Goal: Task Accomplishment & Management: Manage account settings

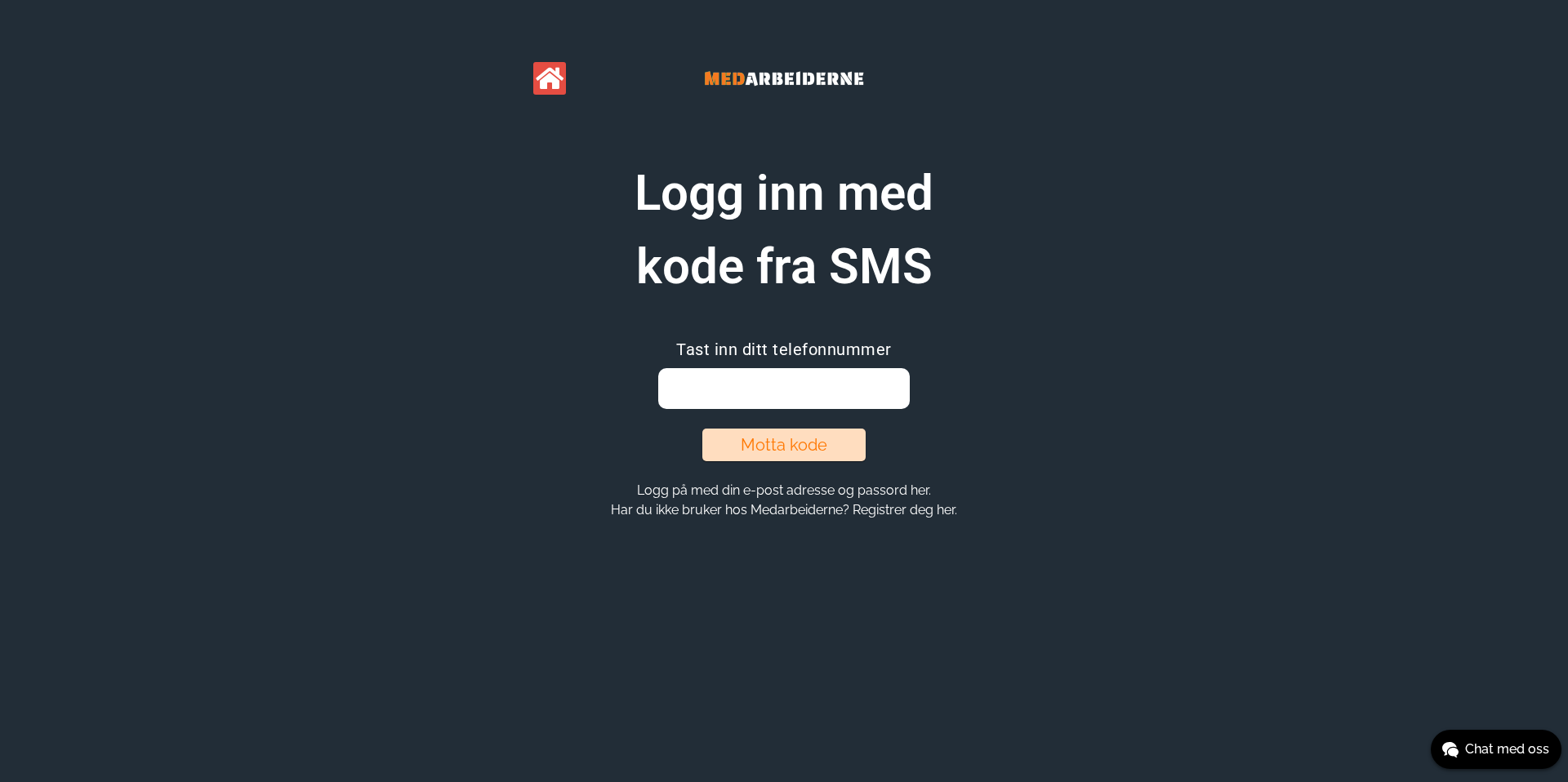
click at [807, 379] on input "email" at bounding box center [783, 389] width 250 height 41
drag, startPoint x: 501, startPoint y: 213, endPoint x: 553, endPoint y: 210, distance: 52.1
click at [501, 213] on div "Logg inn med kode fra SMS" at bounding box center [784, 230] width 627 height 147
click at [804, 407] on input "email" at bounding box center [783, 389] width 250 height 41
type input "90843135"
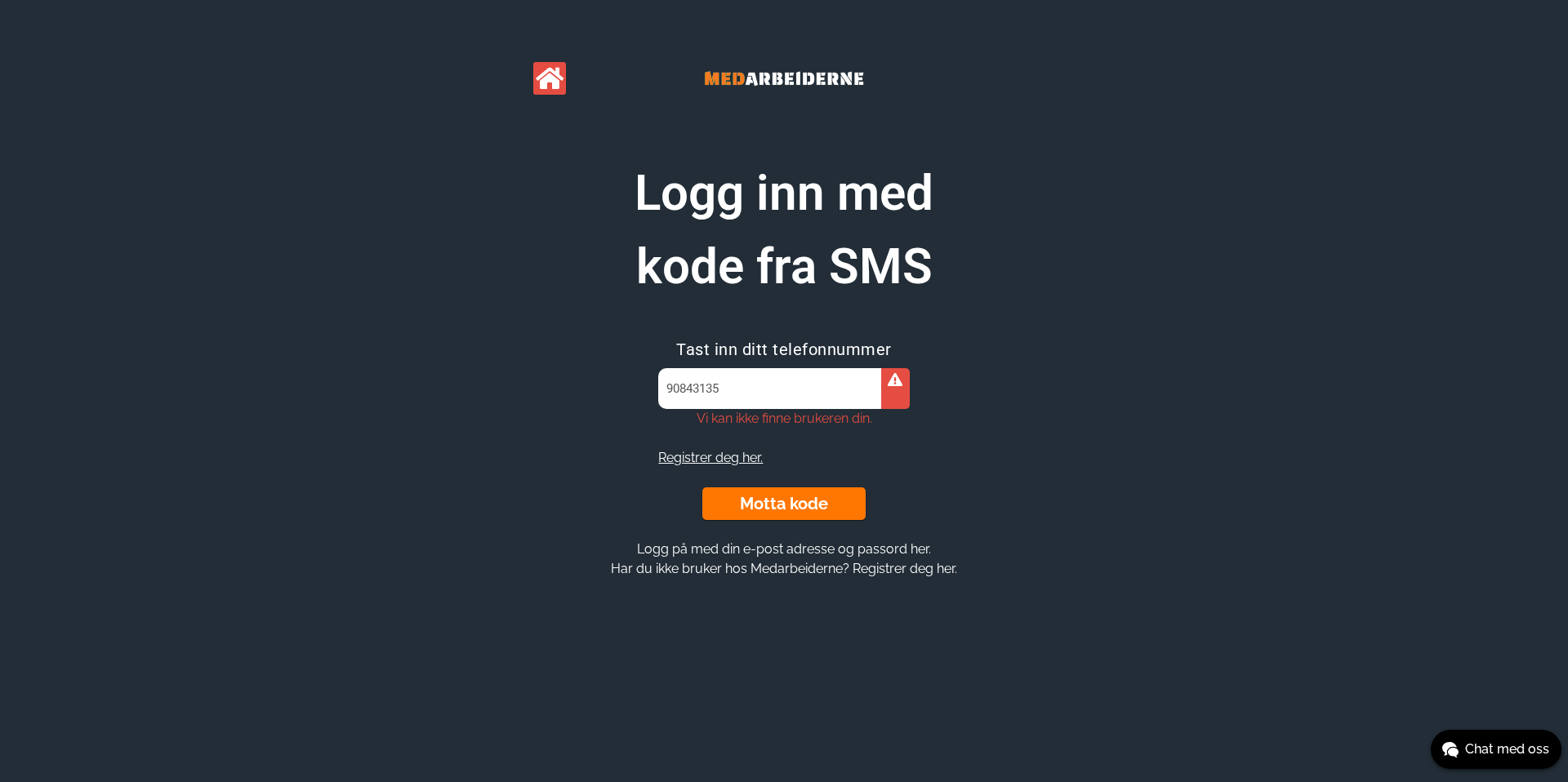
click at [828, 401] on input "90843135" at bounding box center [783, 389] width 250 height 41
click at [1002, 473] on section "Logg inn med kode fra SMS Tast inn ditt telefonnummer 90843135 Vi kan ikke finn…" at bounding box center [784, 368] width 627 height 422
drag, startPoint x: 587, startPoint y: 230, endPoint x: 582, endPoint y: 221, distance: 10.3
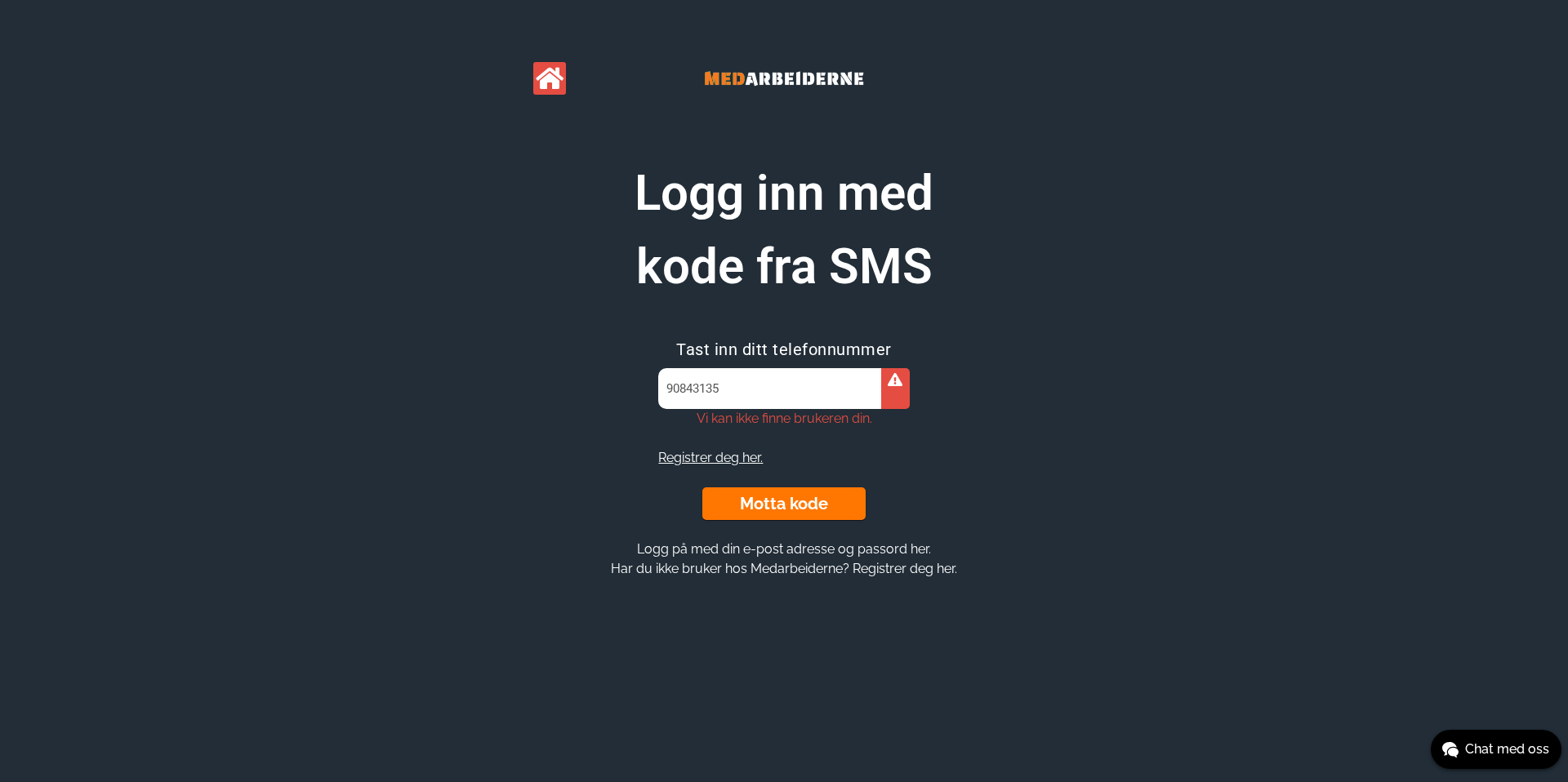
click at [587, 229] on h1 "Logg inn med kode fra SMS" at bounding box center [784, 230] width 408 height 147
drag, startPoint x: 786, startPoint y: 376, endPoint x: 781, endPoint y: 368, distance: 9.4
click at [786, 377] on input "90843135" at bounding box center [783, 389] width 250 height 41
click at [596, 279] on h1 "Logg inn med kode fra SMS" at bounding box center [784, 230] width 408 height 147
click at [783, 394] on input "90843135" at bounding box center [783, 389] width 250 height 41
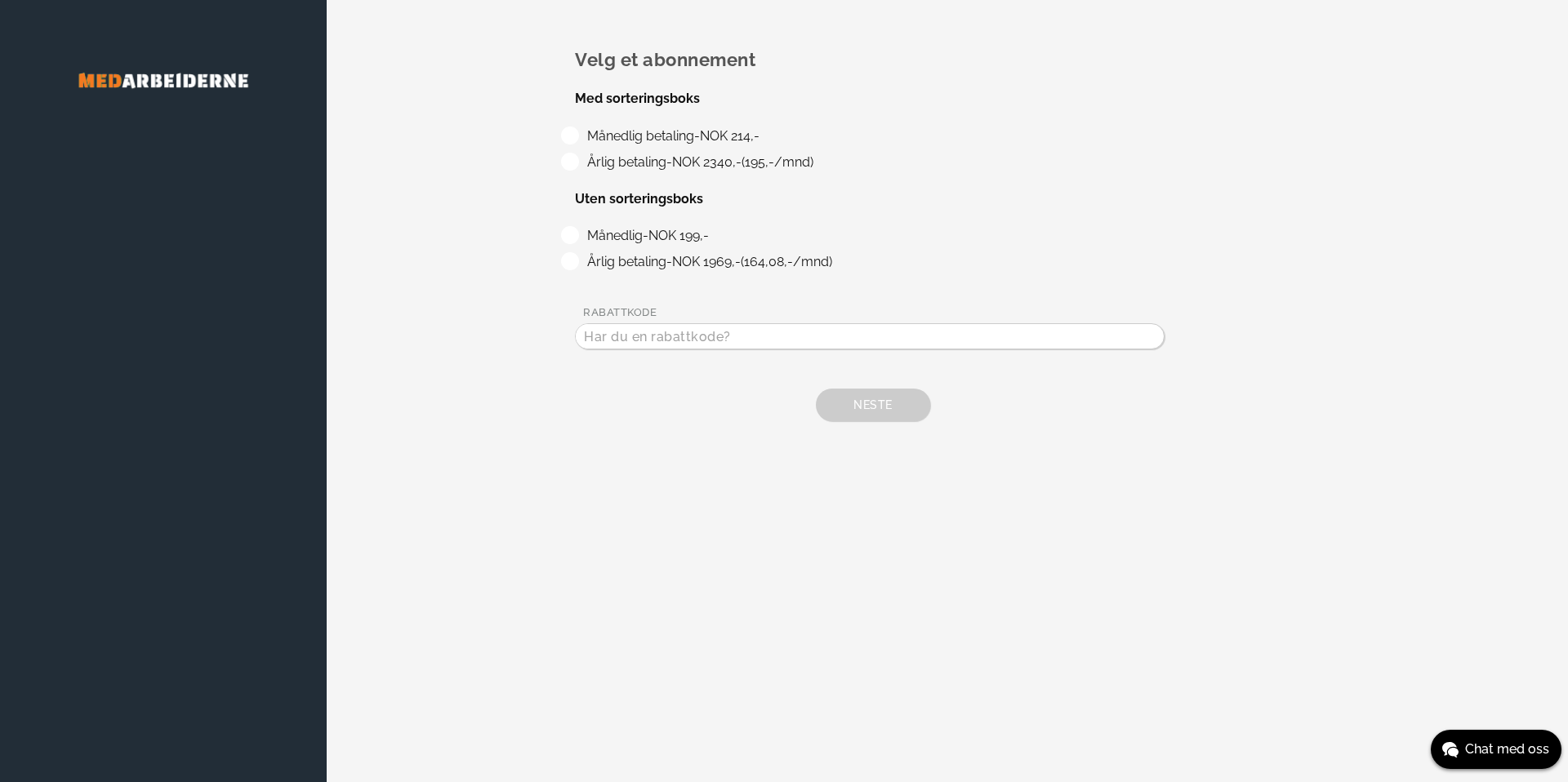
click at [689, 132] on label "Månedlig betaling - NOK 214,-" at bounding box center [670, 136] width 178 height 16
click at [592, 132] on input "Månedlig betaling - NOK 214,-" at bounding box center [586, 131] width 11 height 11
radio input "true"
click at [849, 394] on button "Neste" at bounding box center [873, 406] width 114 height 33
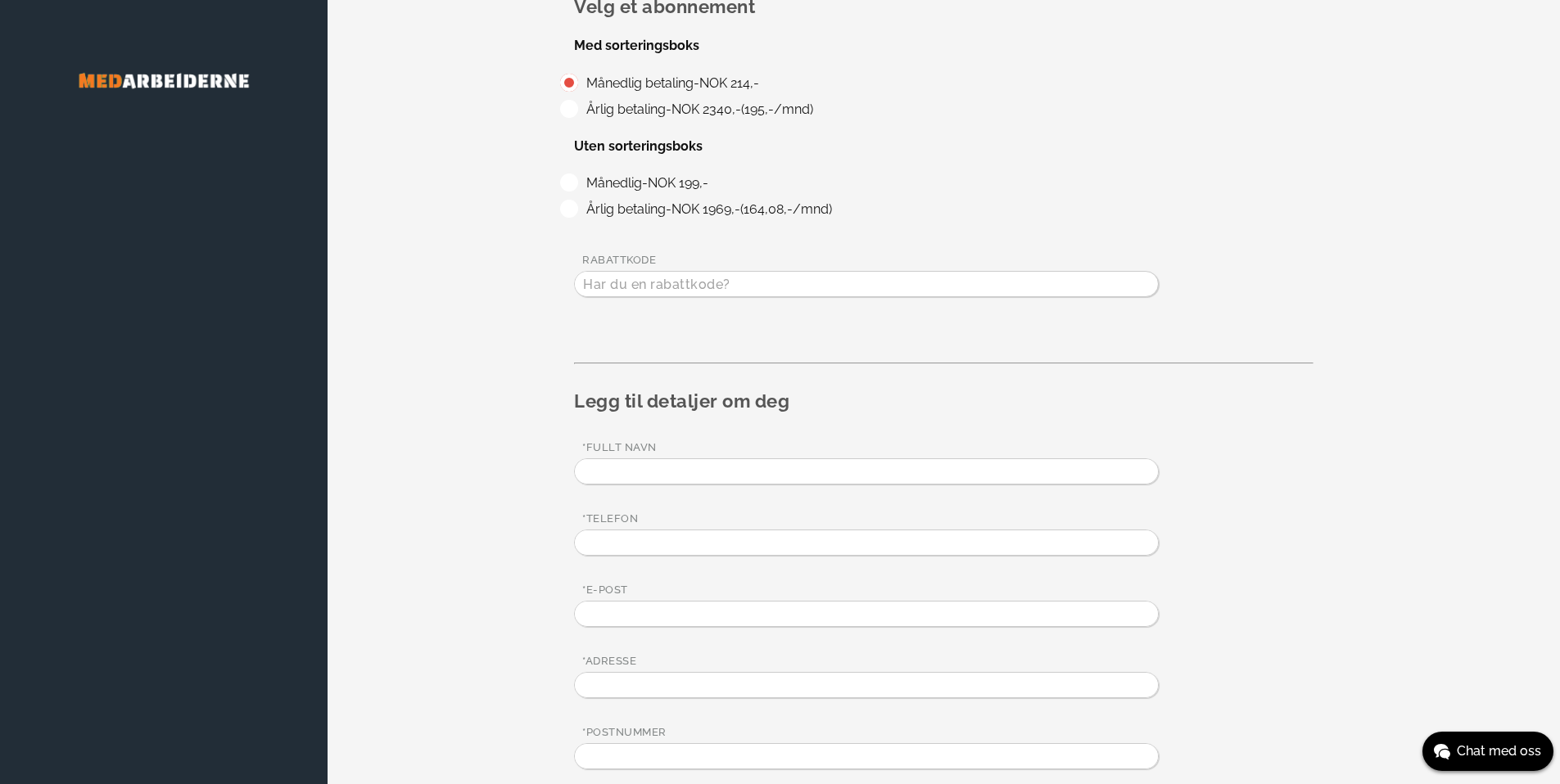
scroll to position [225, 0]
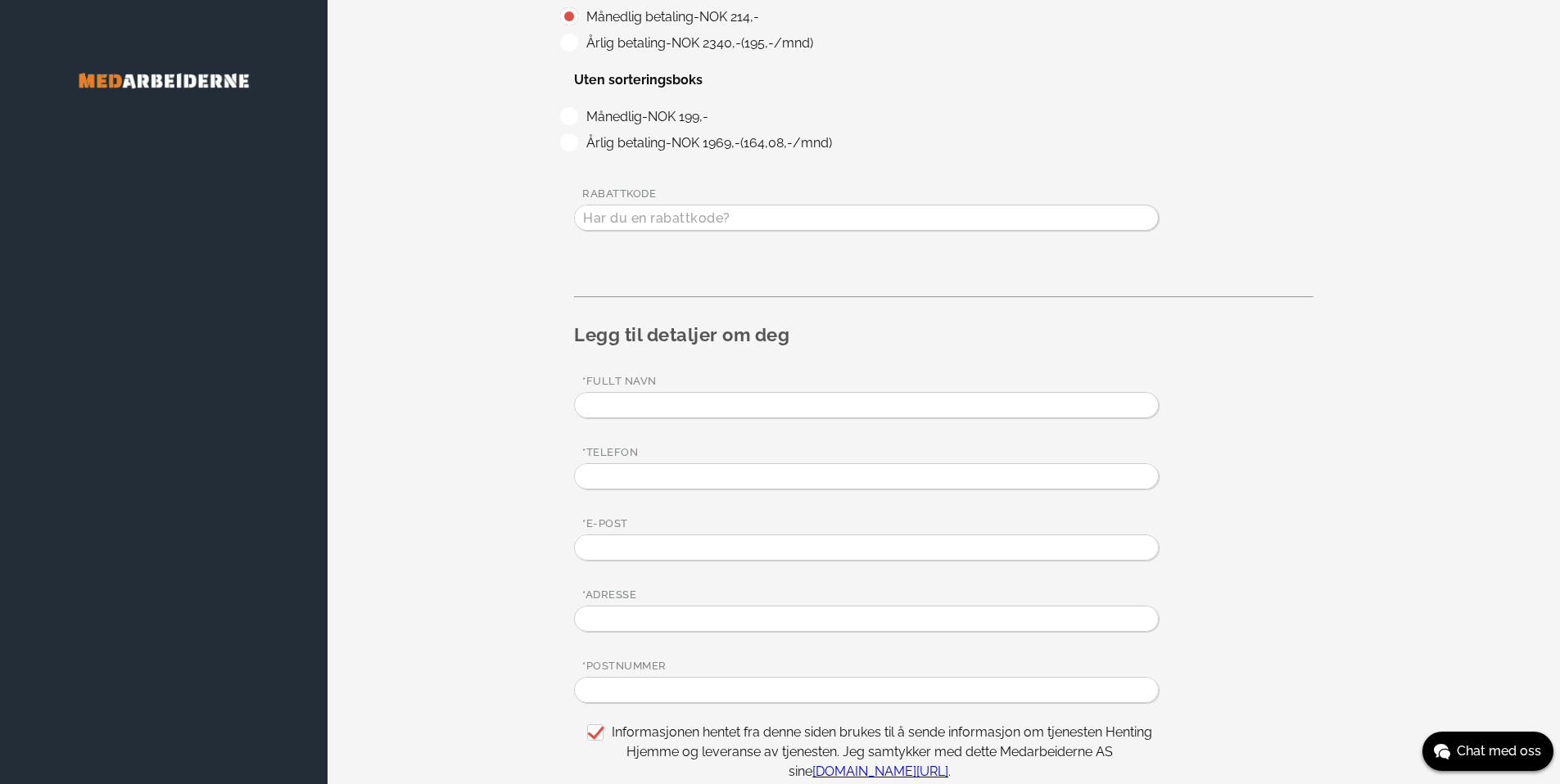
click at [731, 401] on input "text" at bounding box center [866, 405] width 583 height 24
click at [722, 394] on input "Irenge" at bounding box center [866, 405] width 583 height 24
click at [719, 399] on input "Irenge" at bounding box center [866, 405] width 583 height 24
type input "[PERSON_NAME]"
type input "90843135"
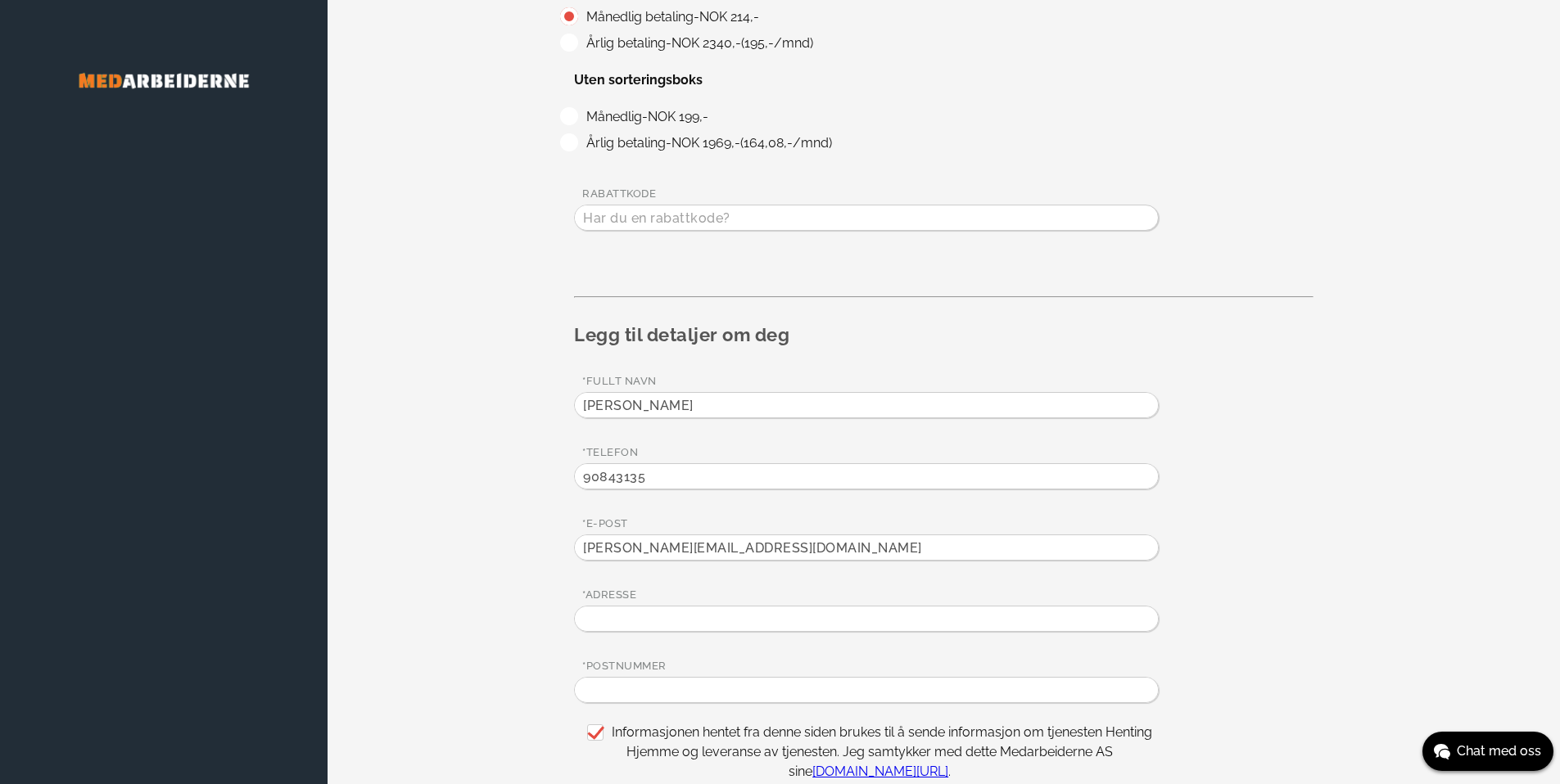
type input "irenge@kazonza.com"
type input "Dr Dedichens vei 75"
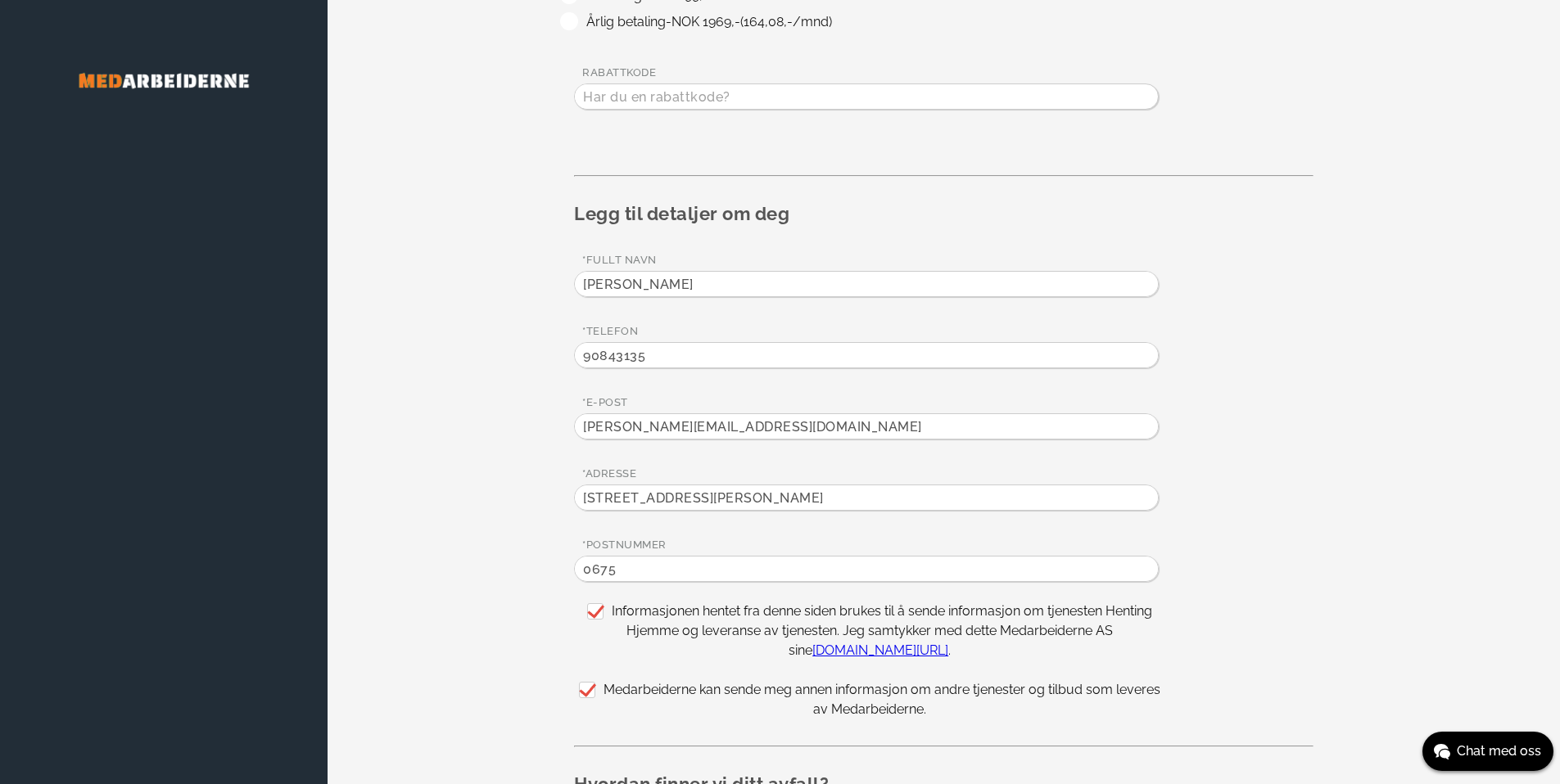
scroll to position [365, 0]
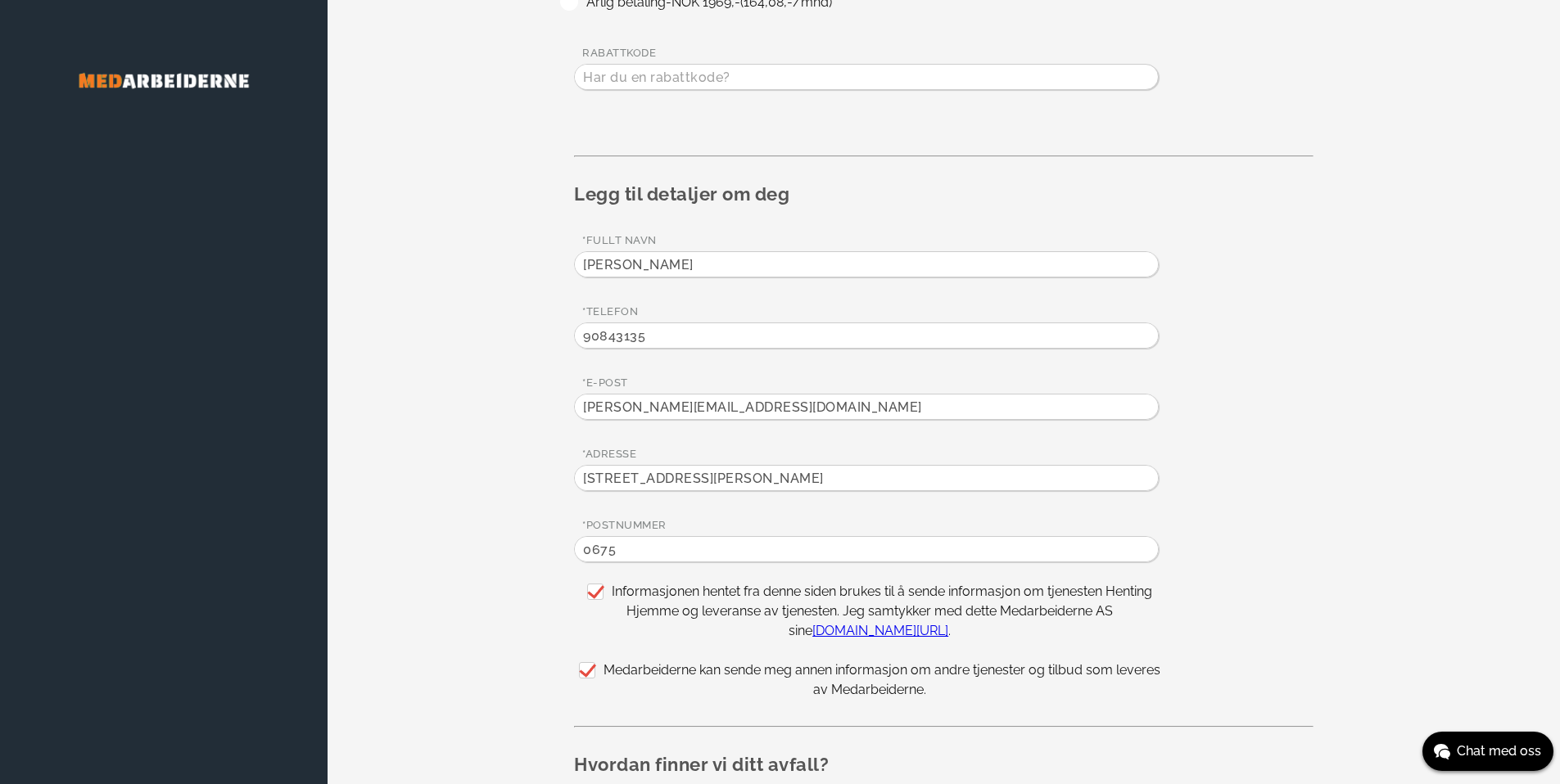
type input "0675"
click at [713, 473] on input "Dr Dedichens vei 75" at bounding box center [866, 478] width 583 height 24
drag, startPoint x: 718, startPoint y: 481, endPoint x: 698, endPoint y: 482, distance: 20.0
click at [698, 482] on input "Dr Dedichens vei 75" at bounding box center [866, 478] width 583 height 24
type input "Dr Dedichens vei 68"
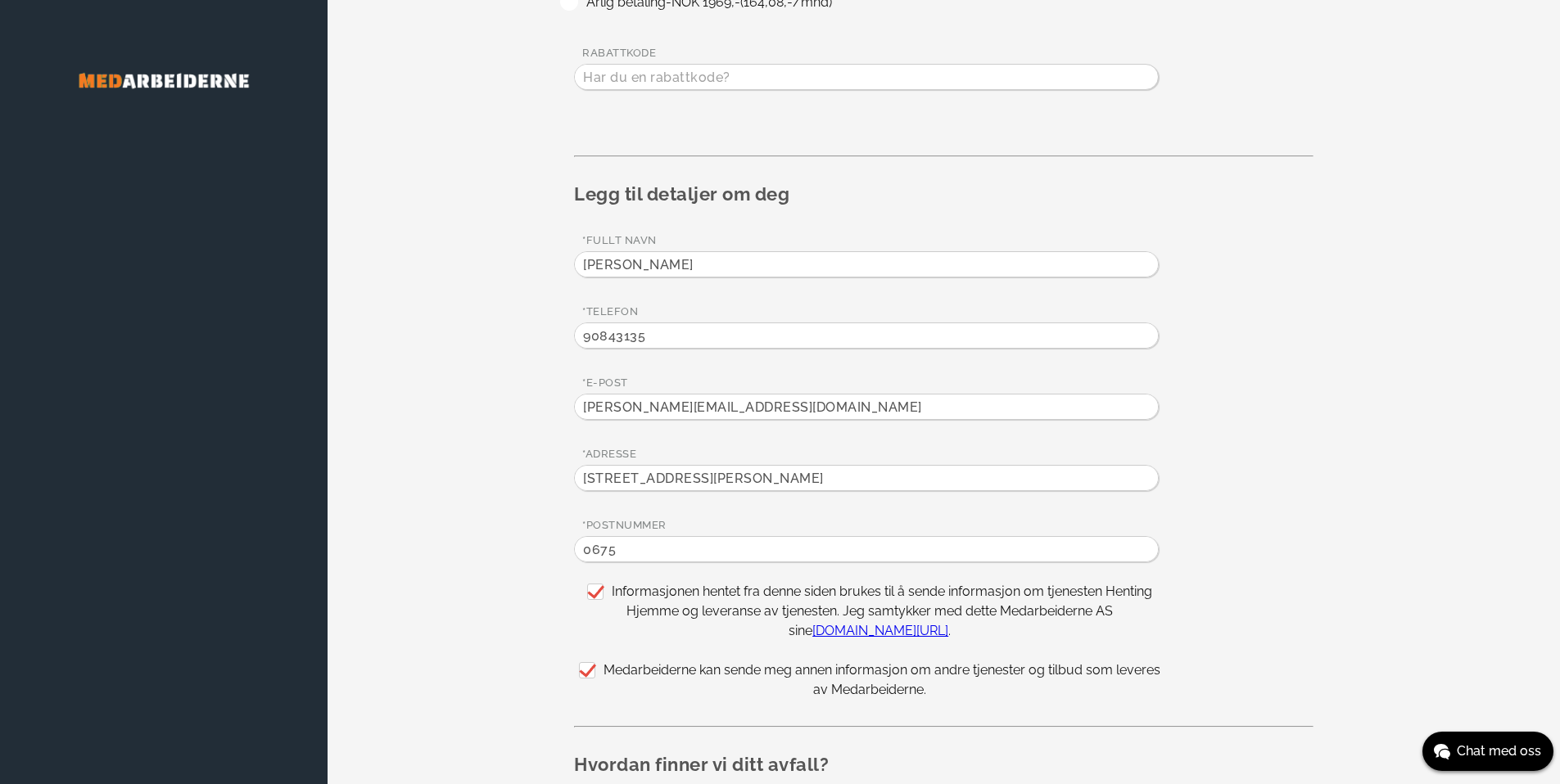
click at [465, 461] on div "Abonner på Henting Hjemme Vennligst velg abonnement og legg til dine detaljer f…" at bounding box center [944, 405] width 1233 height 1540
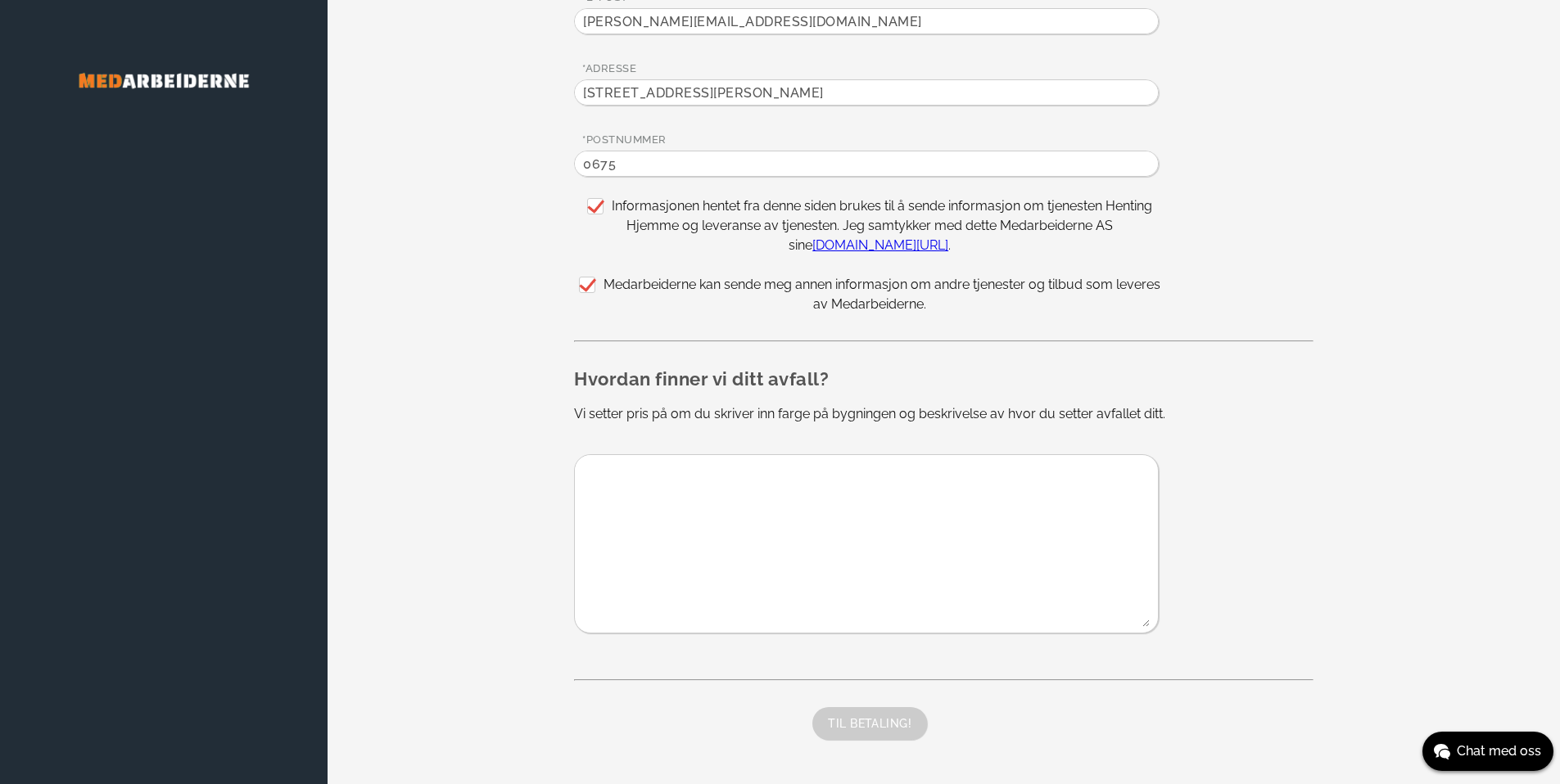
scroll to position [756, 0]
click at [771, 473] on textarea at bounding box center [862, 536] width 575 height 172
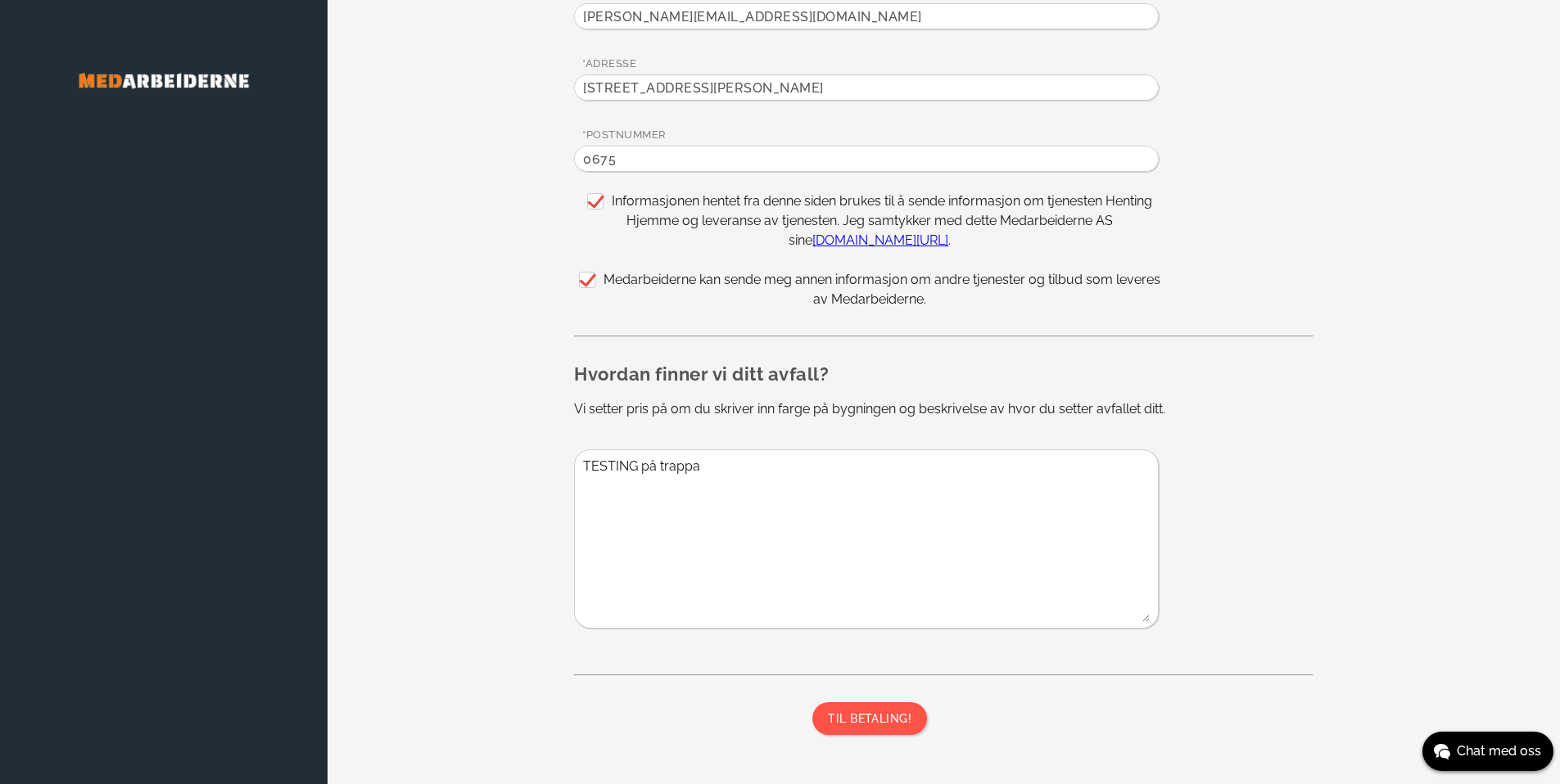
type textarea "TESTING på trappa"
click at [885, 717] on button "TIL BETALING!" at bounding box center [870, 719] width 115 height 33
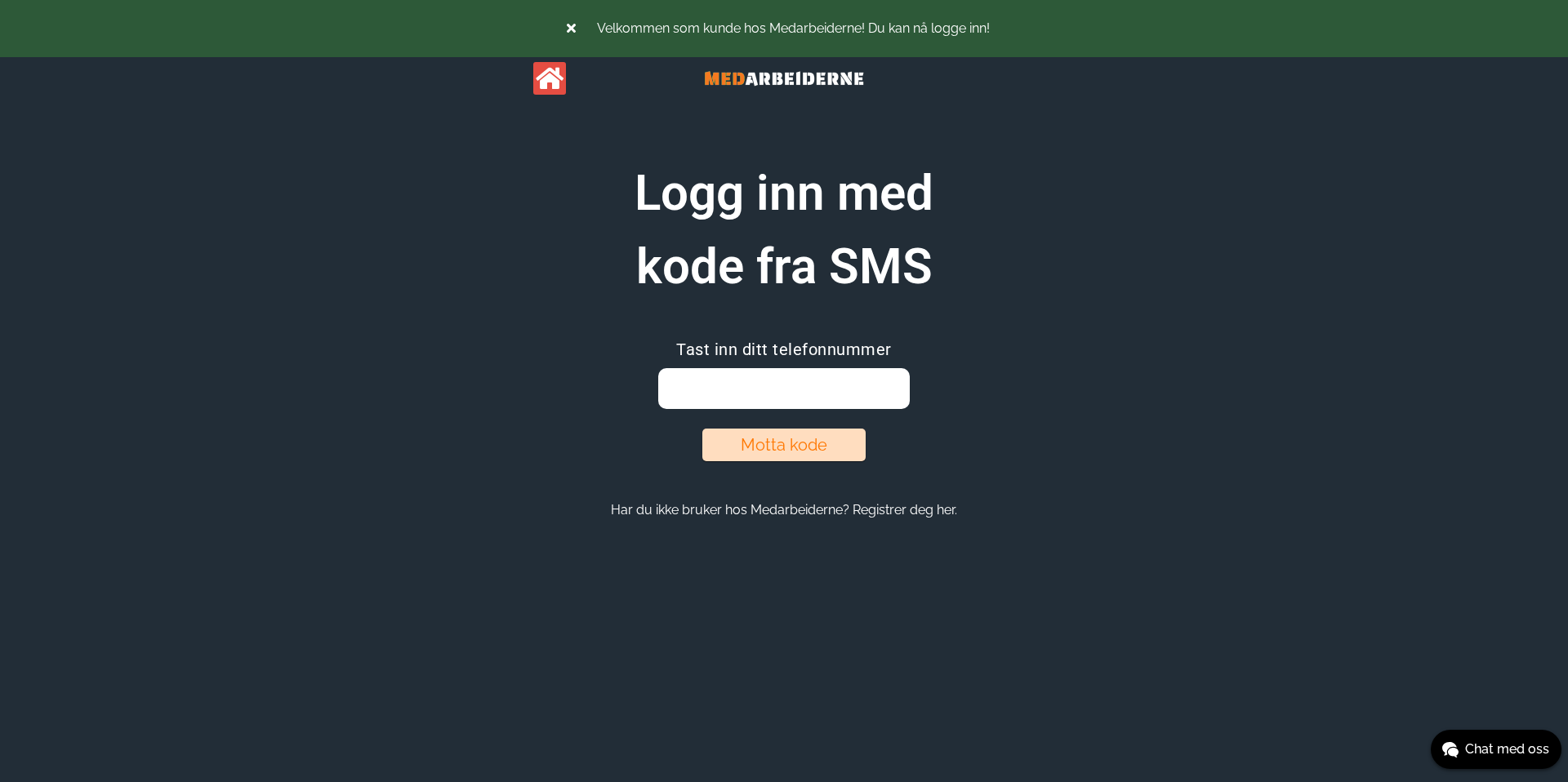
click at [834, 391] on input "email" at bounding box center [783, 389] width 250 height 41
click at [802, 390] on input "Irenge@kazonza.com" at bounding box center [783, 389] width 250 height 41
type input "90843135"
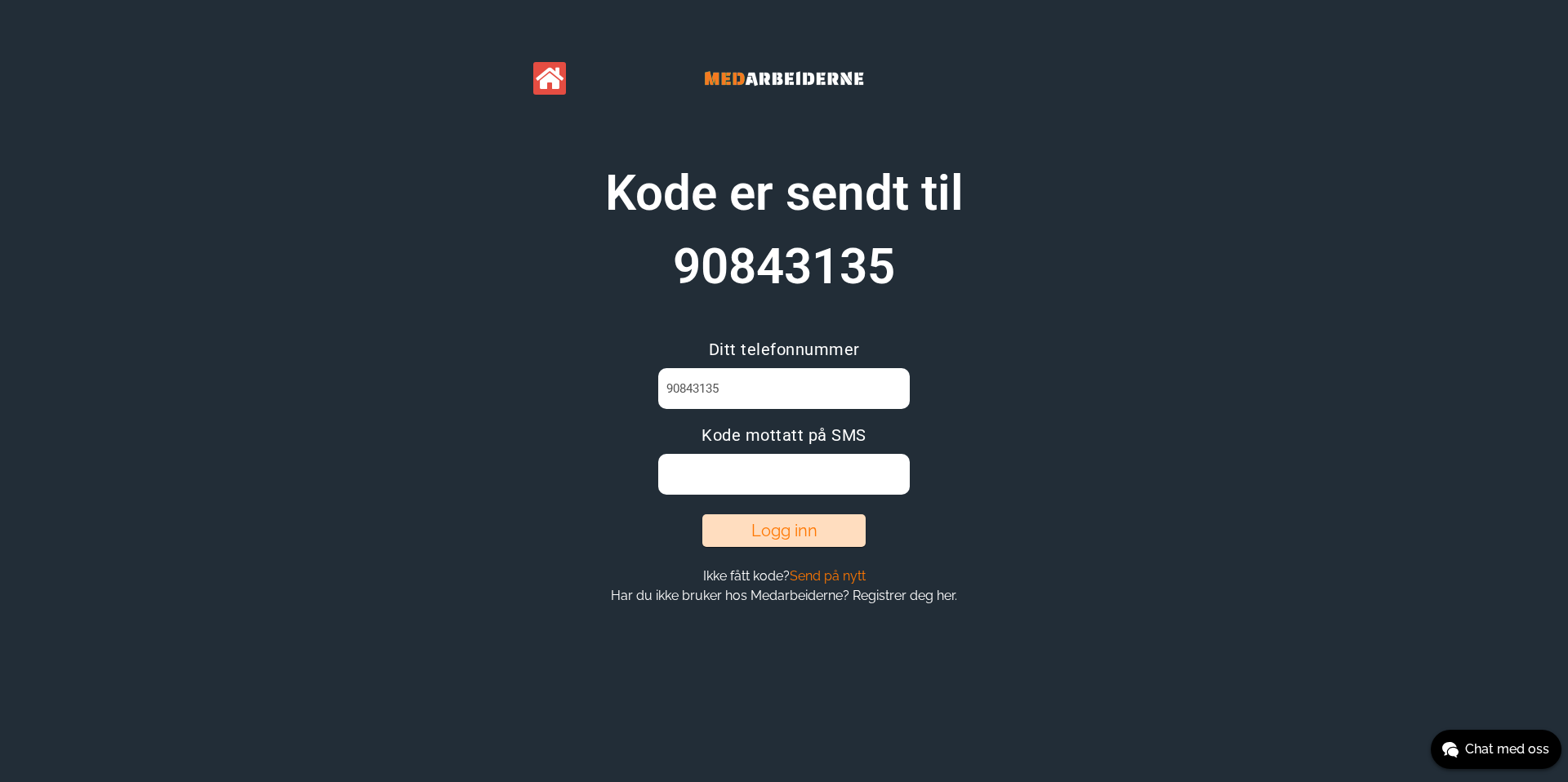
click at [828, 471] on input at bounding box center [783, 474] width 250 height 41
type input "ckf0v2bw"
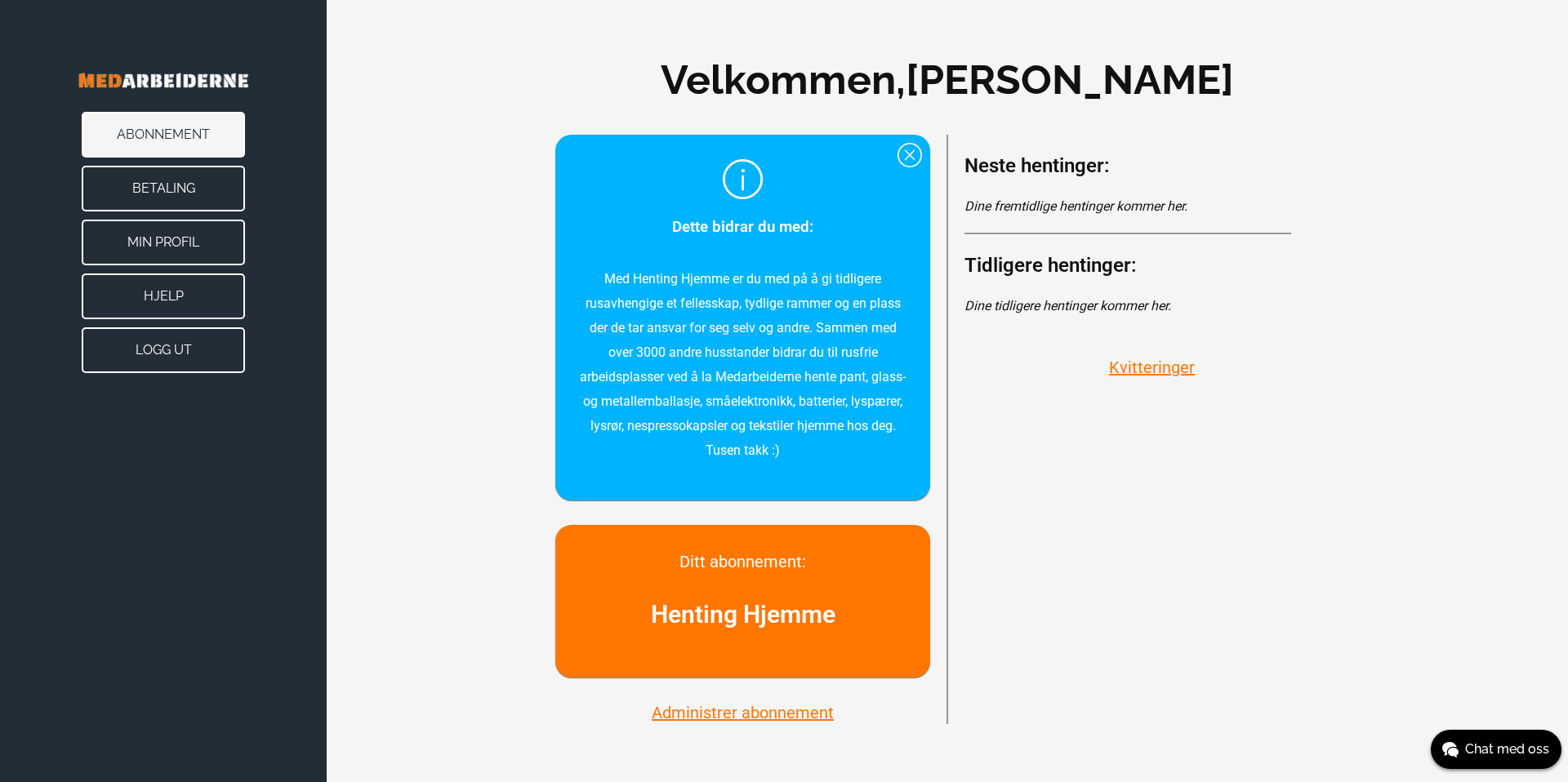
click at [912, 152] on div at bounding box center [909, 154] width 24 height 24
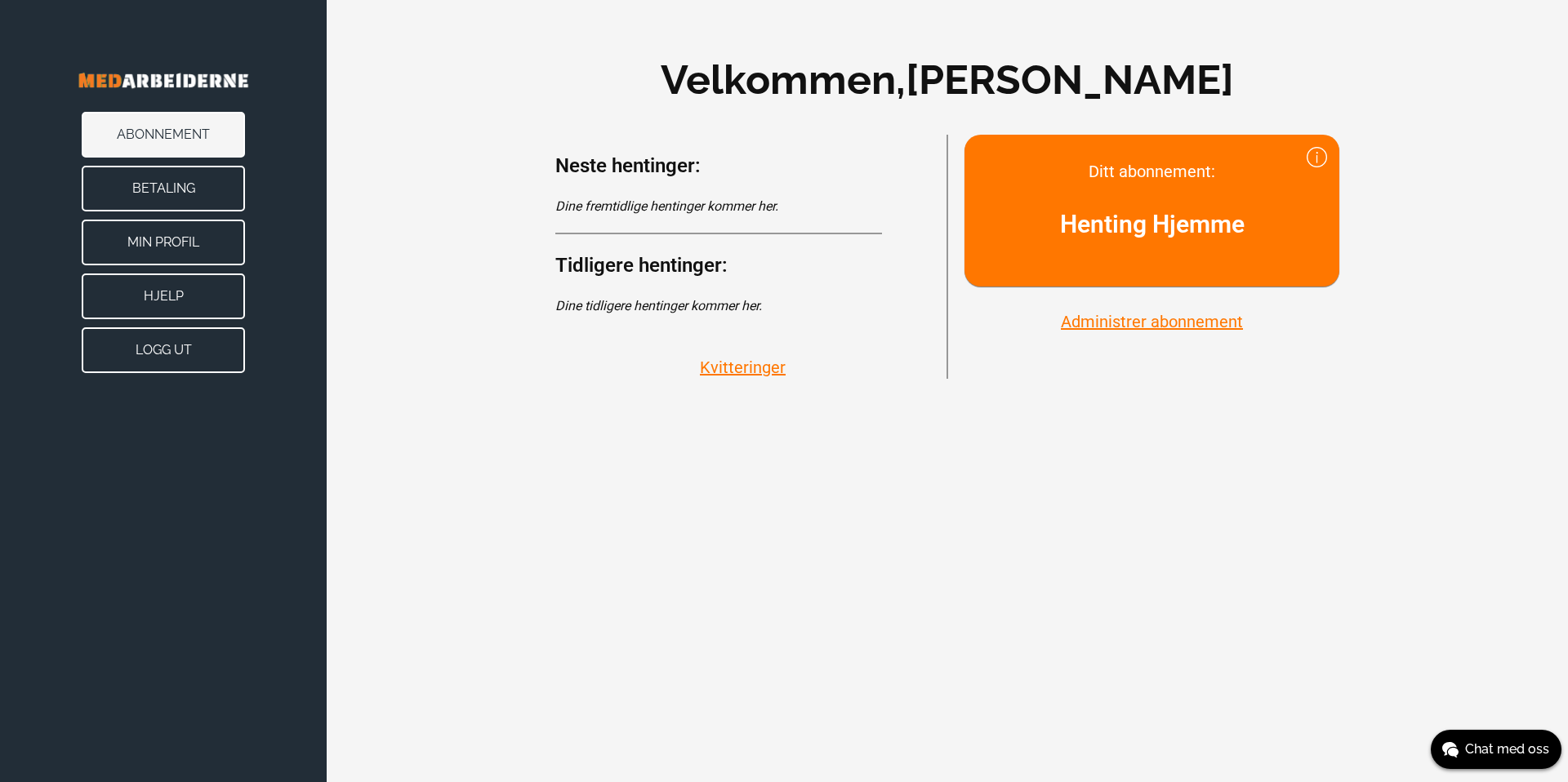
click at [466, 165] on div "Velkommen, Irenge Kazonza Ditt abonnement: Henting Hjemme Administrer abonnemen…" at bounding box center [947, 213] width 1241 height 428
click at [425, 171] on div "Velkommen, Irenge Kazonza Ditt abonnement: Henting Hjemme Administrer abonnemen…" at bounding box center [947, 213] width 1241 height 428
click at [493, 170] on div "Velkommen, Irenge Kazonza Ditt abonnement: Henting Hjemme Administrer abonnemen…" at bounding box center [947, 213] width 1241 height 428
click at [497, 94] on div "Velkommen, Irenge Kazonza Ditt abonnement: Henting Hjemme Administrer abonnemen…" at bounding box center [947, 213] width 1241 height 428
click at [534, 101] on div "Velkommen, Irenge Kazonza Ditt abonnement: Henting Hjemme Administrer abonnemen…" at bounding box center [947, 213] width 1241 height 428
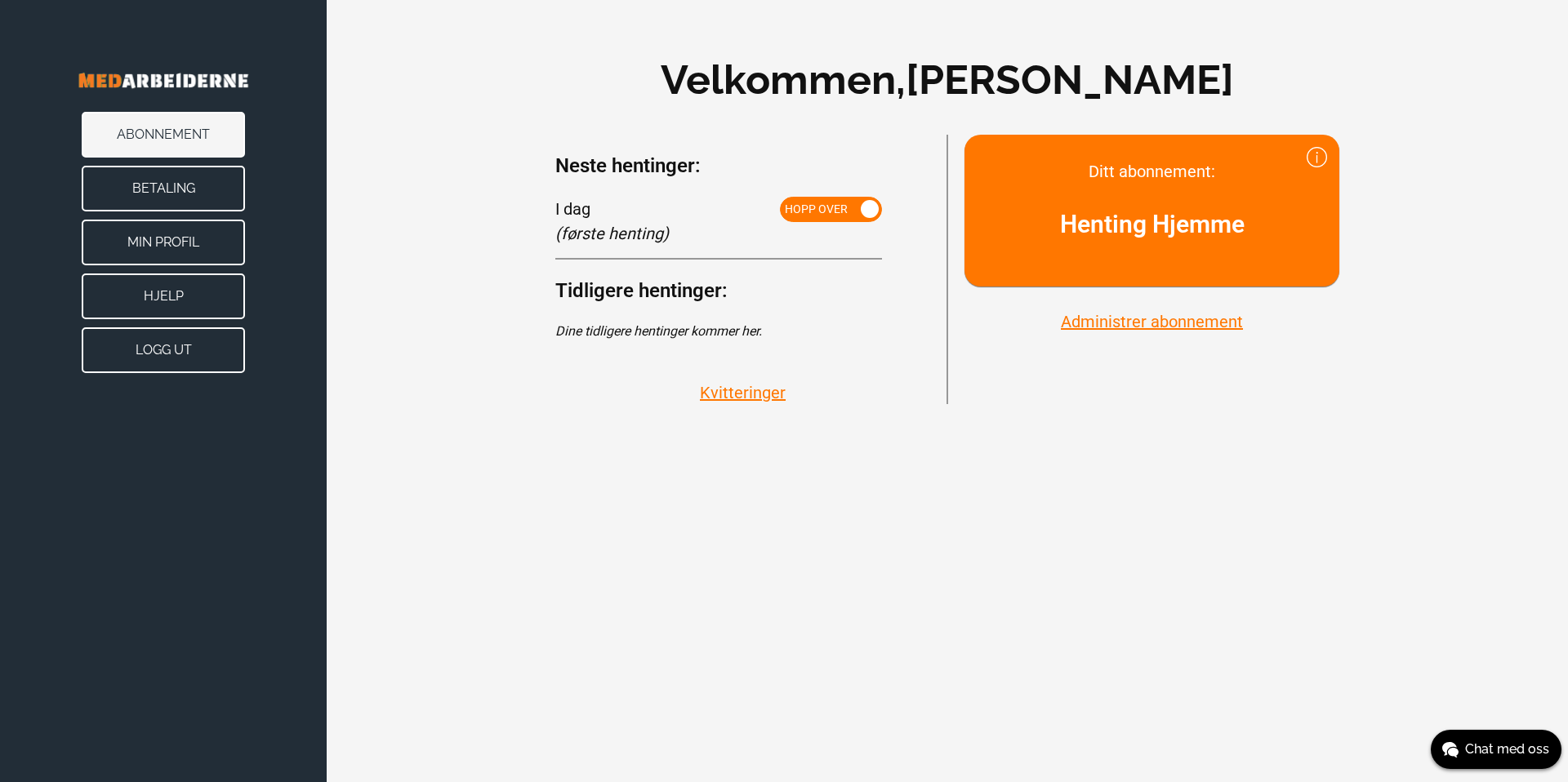
click at [435, 133] on div "Velkommen, [PERSON_NAME] Ditt abonnement: Henting Hjemme Administrer abonnement…" at bounding box center [947, 226] width 1241 height 453
click at [1165, 225] on h2 "Henting Hjemme" at bounding box center [1152, 224] width 326 height 37
click at [477, 79] on div "Velkommen, Irenge Kazonza Ditt abonnement: Henting Hjemme Administrer abonnemen…" at bounding box center [947, 226] width 1241 height 453
click at [476, 83] on div "Velkommen, Irenge Kazonza Ditt abonnement: Henting Hjemme Administrer abonnemen…" at bounding box center [947, 226] width 1241 height 453
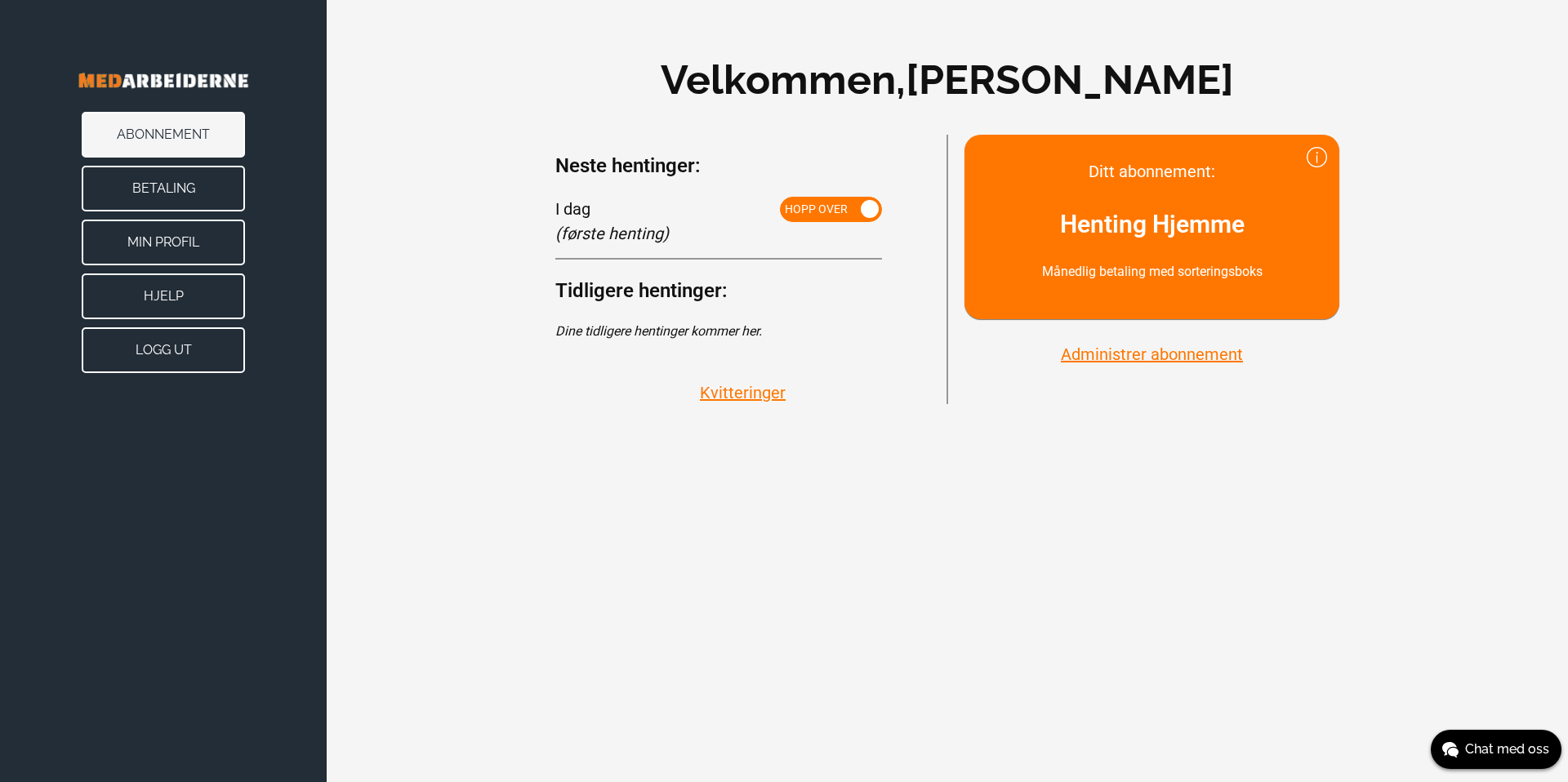
click at [815, 212] on span "Hopp over" at bounding box center [816, 209] width 63 height 13
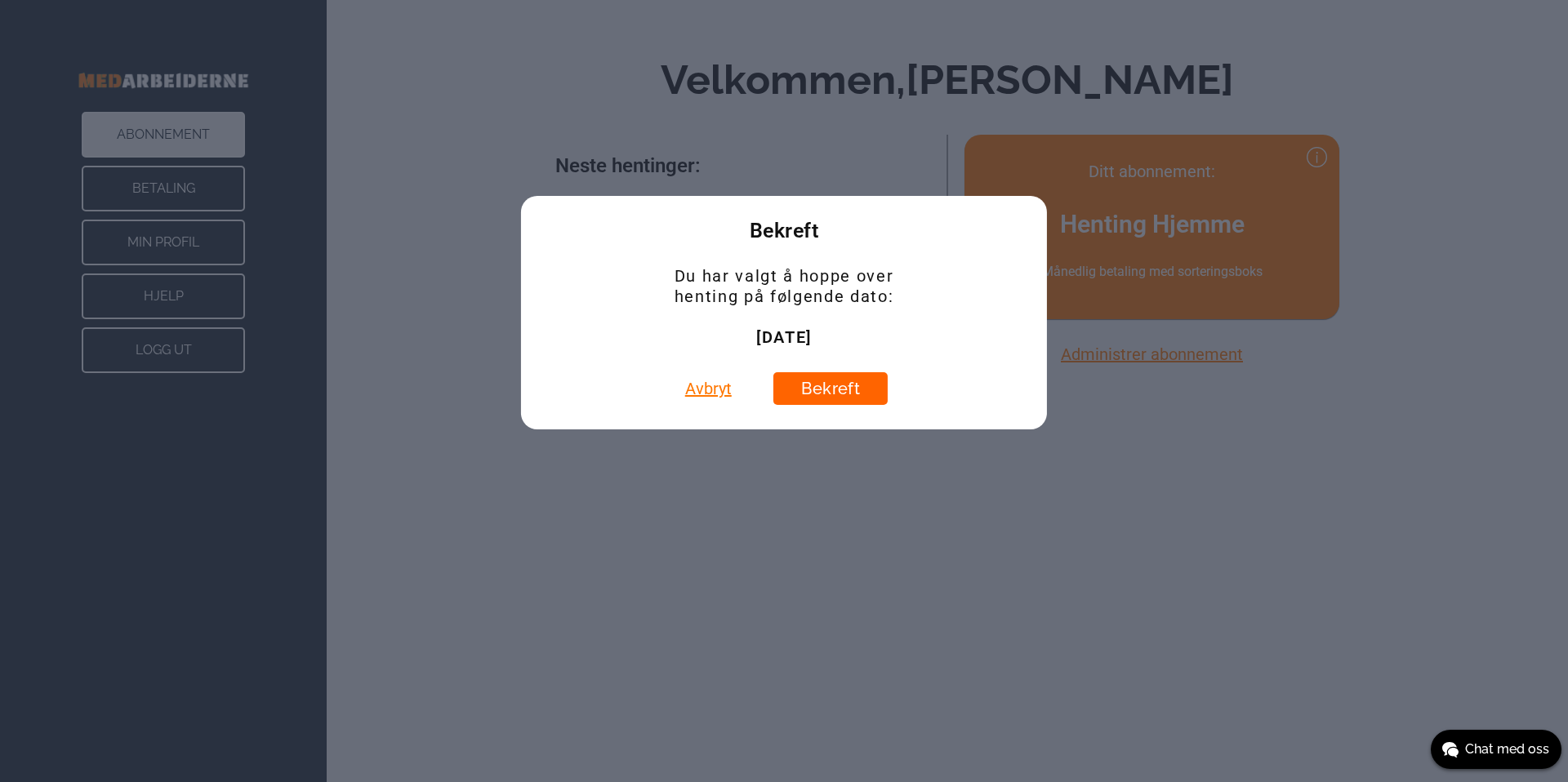
click at [829, 399] on button "Bekreft" at bounding box center [831, 389] width 114 height 33
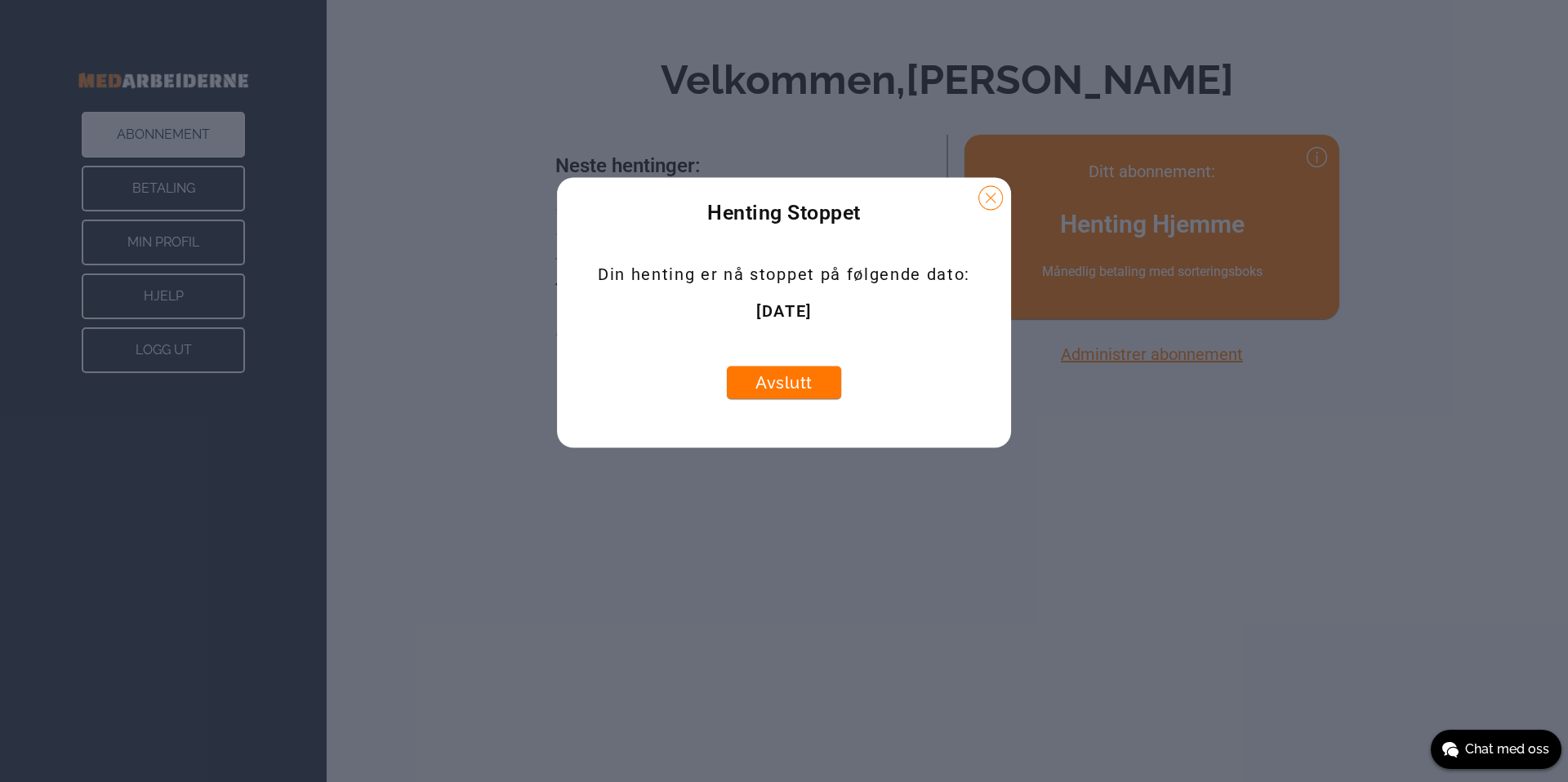
click at [995, 204] on button at bounding box center [990, 198] width 24 height 24
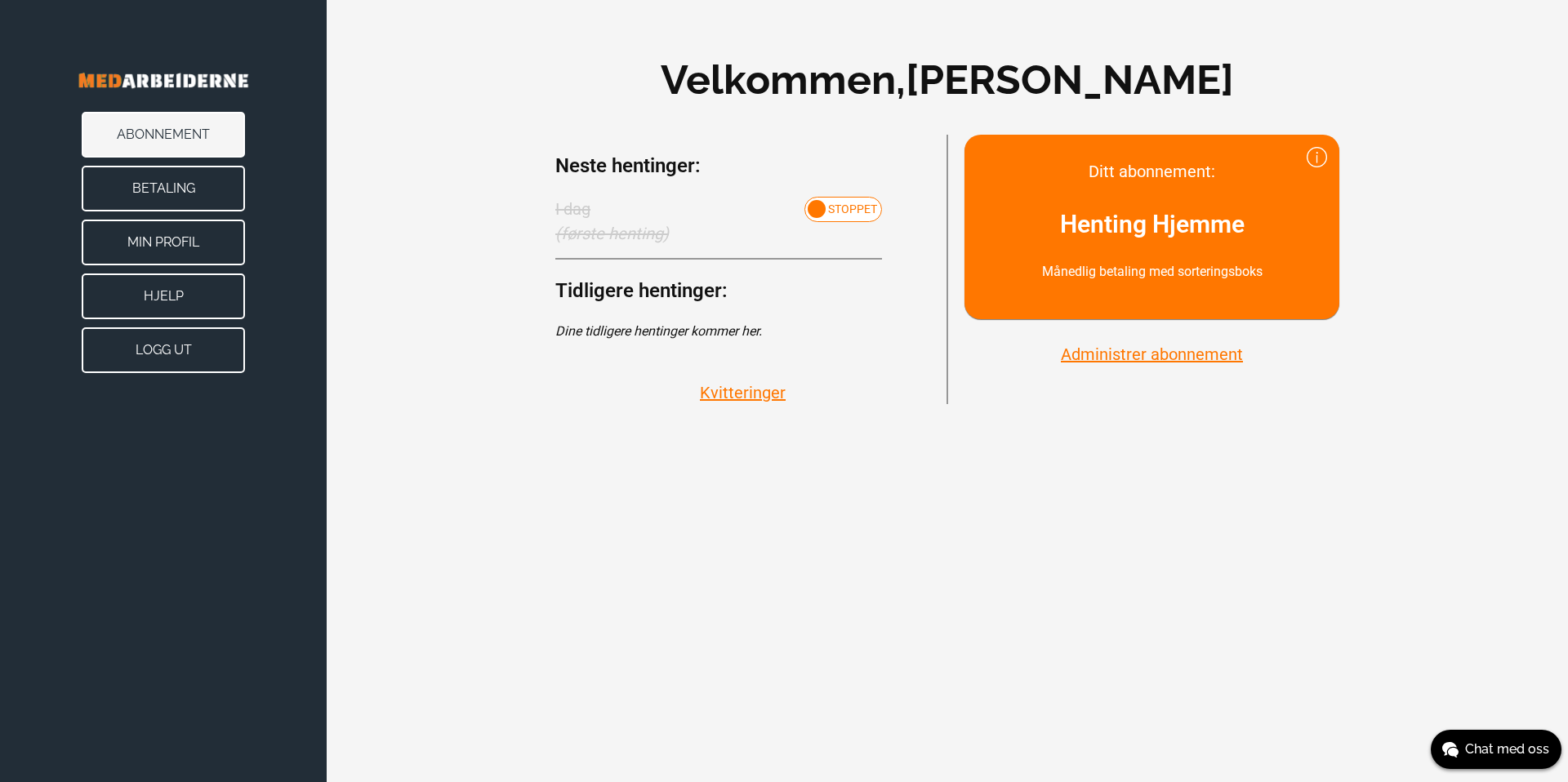
click at [580, 157] on h2 "Neste hentinger:" at bounding box center [718, 166] width 327 height 29
click at [557, 80] on div "Velkommen, [PERSON_NAME] Ditt abonnement: Henting Hjemme Månedlig betaling med …" at bounding box center [947, 226] width 1241 height 453
click at [494, 70] on div "Velkommen, [PERSON_NAME] Ditt abonnement: Henting Hjemme Månedlig betaling med …" at bounding box center [947, 226] width 1241 height 453
click at [1127, 358] on button "Administrer abonnement" at bounding box center [1152, 354] width 192 height 21
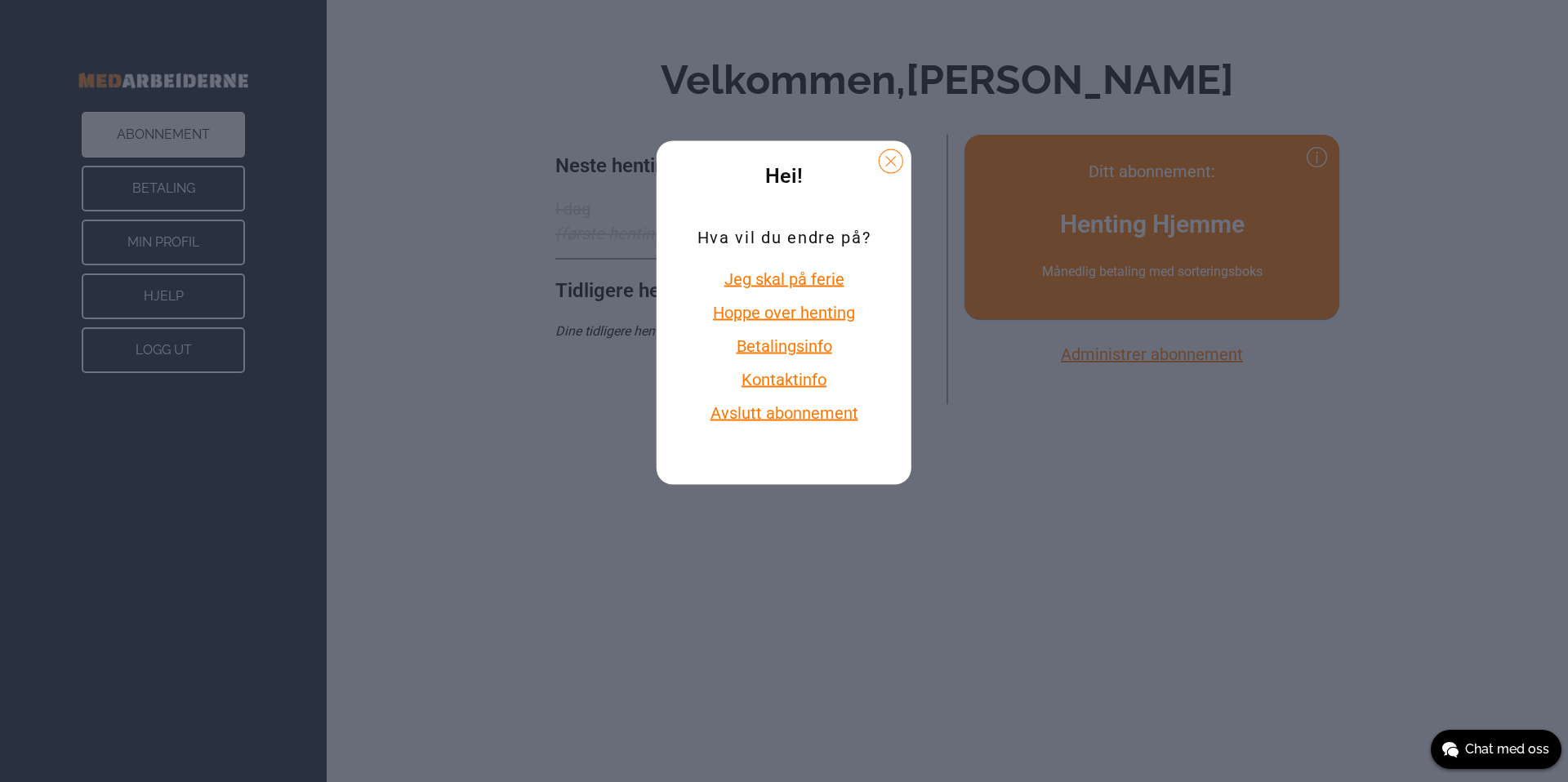
click at [822, 277] on button "Jeg skal på ferie" at bounding box center [784, 279] width 173 height 21
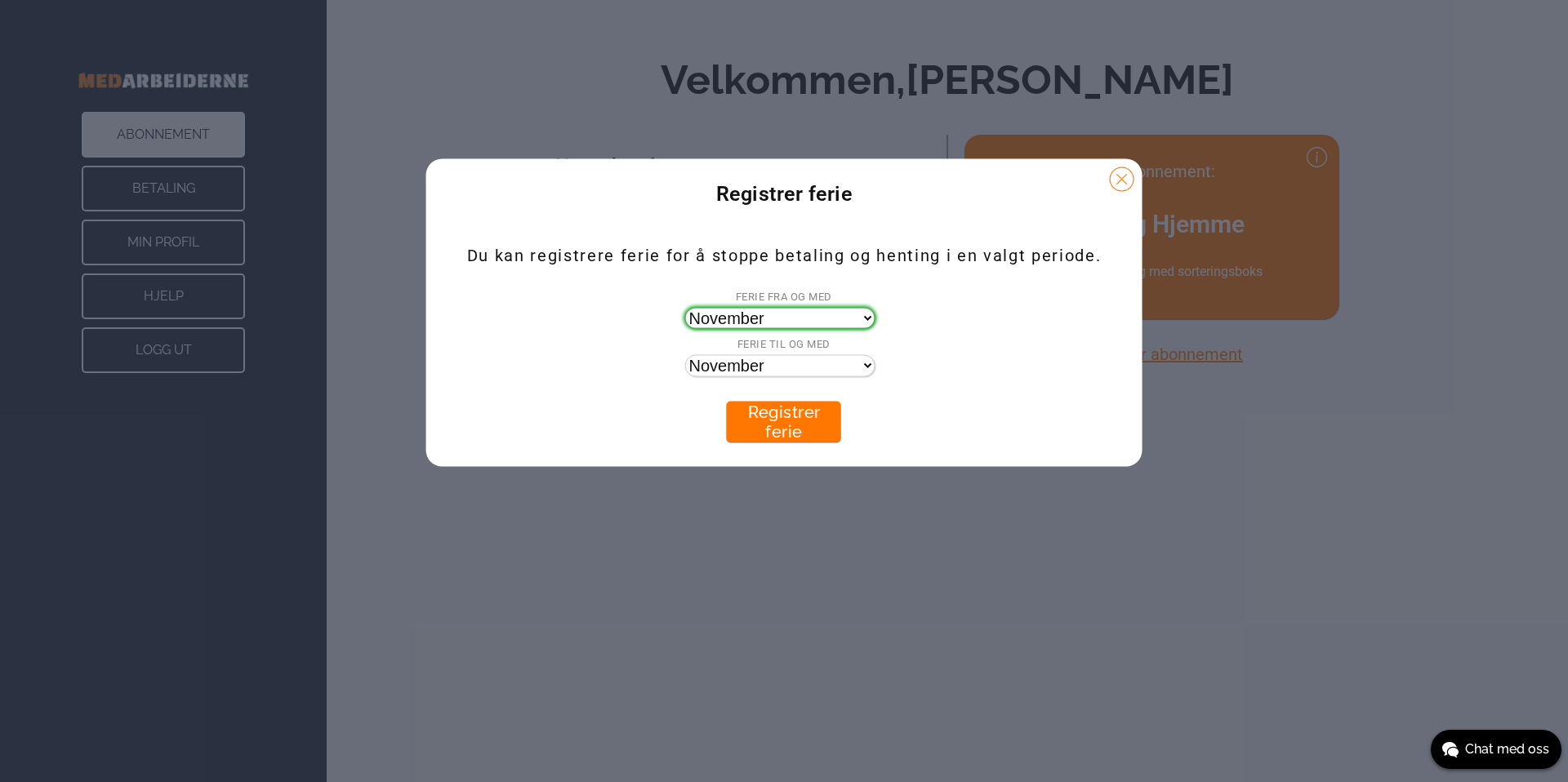
click at [797, 318] on select "November Desember Januar Februar [GEOGRAPHIC_DATA] April Mai Juni Juli August S…" at bounding box center [779, 318] width 188 height 19
select select "[DATE]"
click at [685, 309] on select "November Desember Januar Februar [GEOGRAPHIC_DATA] April Mai Juni Juli August S…" at bounding box center [779, 318] width 188 height 19
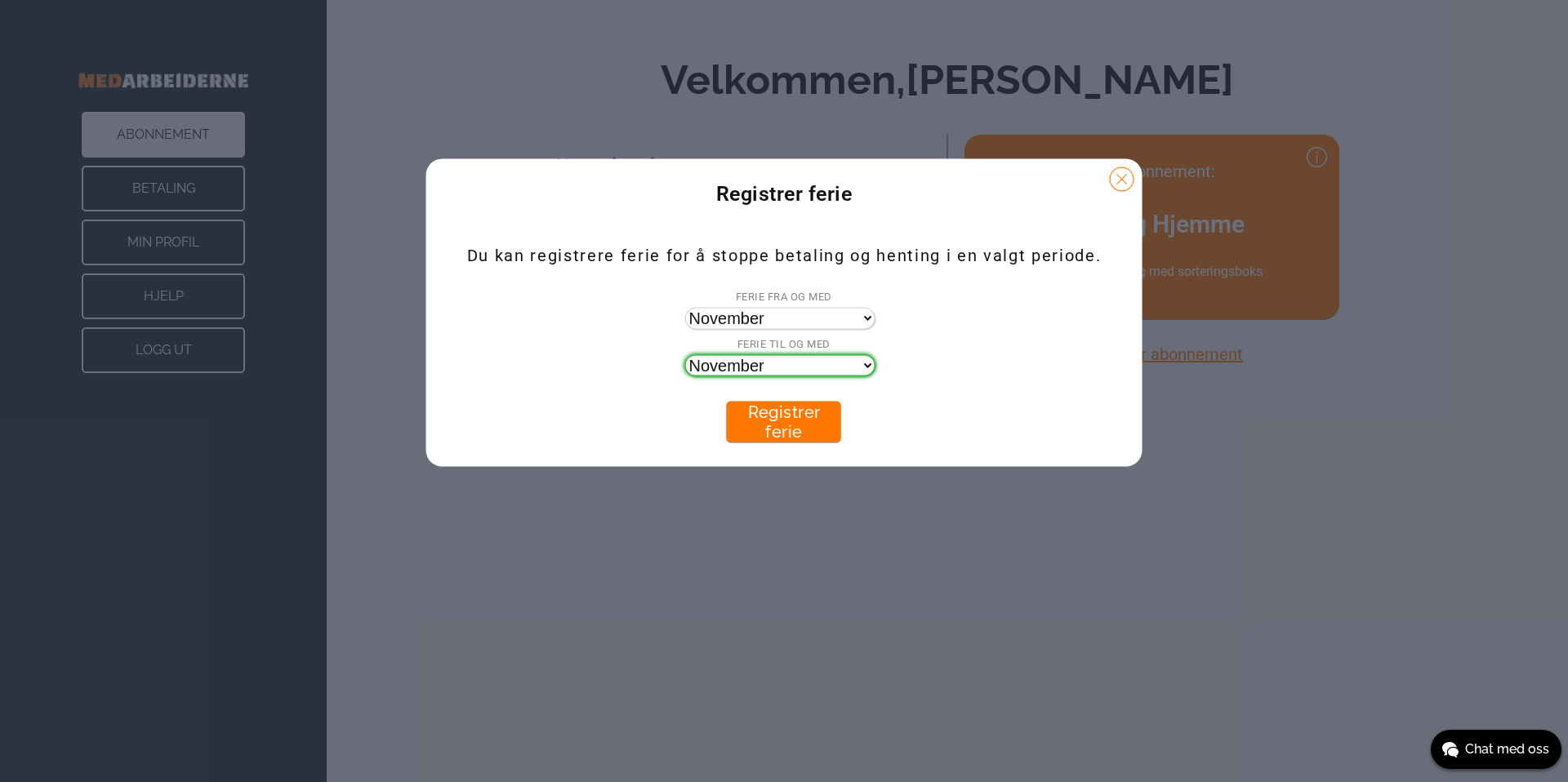
click at [787, 362] on select "November Desember Januar Februar [GEOGRAPHIC_DATA] April Mai Juni Juli August S…" at bounding box center [779, 366] width 188 height 19
select select "[DATE]"
click at [685, 356] on select "November Desember Januar Februar [GEOGRAPHIC_DATA] April Mai Juni Juli August S…" at bounding box center [779, 366] width 188 height 19
click at [800, 412] on button "Registrer ferie" at bounding box center [784, 422] width 114 height 41
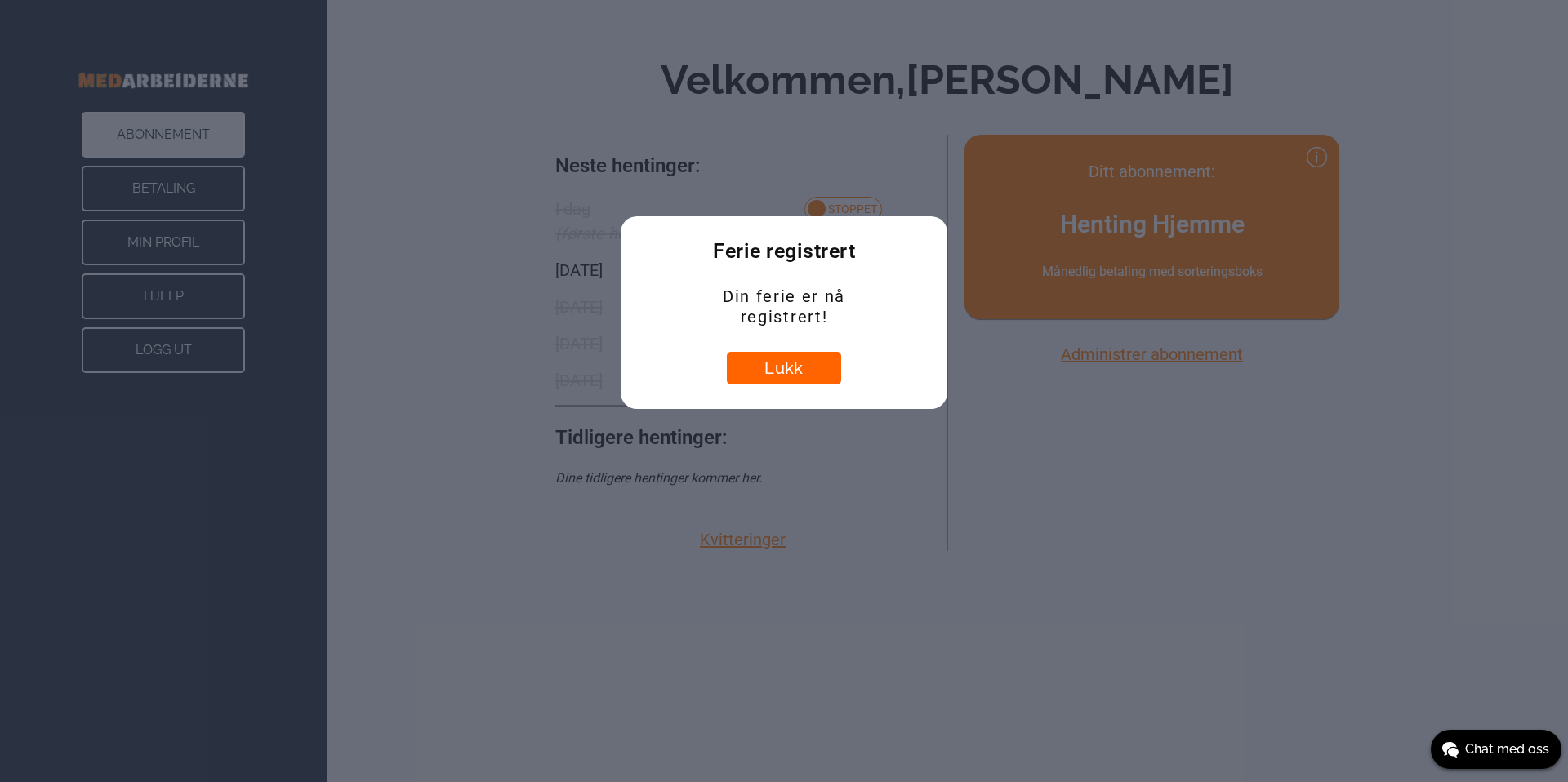
click at [794, 376] on button "Lukk" at bounding box center [784, 369] width 114 height 33
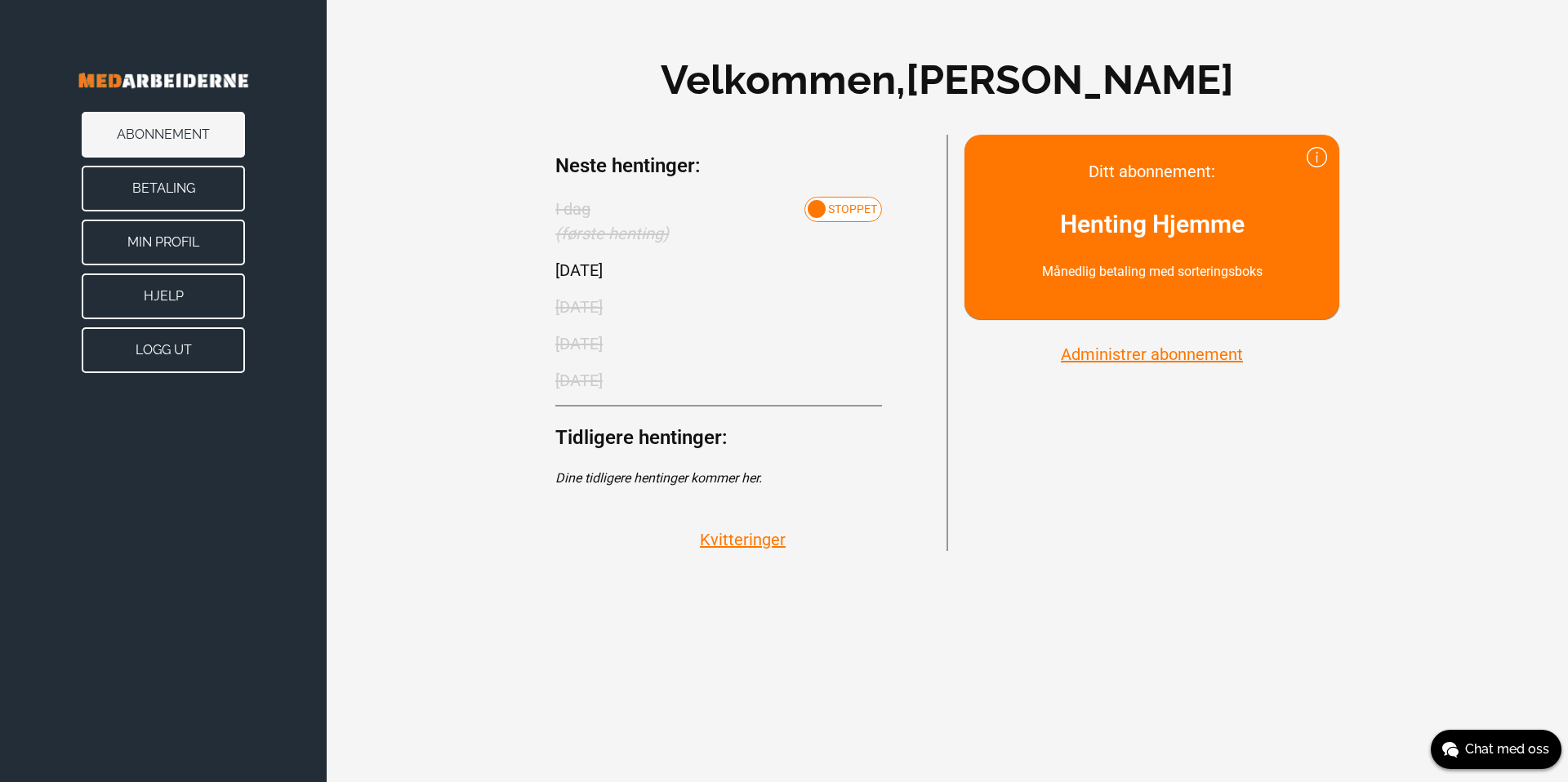
click at [492, 311] on div "Velkommen, Irenge Kazonza Ditt abonnement: Henting Hjemme Månedlig betaling med…" at bounding box center [947, 300] width 1241 height 601
click at [1029, 440] on div "Ditt abonnement: Henting Hjemme Månedlig betaling med sorteringsboks Administre…" at bounding box center [1143, 342] width 392 height 416
click at [501, 324] on div "Velkommen, Irenge Kazonza Ditt abonnement: Henting Hjemme Månedlig betaling med…" at bounding box center [947, 300] width 1241 height 601
click at [438, 144] on div "Velkommen, Irenge Kazonza Ditt abonnement: Henting Hjemme Månedlig betaling med…" at bounding box center [947, 300] width 1241 height 601
click at [838, 217] on button "Stoppet" at bounding box center [843, 210] width 78 height 25
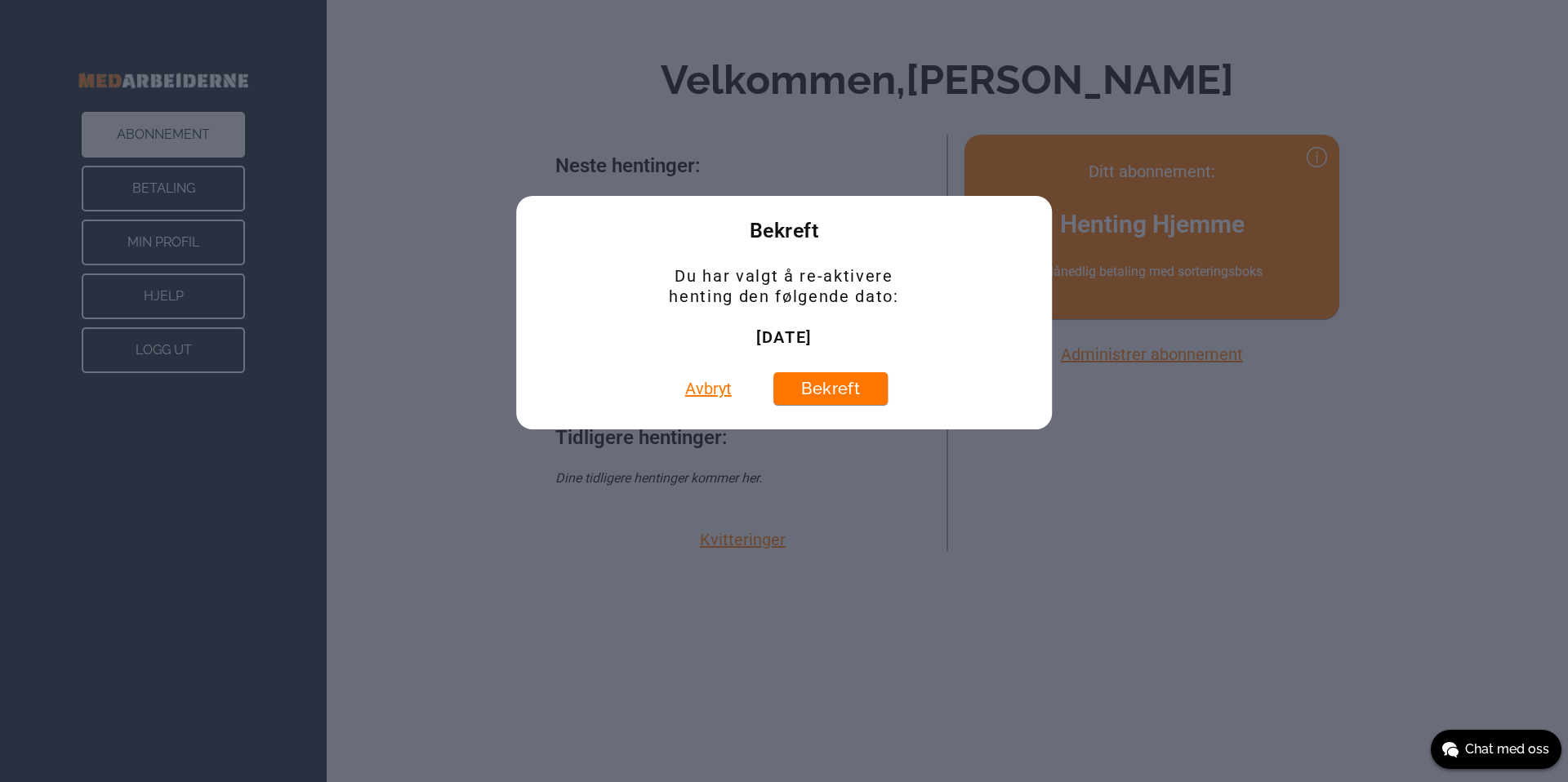
click at [721, 395] on button "Avbryt" at bounding box center [708, 389] width 56 height 33
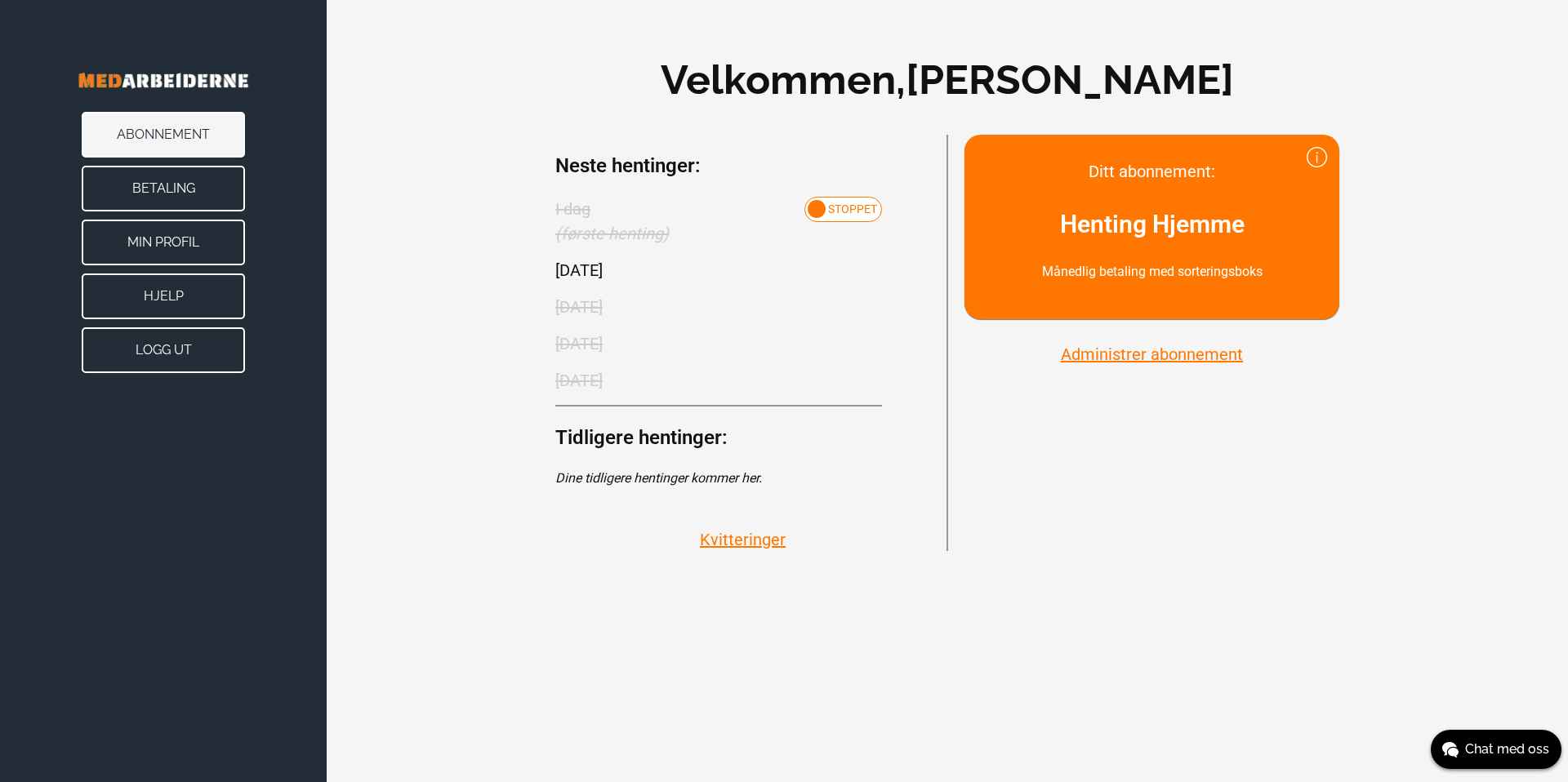
click at [1154, 356] on button "Administrer abonnement" at bounding box center [1152, 354] width 192 height 21
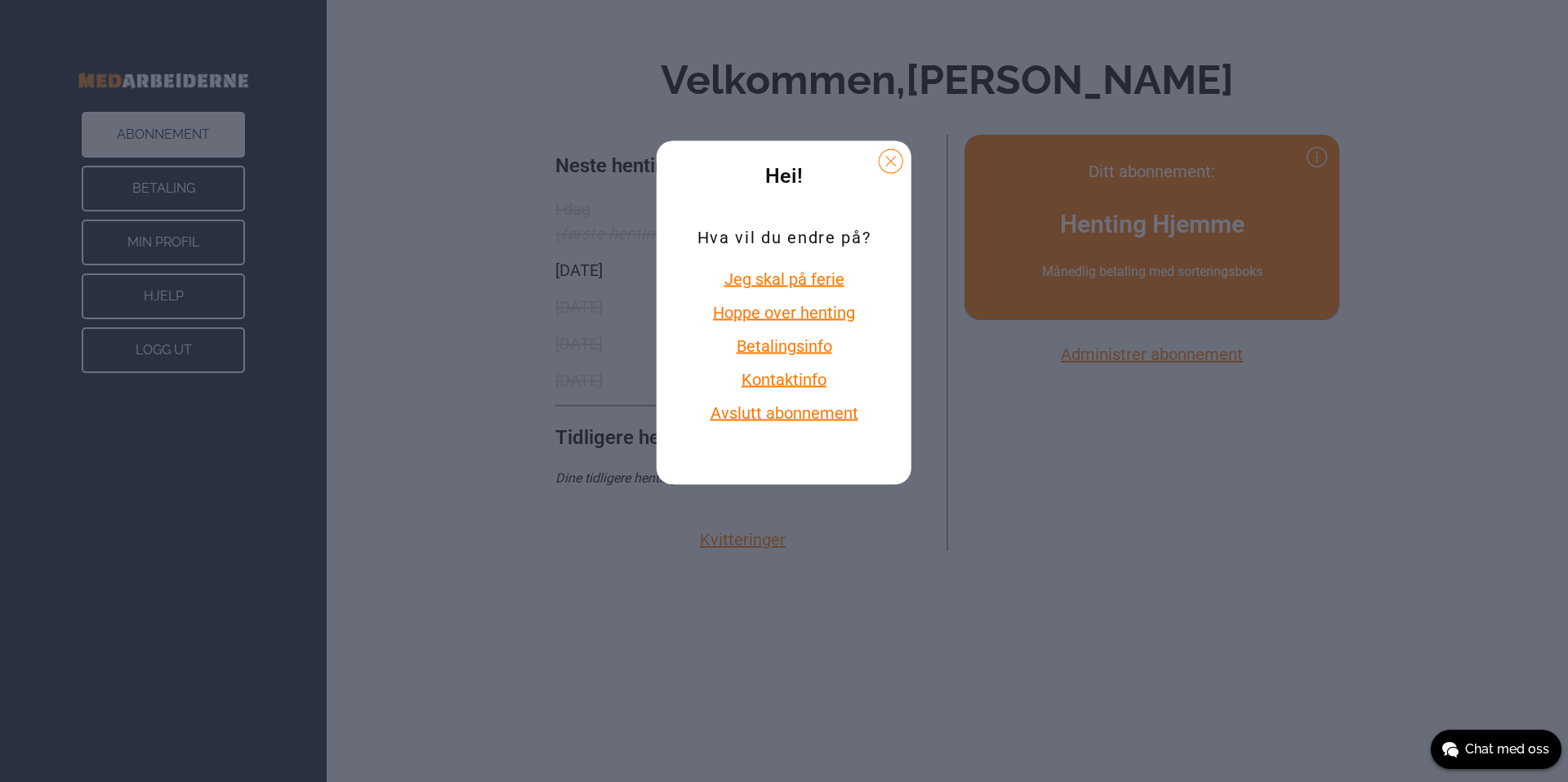
click at [896, 163] on button at bounding box center [891, 161] width 24 height 24
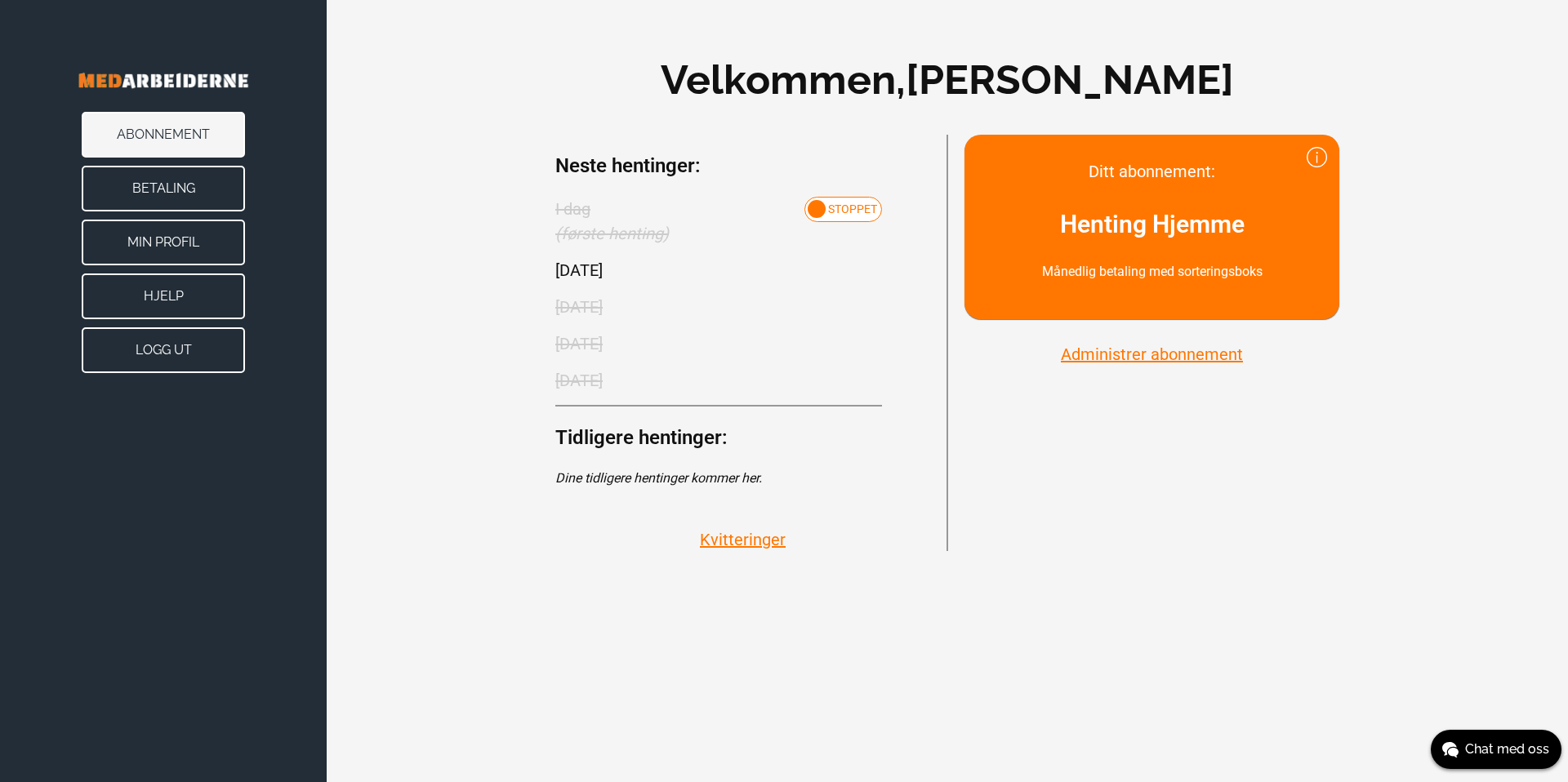
click at [844, 214] on span "Stoppet" at bounding box center [852, 209] width 49 height 13
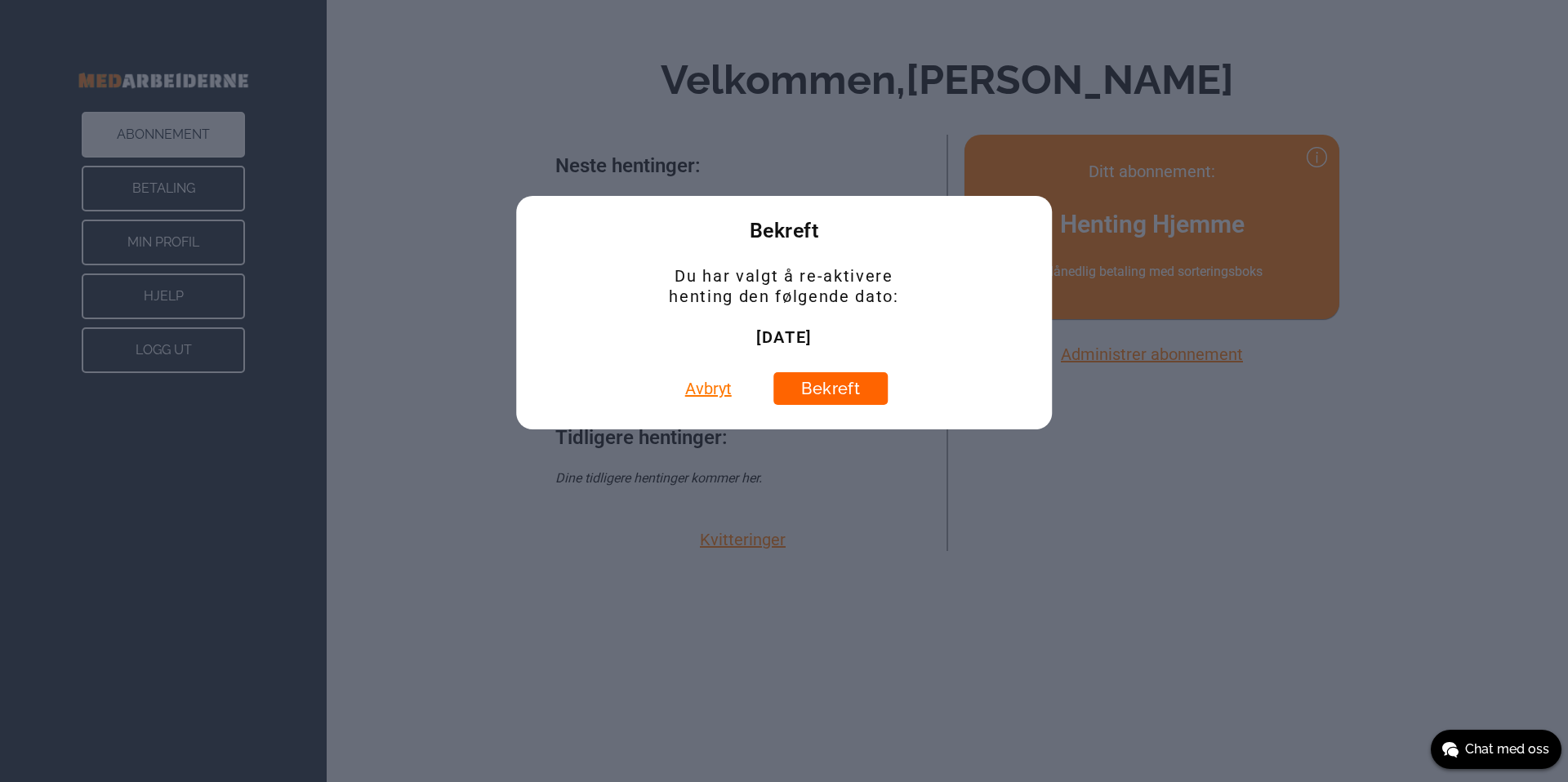
click at [807, 396] on button "Bekreft" at bounding box center [831, 389] width 114 height 33
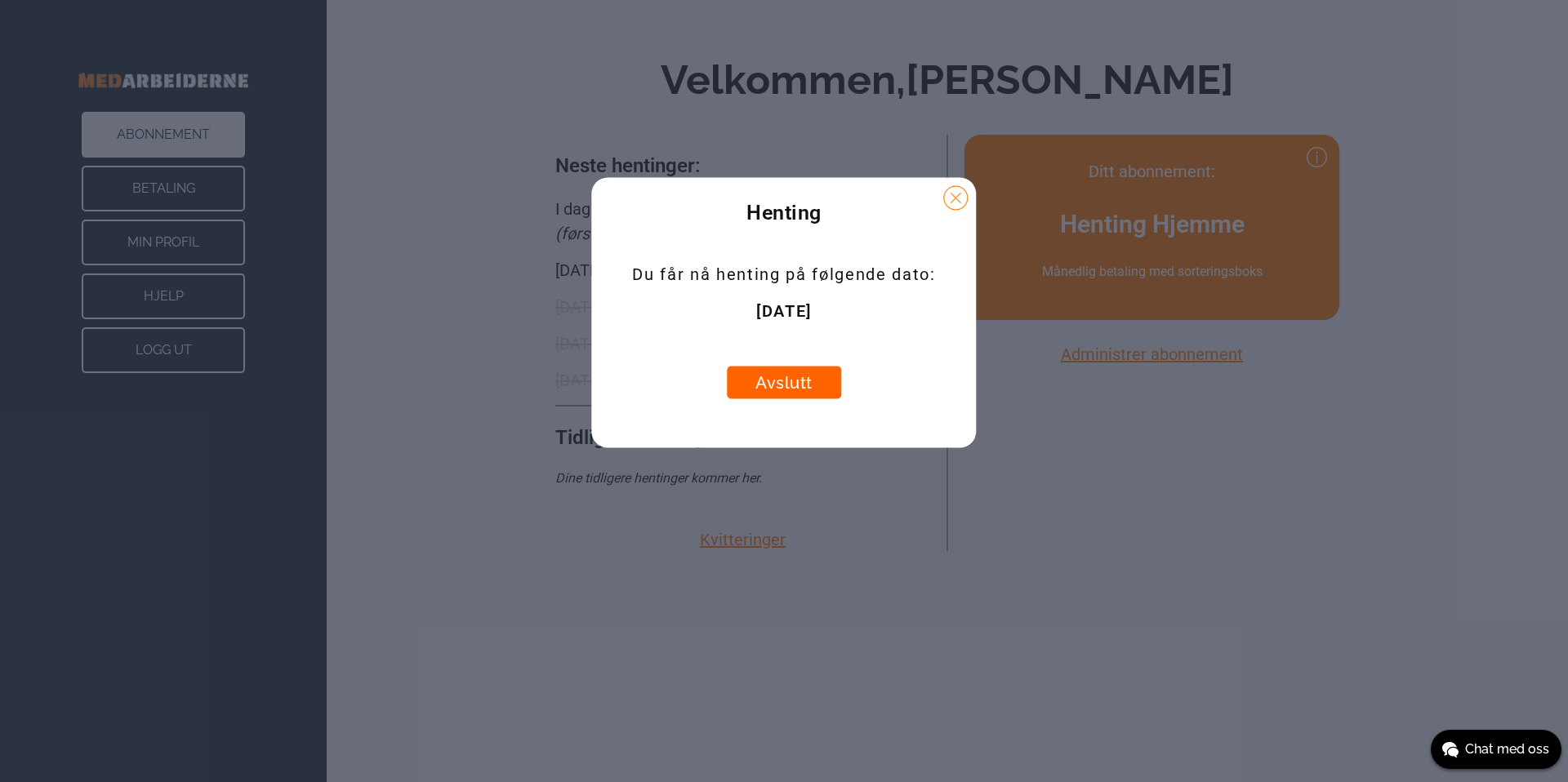
click at [802, 388] on button "Avslutt" at bounding box center [784, 383] width 114 height 33
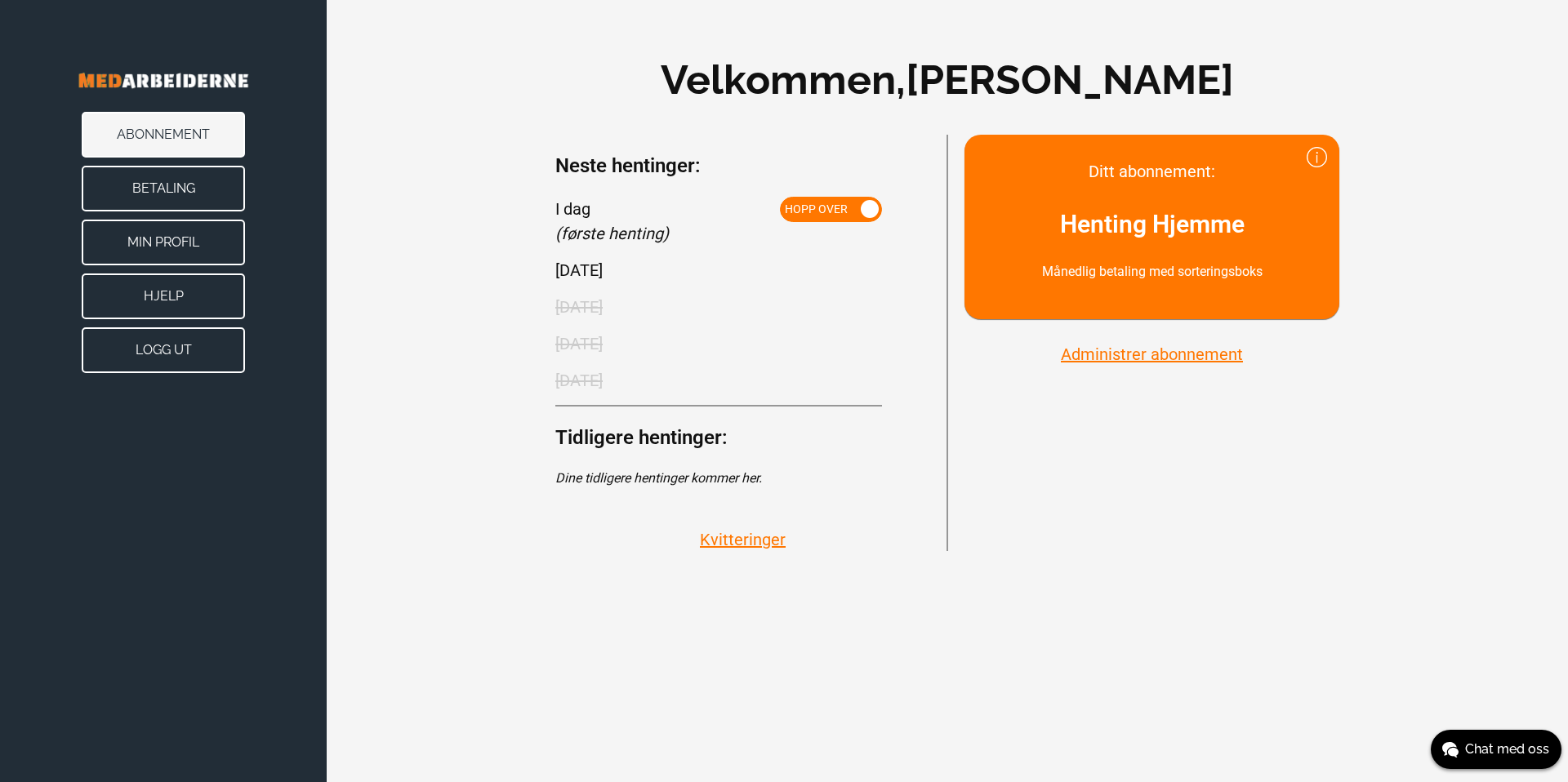
click at [503, 333] on div "Velkommen, Irenge Kazonza Ditt abonnement: Henting Hjemme Månedlig betaling med…" at bounding box center [947, 300] width 1241 height 601
click at [461, 80] on div "Velkommen, Irenge Kazonza Ditt abonnement: Henting Hjemme Månedlig betaling med…" at bounding box center [947, 300] width 1241 height 601
click at [1117, 356] on button "Administrer abonnement" at bounding box center [1152, 354] width 192 height 21
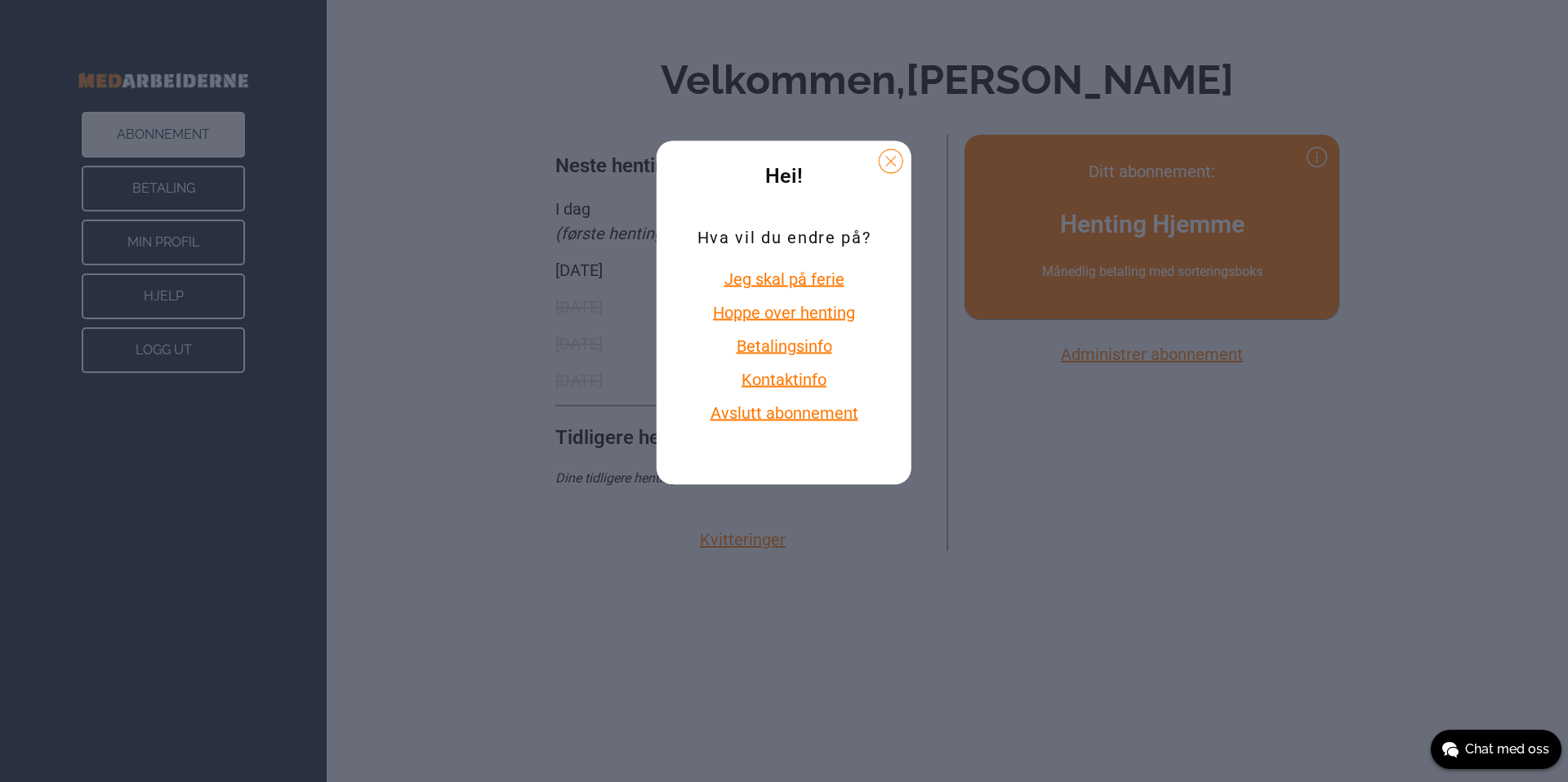
click at [807, 282] on button "Jeg skal på ferie" at bounding box center [784, 279] width 173 height 21
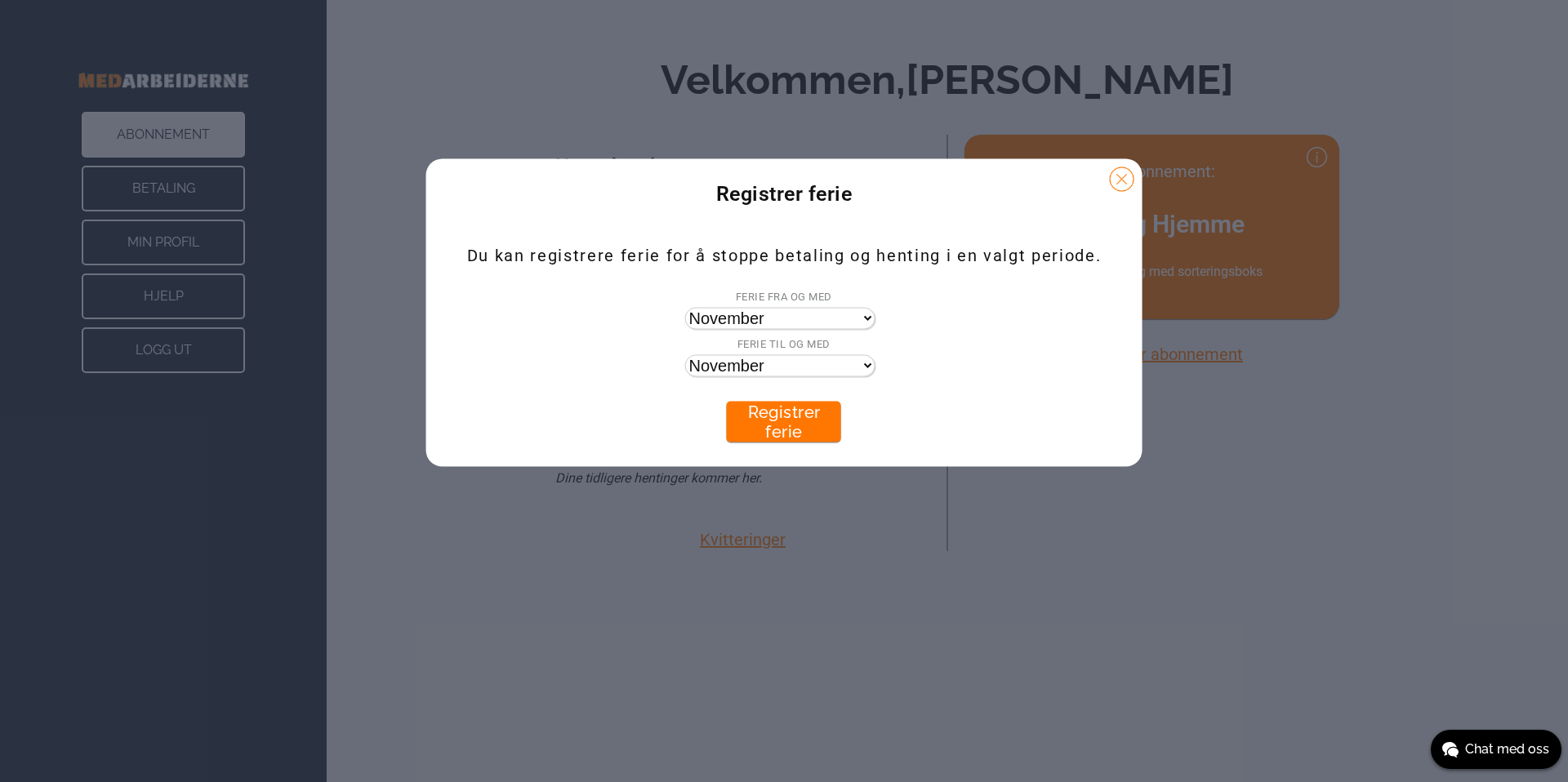
click at [1117, 179] on button at bounding box center [1121, 179] width 24 height 24
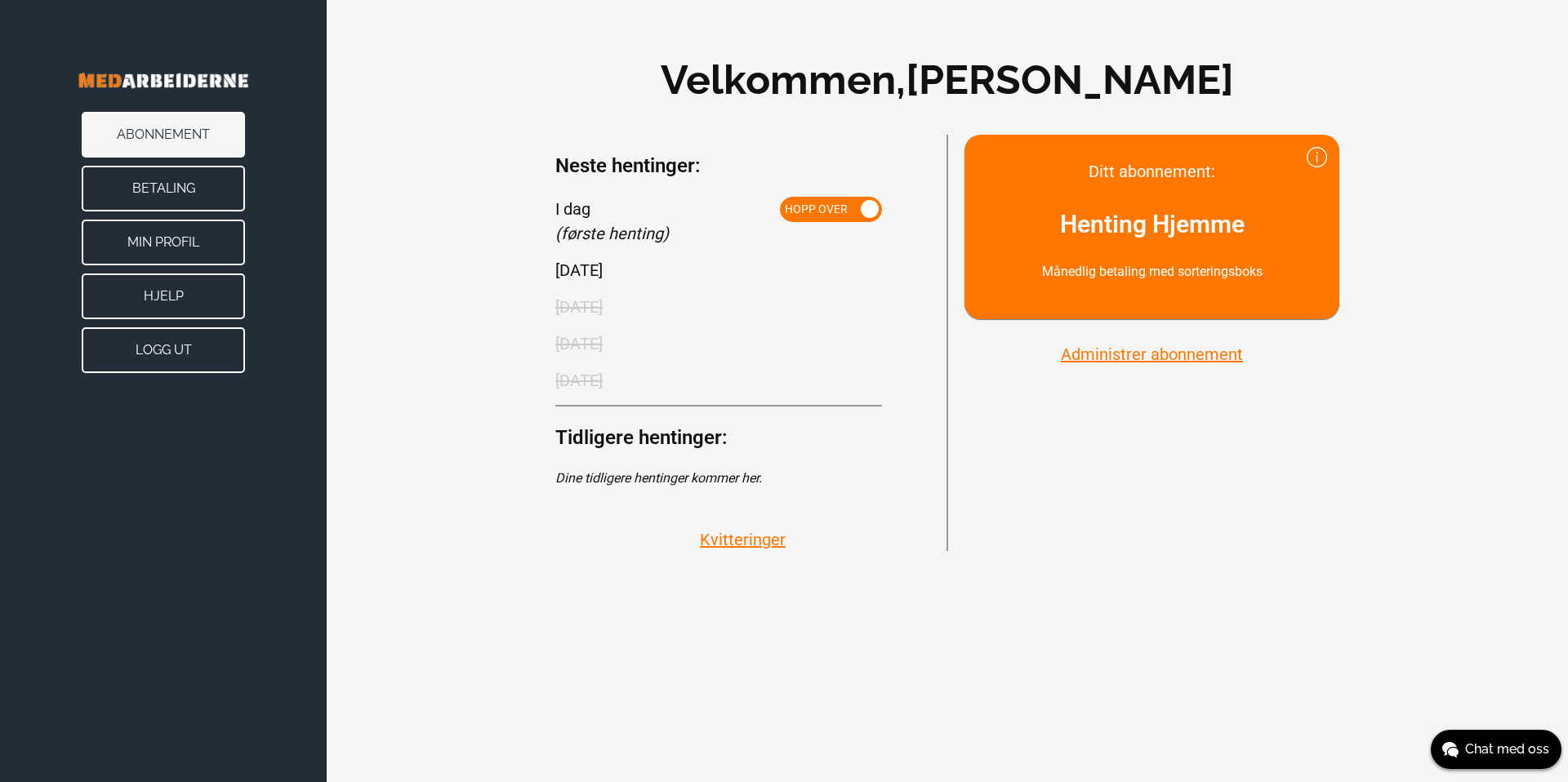
click at [604, 115] on div "Velkommen, Irenge Kazonza Ditt abonnement: Henting Hjemme Månedlig betaling med…" at bounding box center [947, 300] width 745 height 503
drag, startPoint x: 1178, startPoint y: 527, endPoint x: 1174, endPoint y: 518, distance: 9.8
click at [1178, 526] on div "Ditt abonnement: Henting Hjemme Månedlig betaling med sorteringsboks Administre…" at bounding box center [1143, 342] width 392 height 416
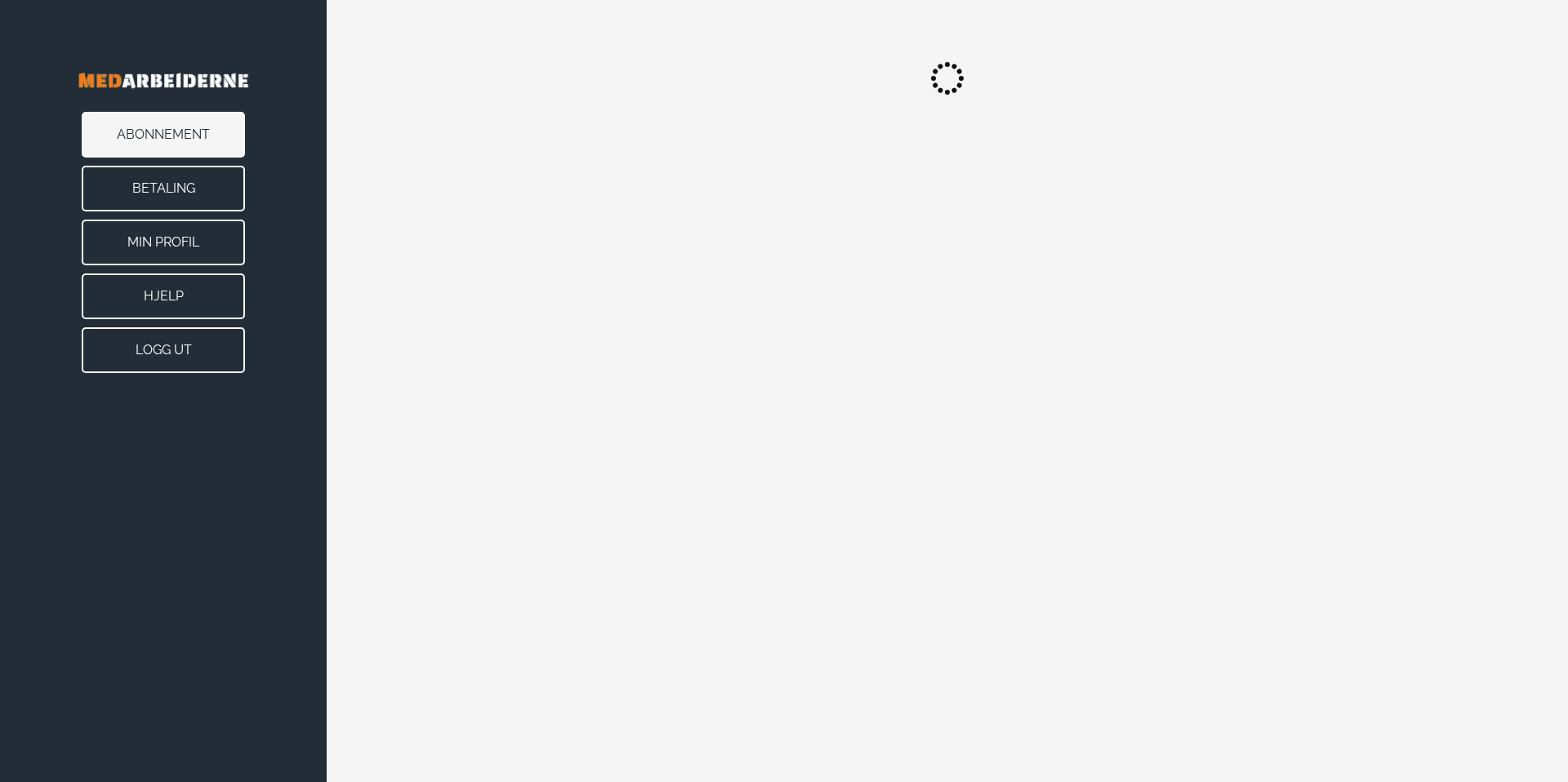
click at [176, 187] on button "Betaling" at bounding box center [163, 188] width 163 height 46
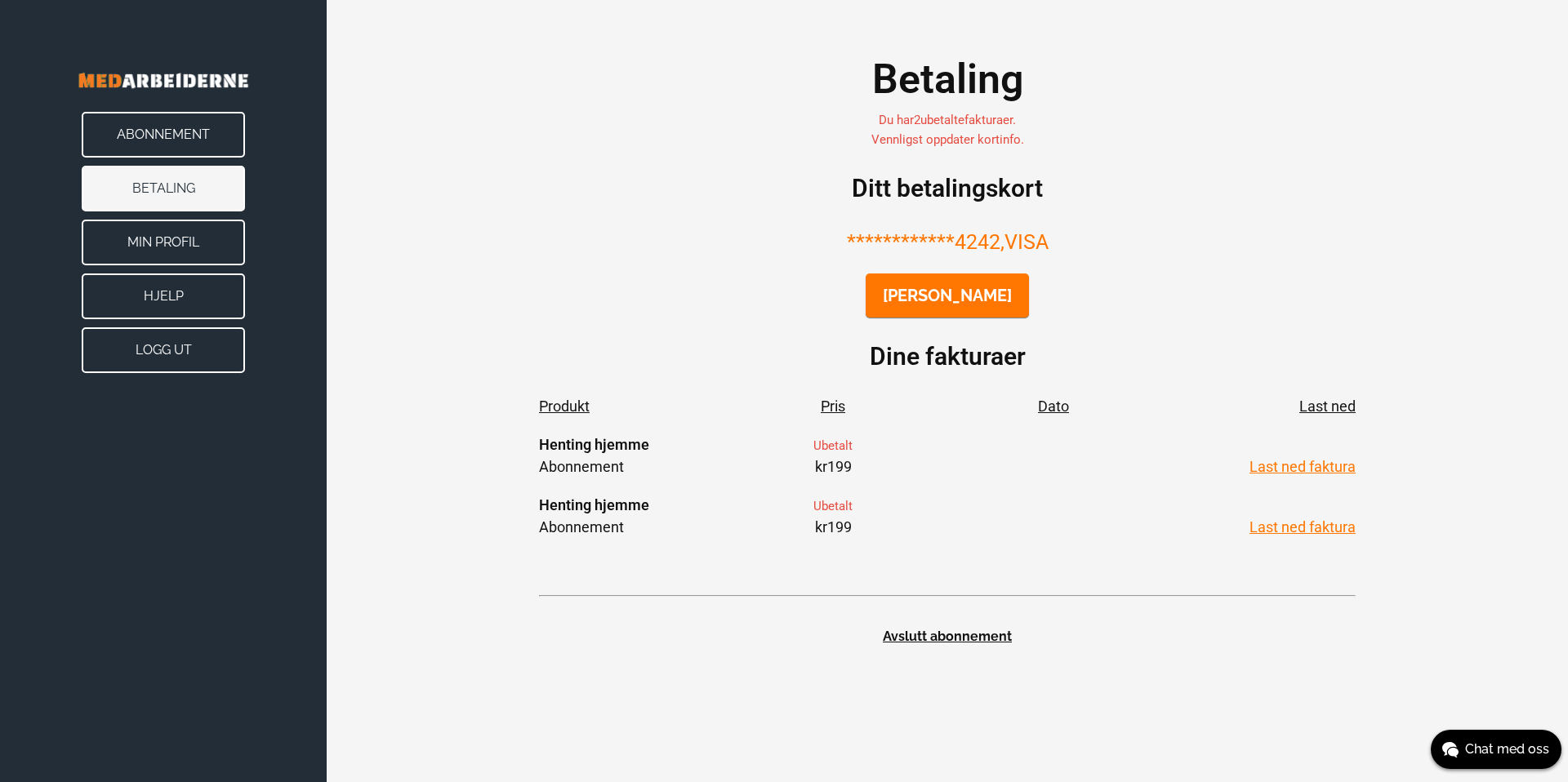
click at [486, 286] on div "**********" at bounding box center [947, 346] width 1241 height 694
click at [596, 288] on div "**********" at bounding box center [947, 346] width 745 height 596
drag, startPoint x: 731, startPoint y: 240, endPoint x: 745, endPoint y: 241, distance: 14.0
click at [731, 240] on div "**********" at bounding box center [947, 346] width 745 height 596
click at [157, 251] on button "Min Profil" at bounding box center [163, 242] width 163 height 46
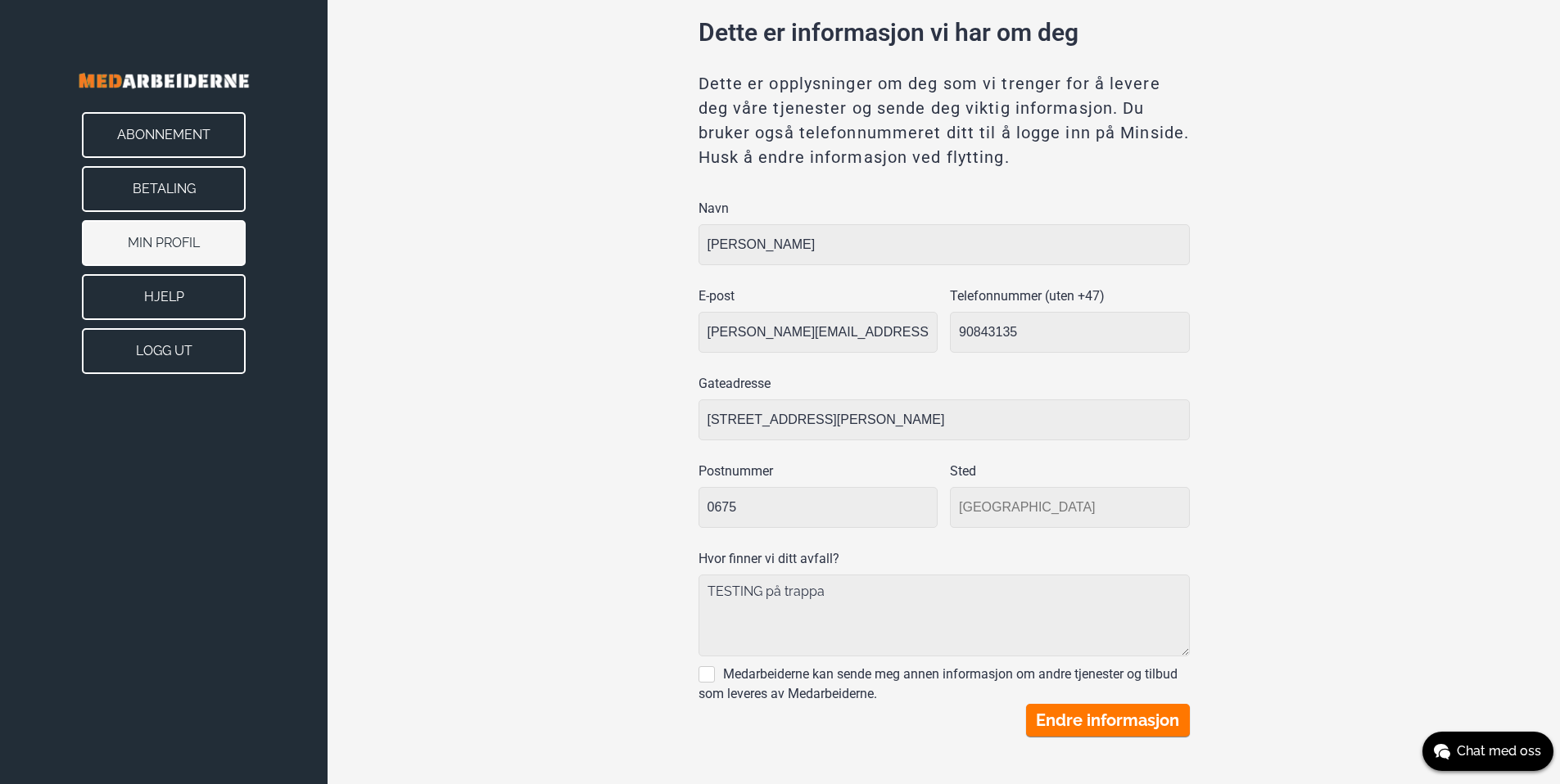
scroll to position [119, 0]
click at [232, 303] on button "Hjelp" at bounding box center [163, 297] width 163 height 46
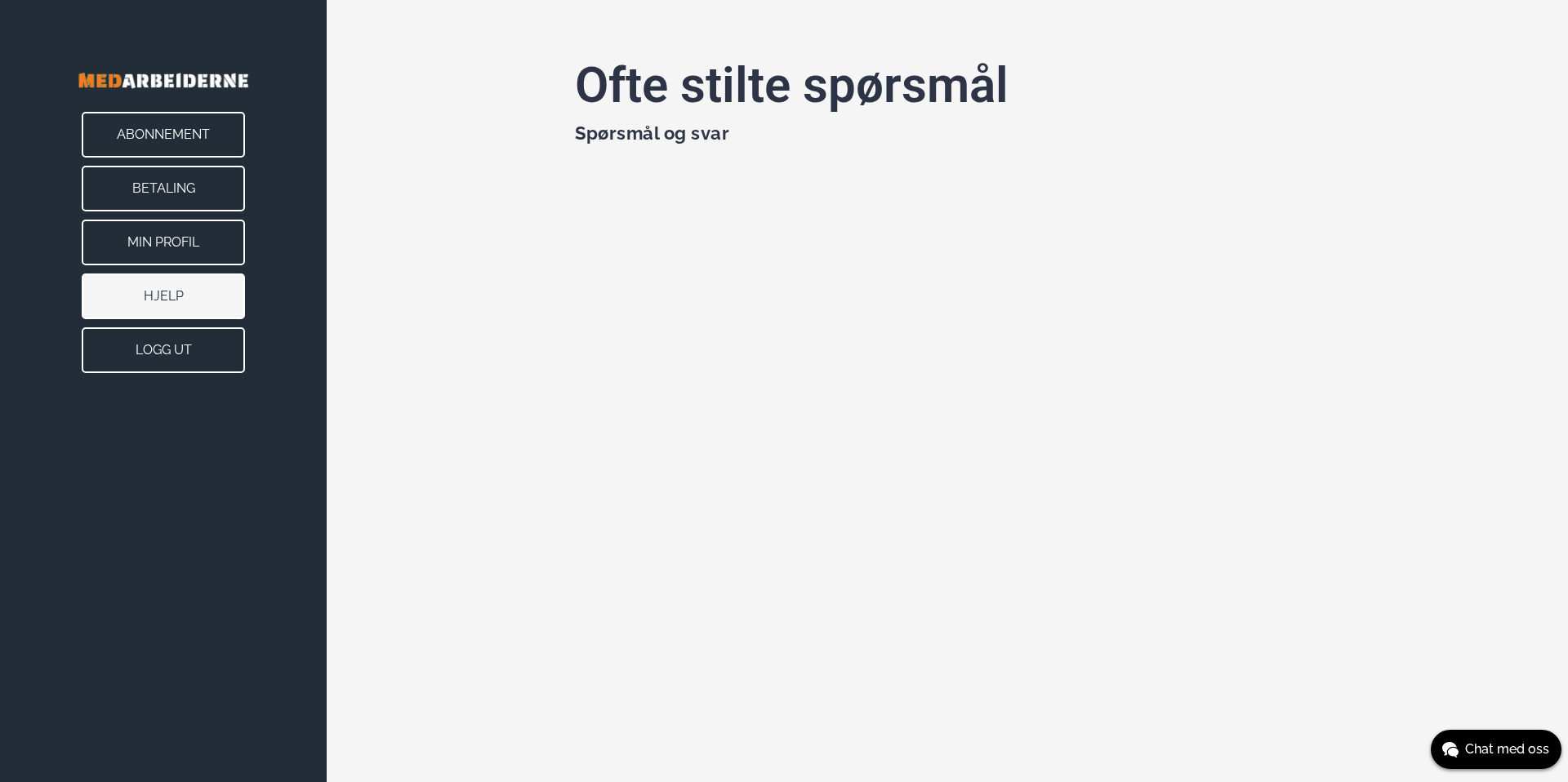
click at [157, 220] on button "Min Profil" at bounding box center [163, 242] width 163 height 46
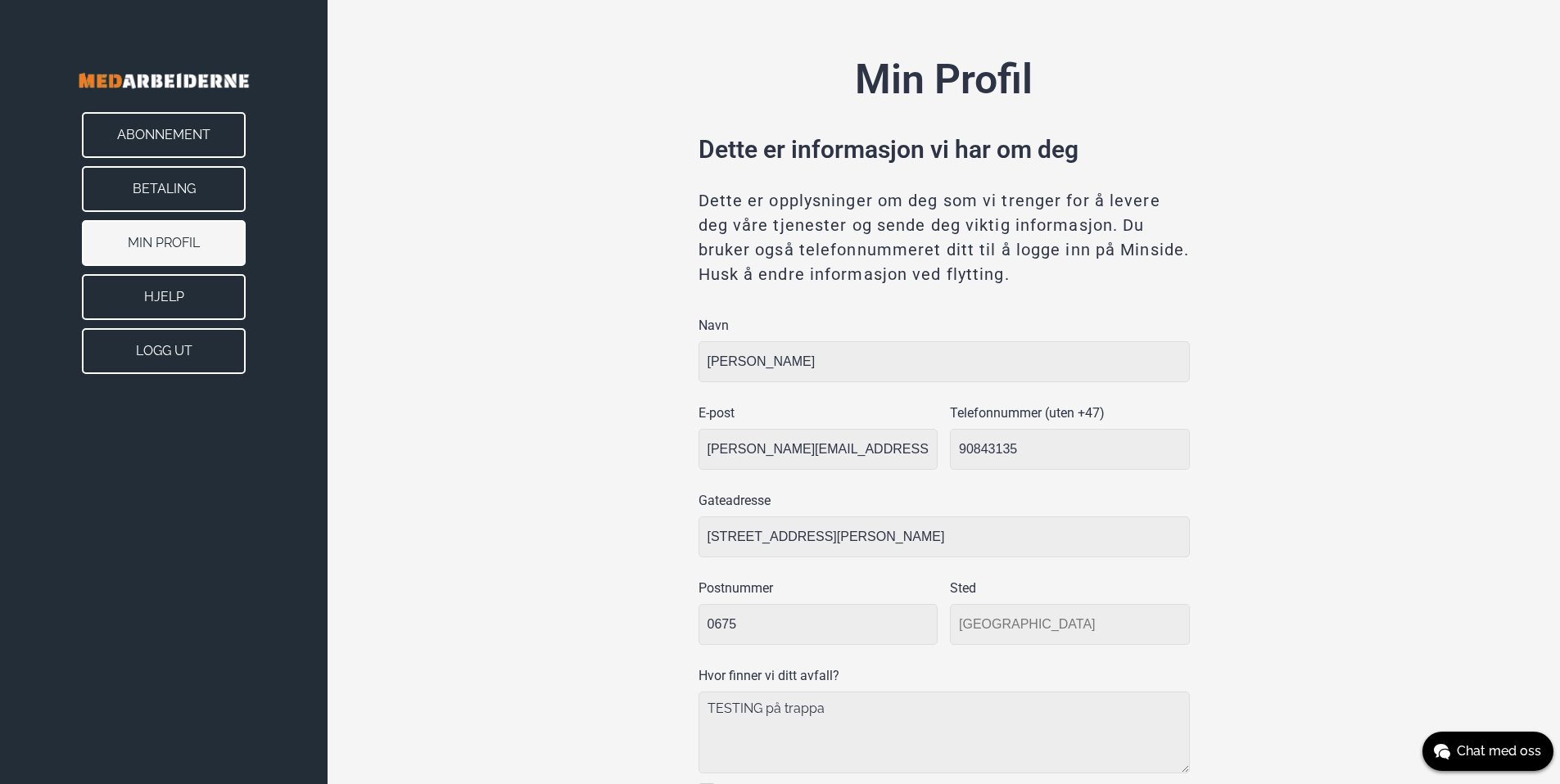
click at [164, 191] on button "Betaling" at bounding box center [163, 189] width 163 height 46
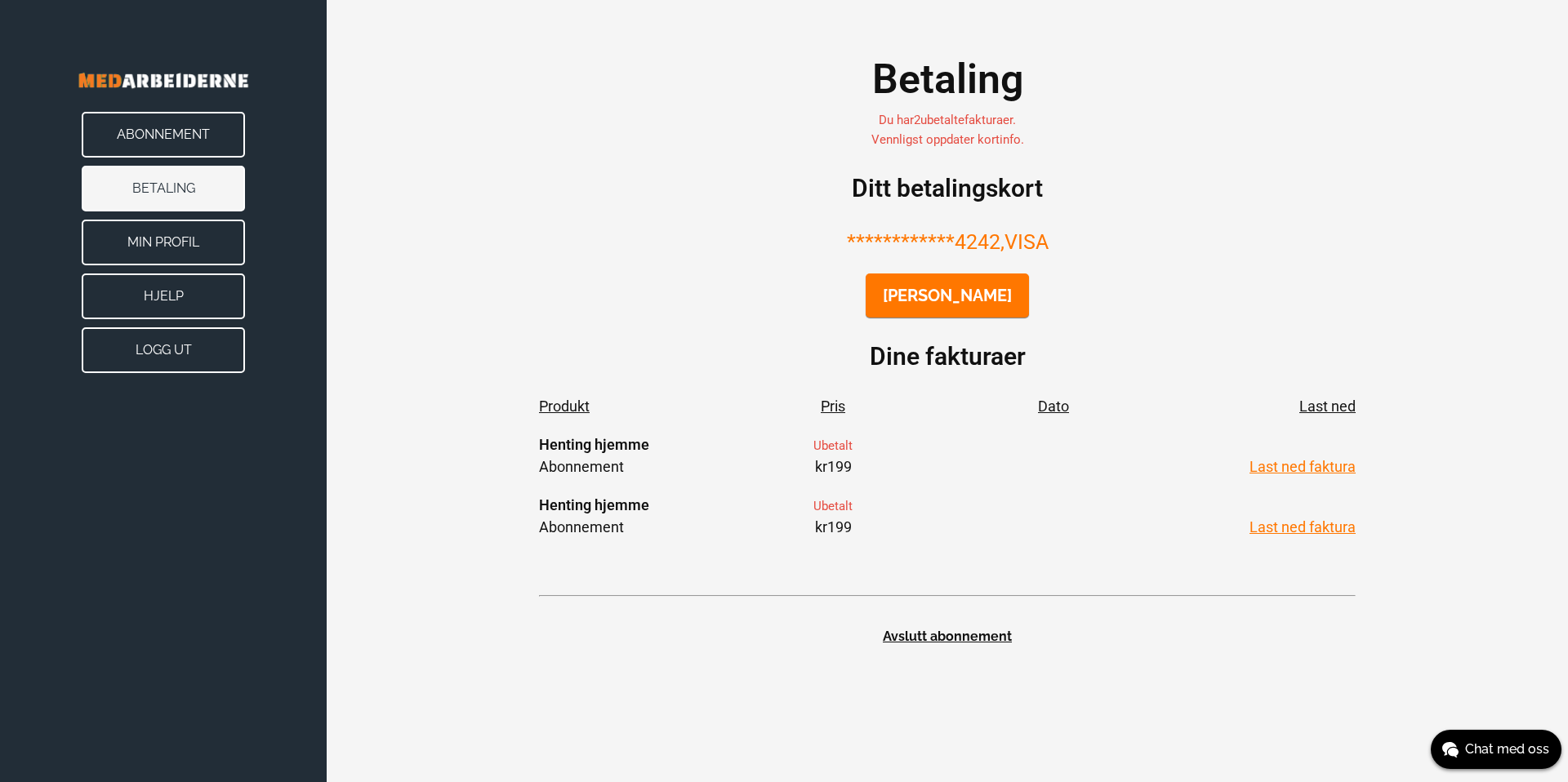
click at [172, 147] on button "Abonnement" at bounding box center [163, 134] width 163 height 46
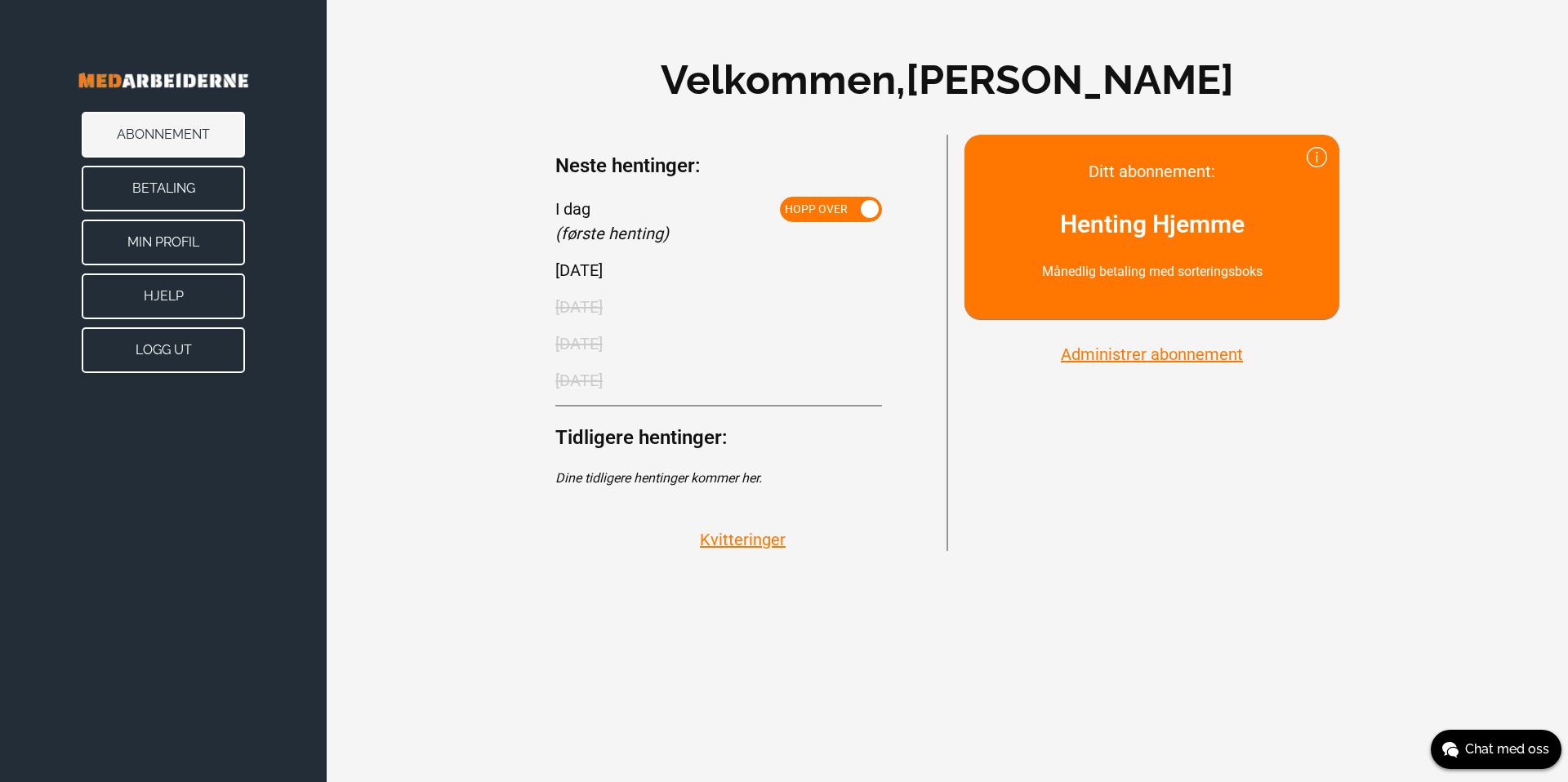
click at [1090, 402] on div "Ditt abonnement: Henting Hjemme Månedlig betaling med sorteringsboks Administre…" at bounding box center [1143, 342] width 392 height 416
click at [1114, 364] on button "Administrer abonnement" at bounding box center [1152, 354] width 192 height 21
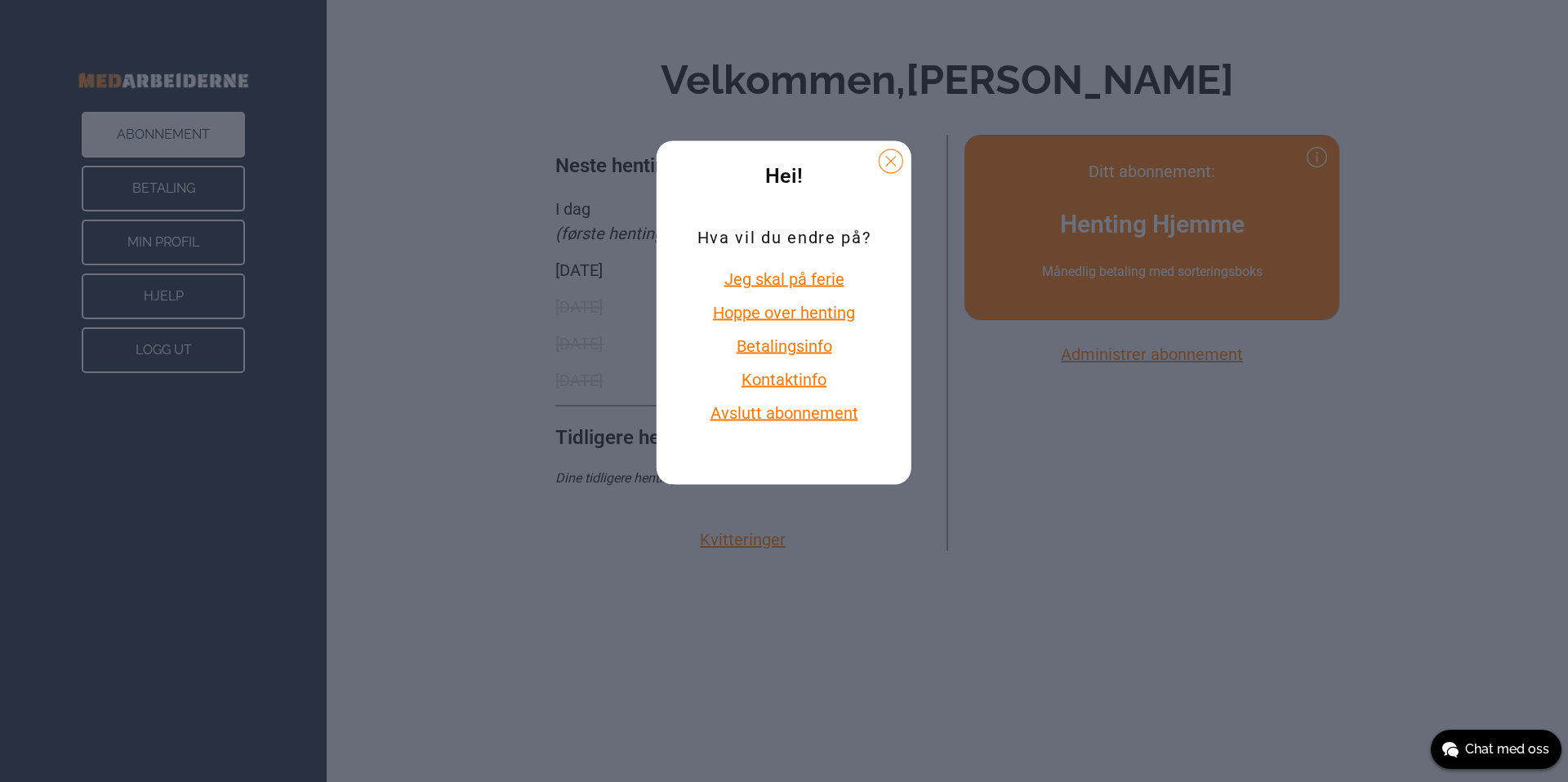
click at [432, 295] on div "Hei! Hva vil du endre på? Jeg skal på ferie Hoppe over henting Betalingsinfo Ko…" at bounding box center [784, 391] width 1568 height 782
click at [888, 157] on button at bounding box center [891, 161] width 24 height 24
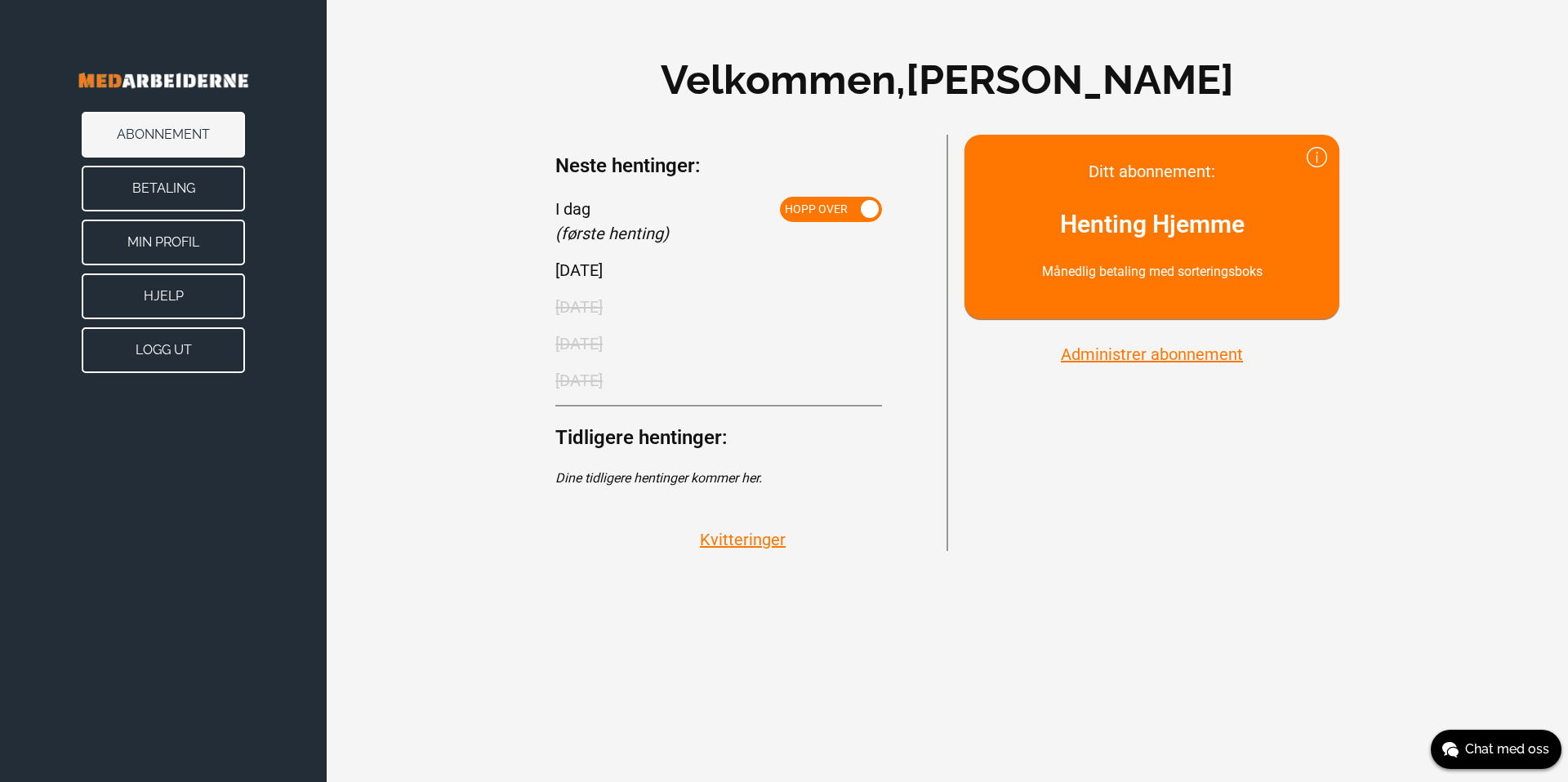
click at [608, 139] on div "Neste hentinger: I dag (første henting) Hopp over 14. november 2025 12. desembe…" at bounding box center [718, 271] width 327 height 272
click at [529, 204] on div "Velkommen, Irenge Kazonza Ditt abonnement: Henting Hjemme Månedlig betaling med…" at bounding box center [947, 300] width 1241 height 601
click at [500, 235] on div "Velkommen, Irenge Kazonza Ditt abonnement: Henting Hjemme Månedlig betaling med…" at bounding box center [947, 300] width 1241 height 601
click at [495, 49] on div "Velkommen, Irenge Kazonza Ditt abonnement: Henting Hjemme Månedlig betaling med…" at bounding box center [947, 300] width 1241 height 601
click at [453, 141] on div "Velkommen, Irenge Kazonza Ditt abonnement: Henting Hjemme Månedlig betaling med…" at bounding box center [947, 300] width 1241 height 601
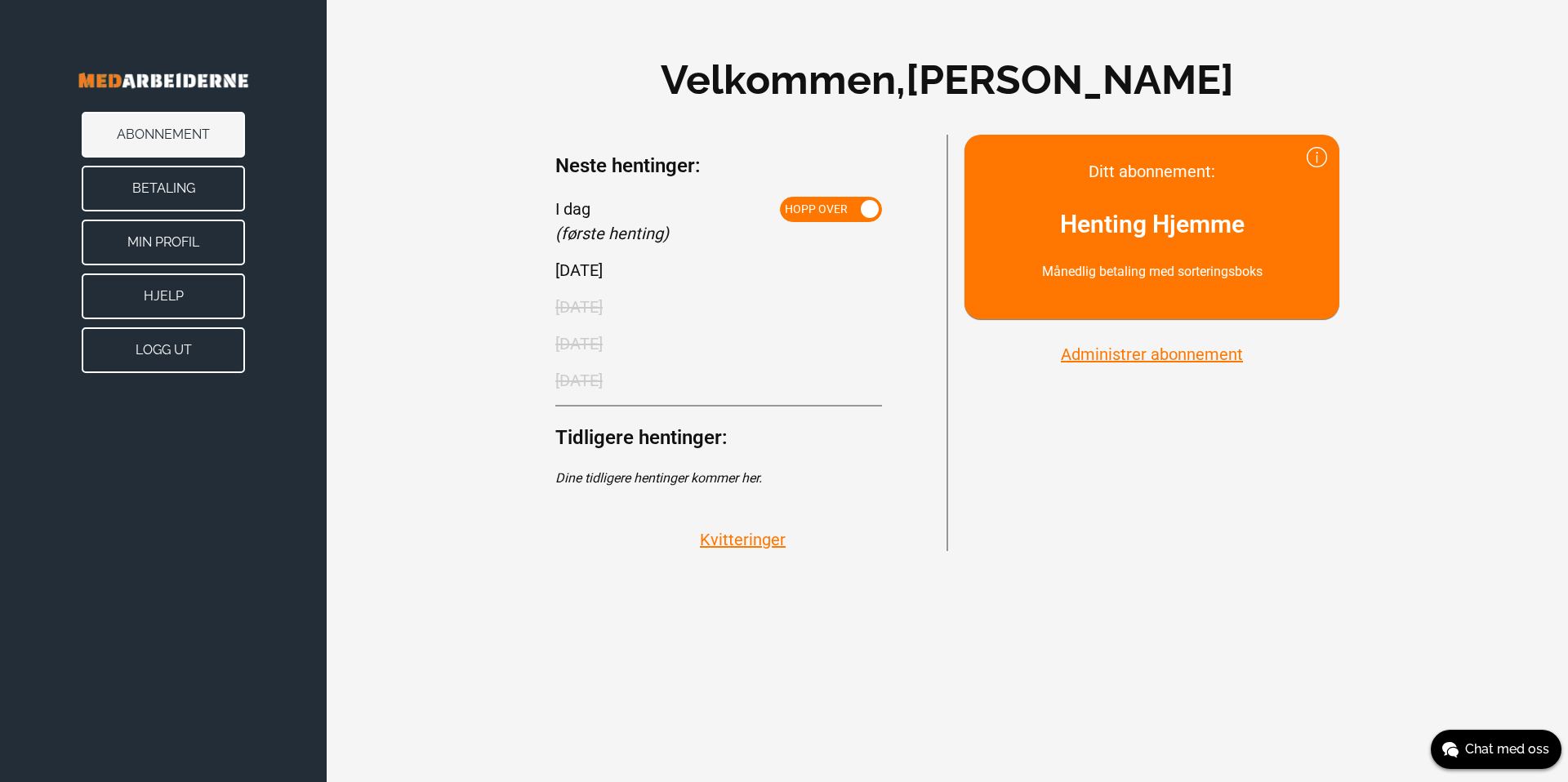
click at [444, 51] on div "Velkommen, Irenge Kazonza Ditt abonnement: Henting Hjemme Månedlig betaling med…" at bounding box center [947, 300] width 1241 height 601
click at [198, 189] on button "Betaling" at bounding box center [163, 188] width 163 height 46
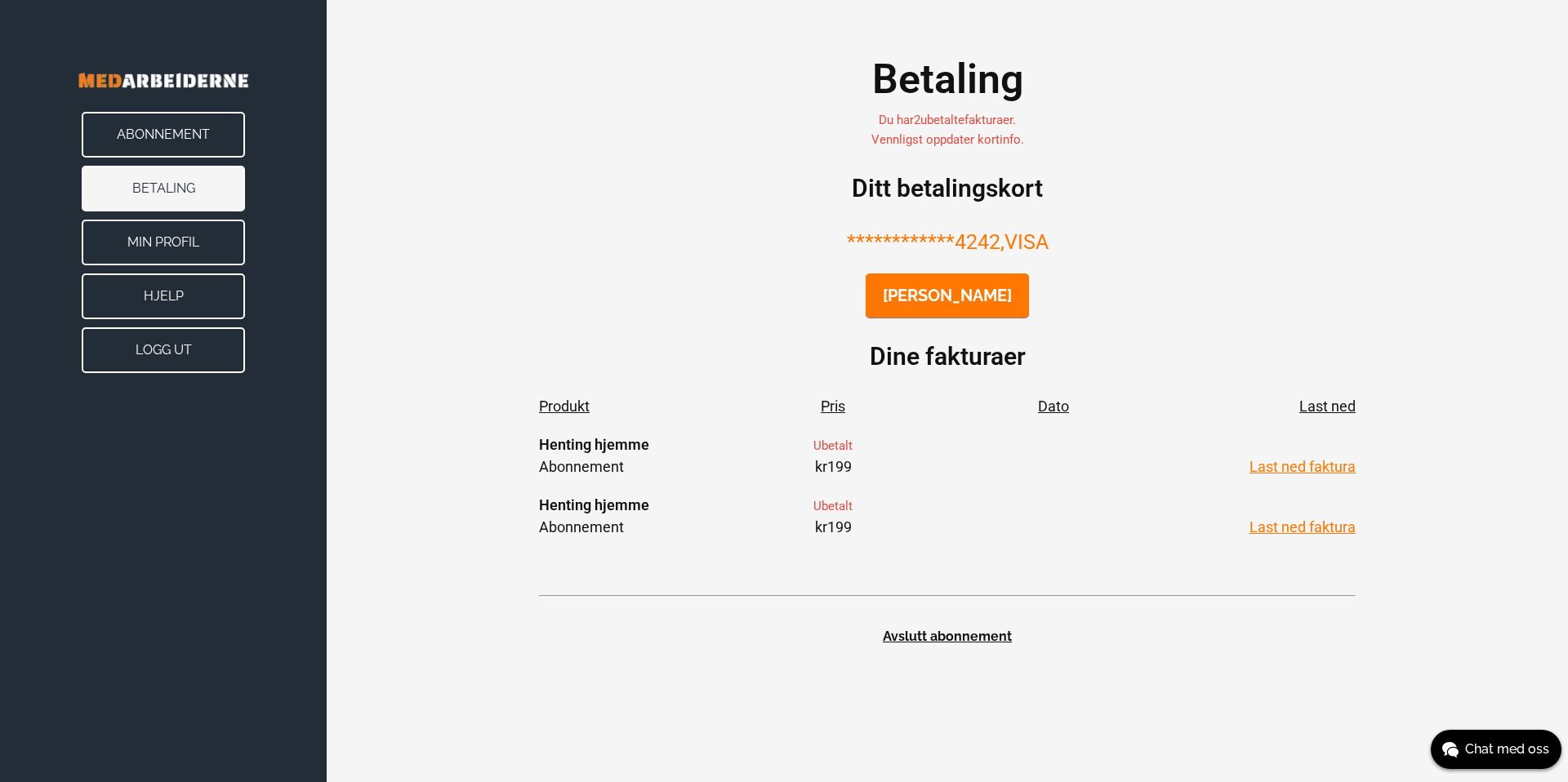
click at [192, 228] on button "Min Profil" at bounding box center [163, 242] width 163 height 46
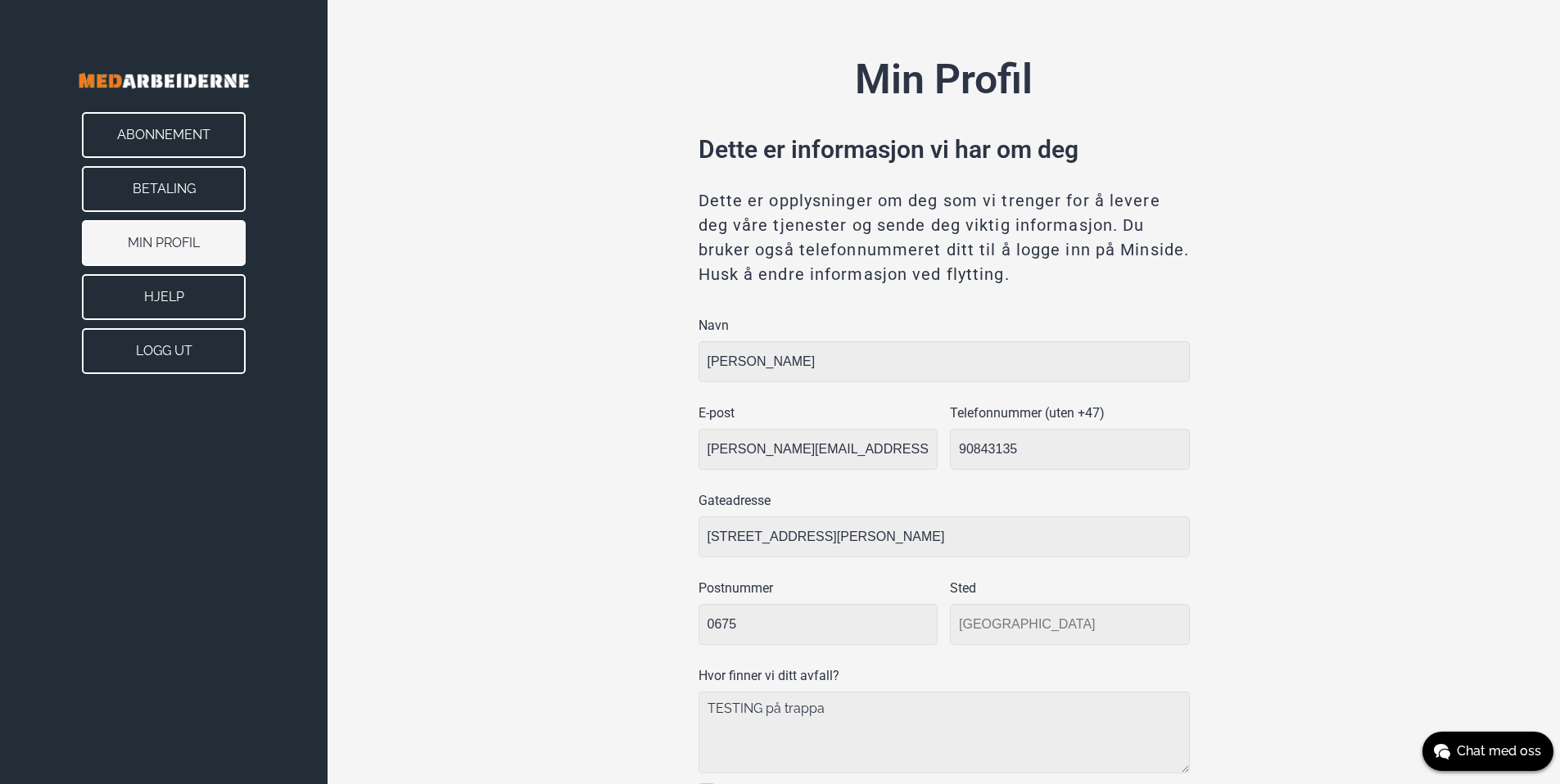
click at [189, 287] on button "Hjelp" at bounding box center [163, 297] width 163 height 46
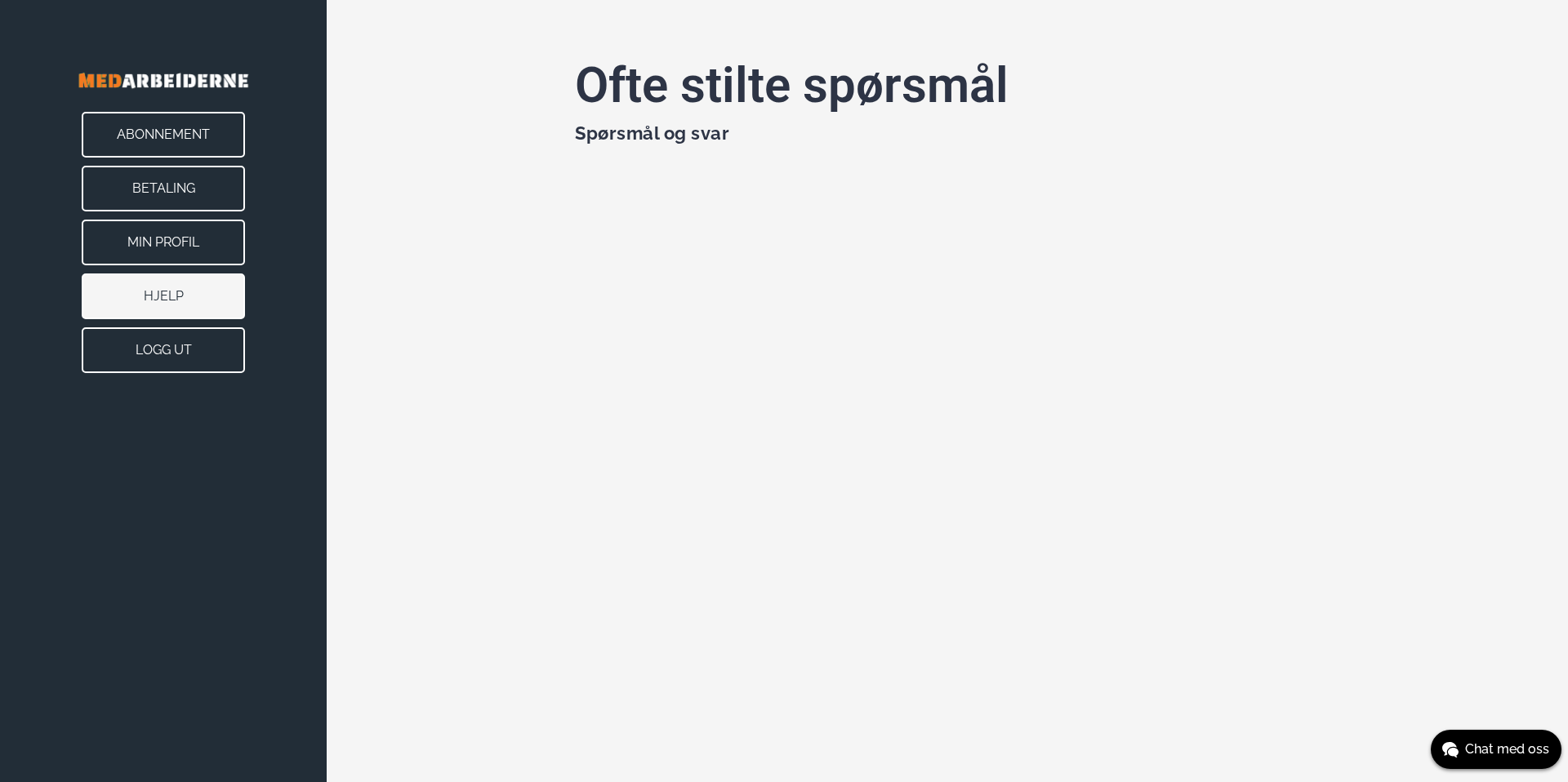
click at [190, 347] on button "Logg ut" at bounding box center [163, 349] width 163 height 46
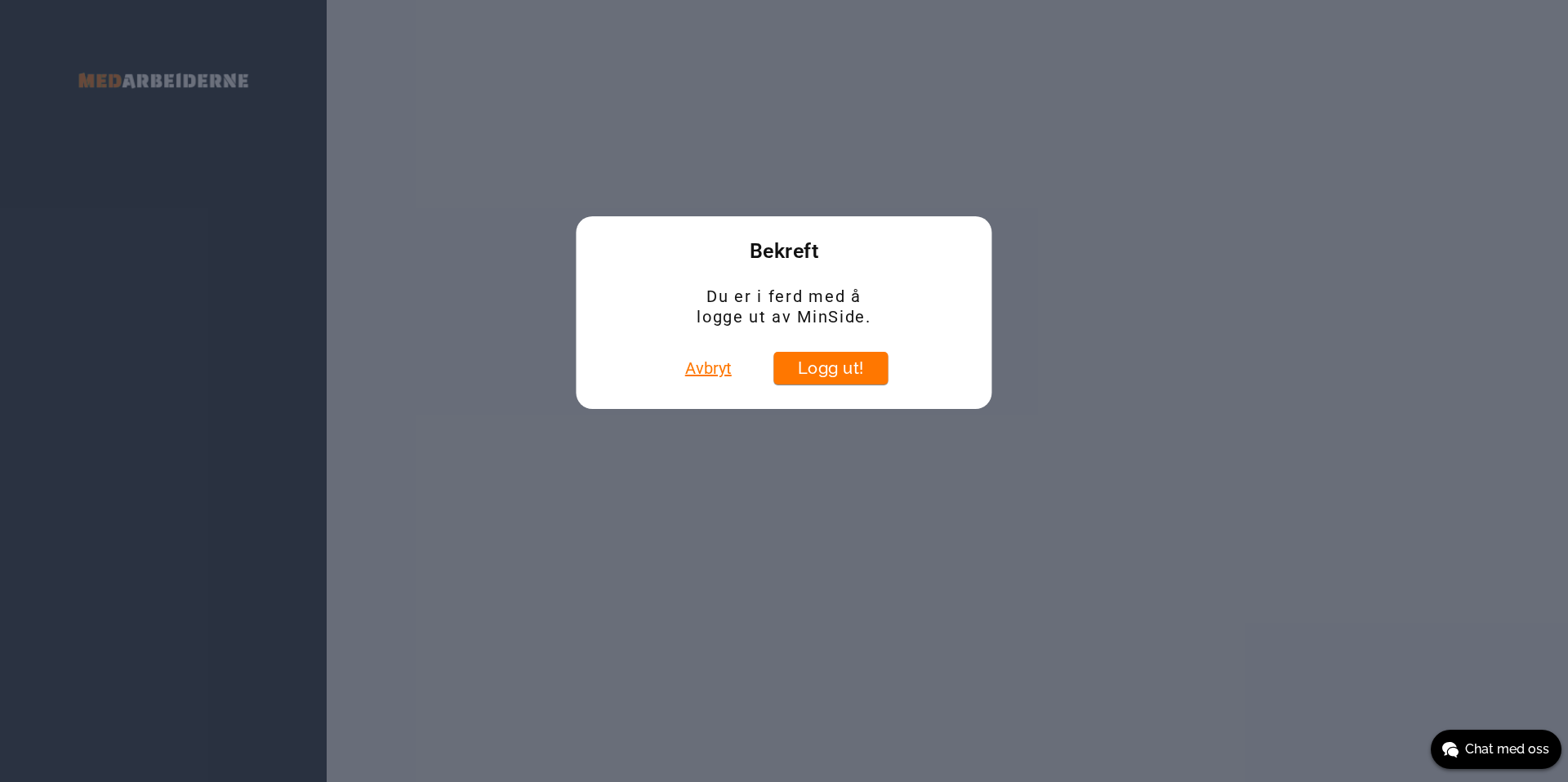
click at [701, 364] on button "Avbryt" at bounding box center [708, 369] width 56 height 33
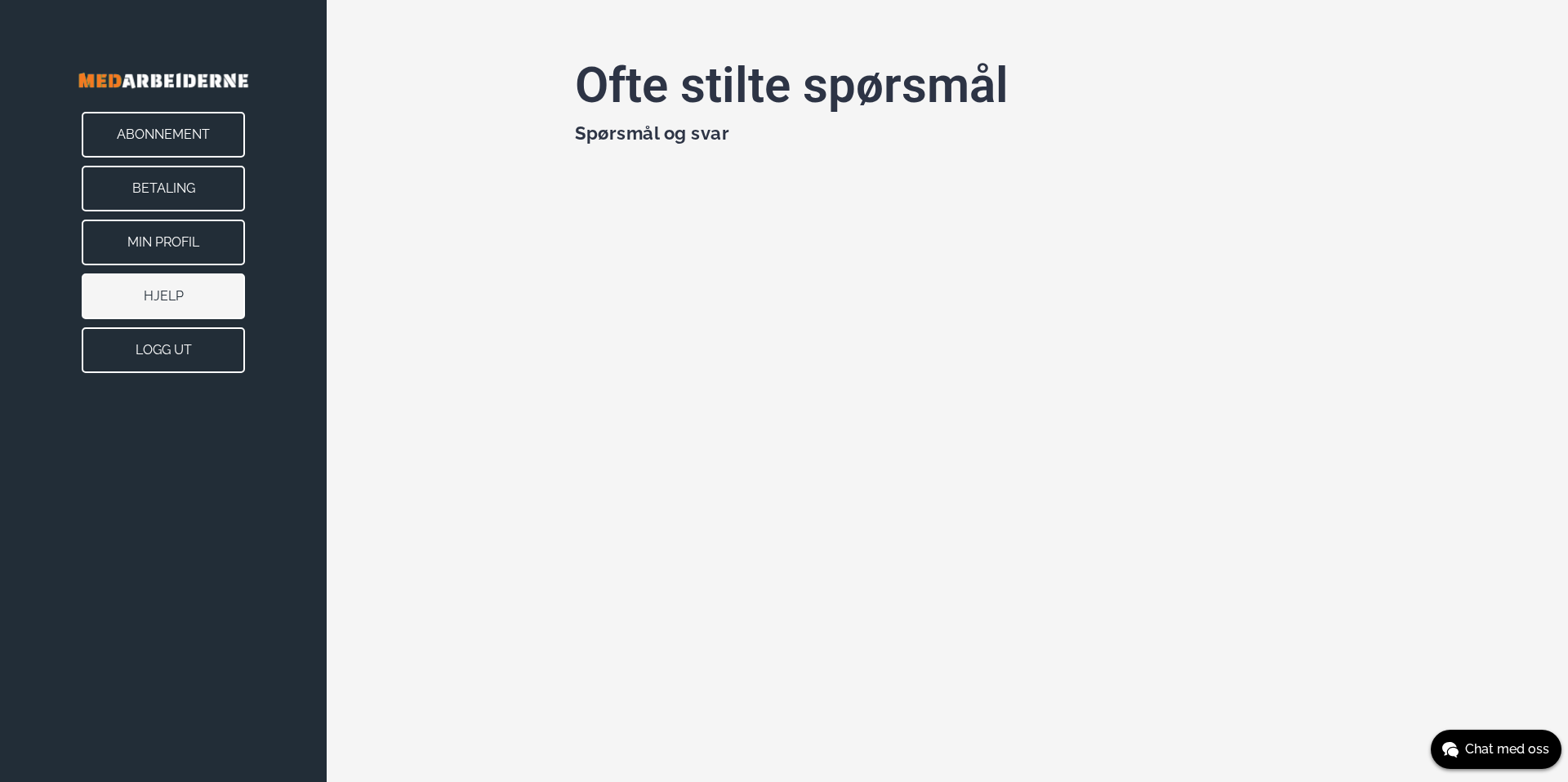
click at [193, 151] on button "Abonnement" at bounding box center [163, 134] width 163 height 46
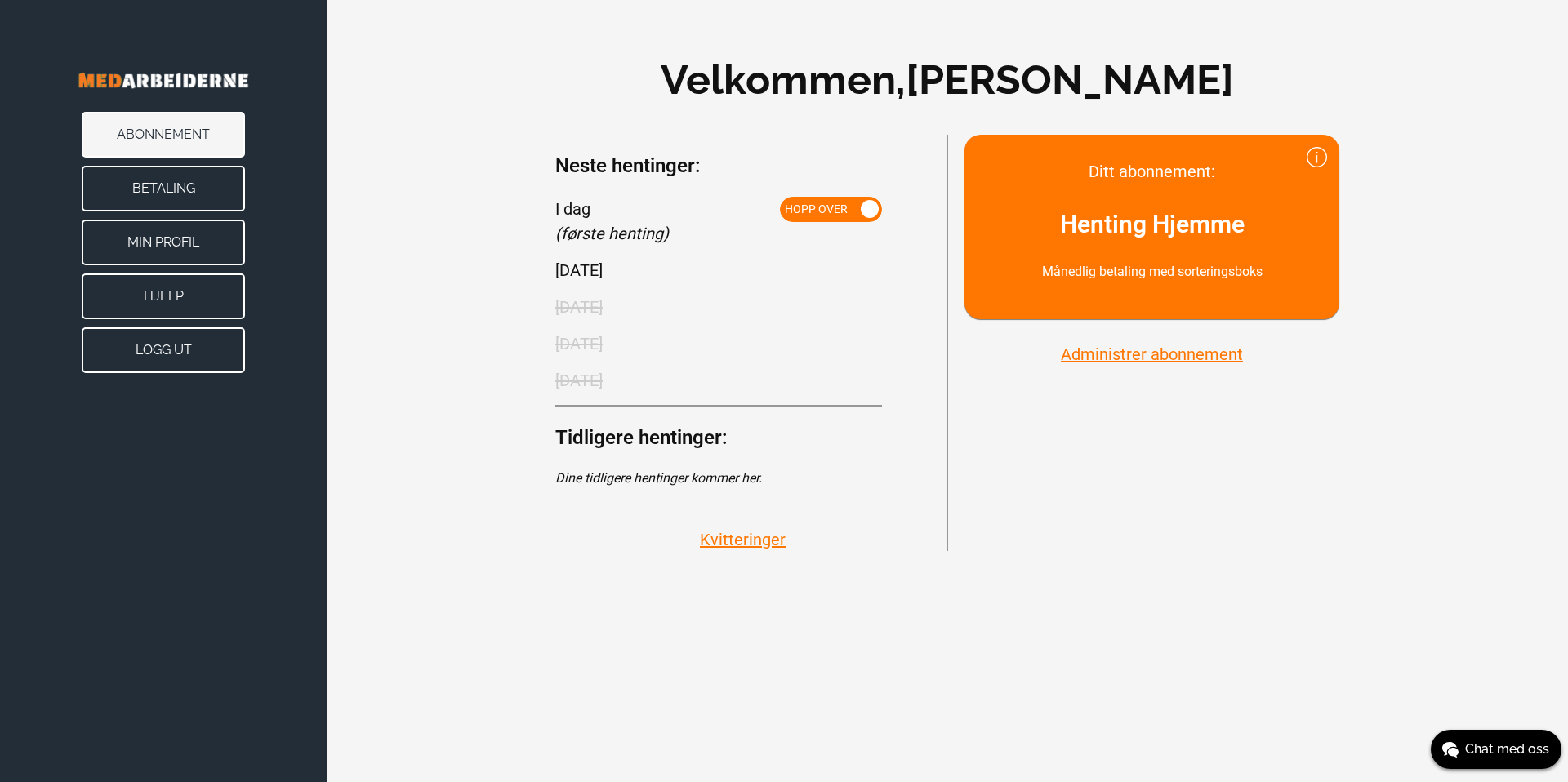
click at [1131, 351] on button "Administrer abonnement" at bounding box center [1152, 354] width 192 height 21
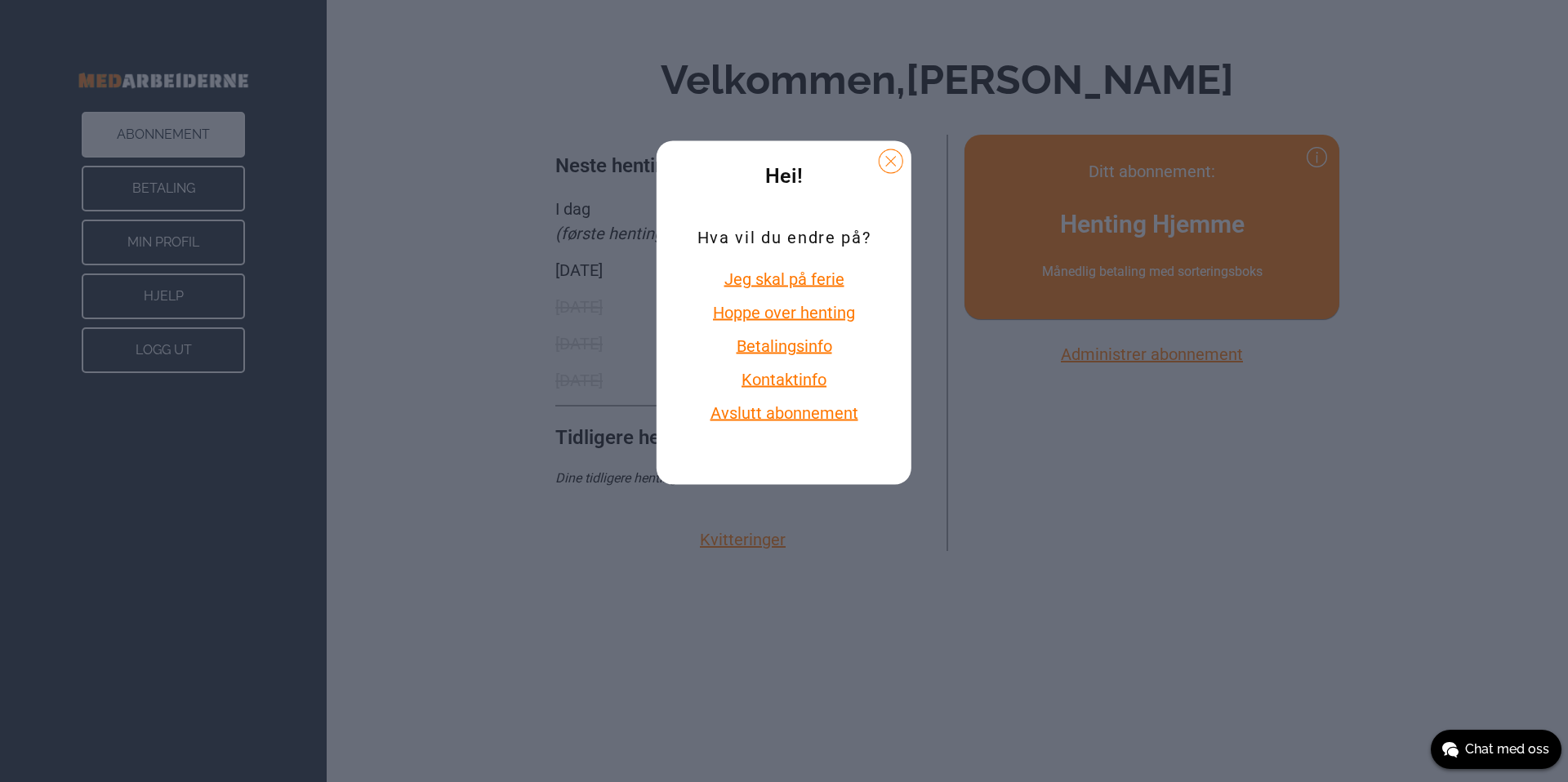
click at [808, 412] on button "Avslutt abonnement" at bounding box center [784, 413] width 173 height 21
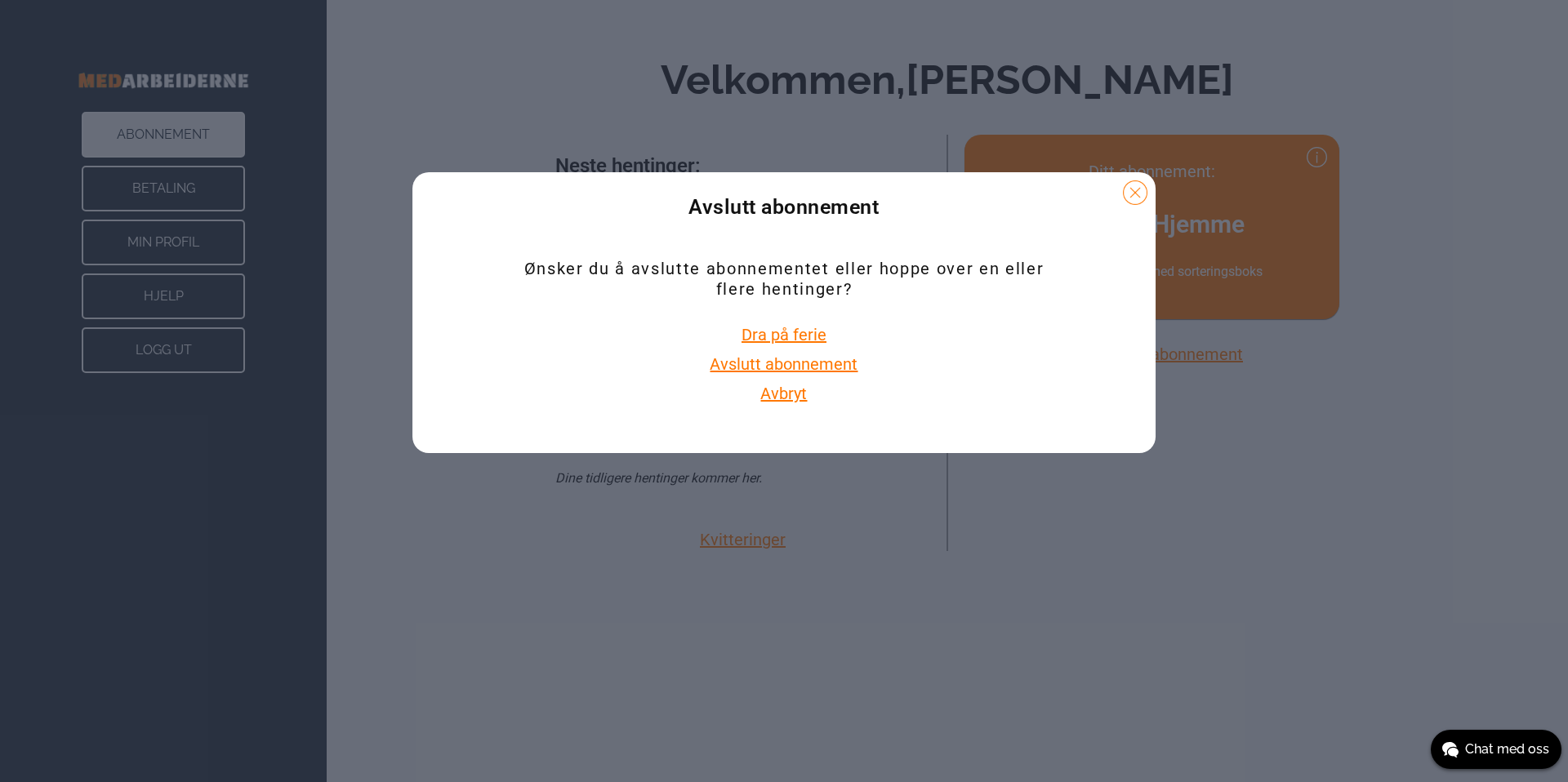
click at [809, 367] on button "Avslutt abonnement" at bounding box center [783, 364] width 157 height 21
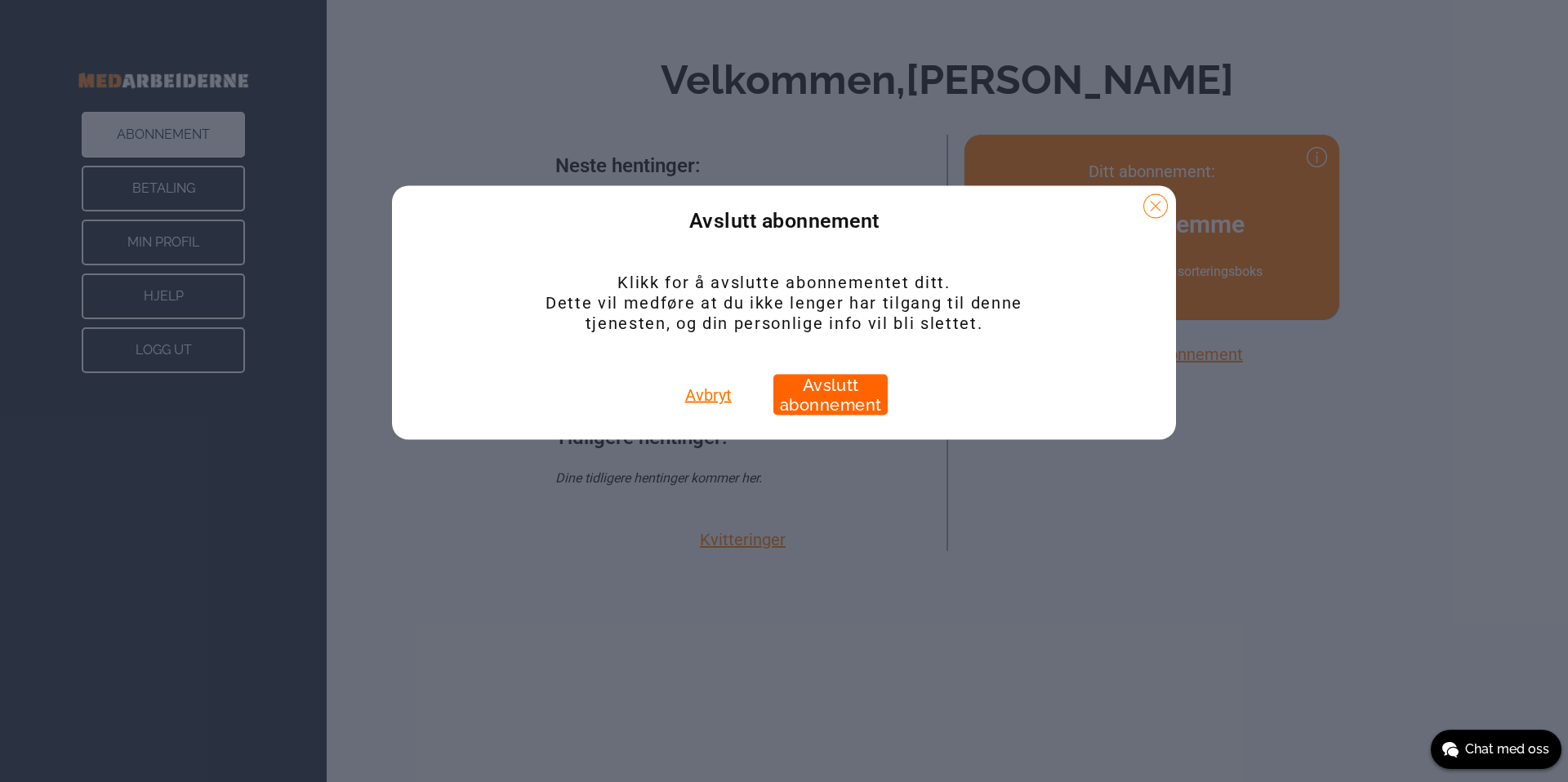
click at [838, 394] on button "Avslutt abonnement" at bounding box center [831, 395] width 114 height 41
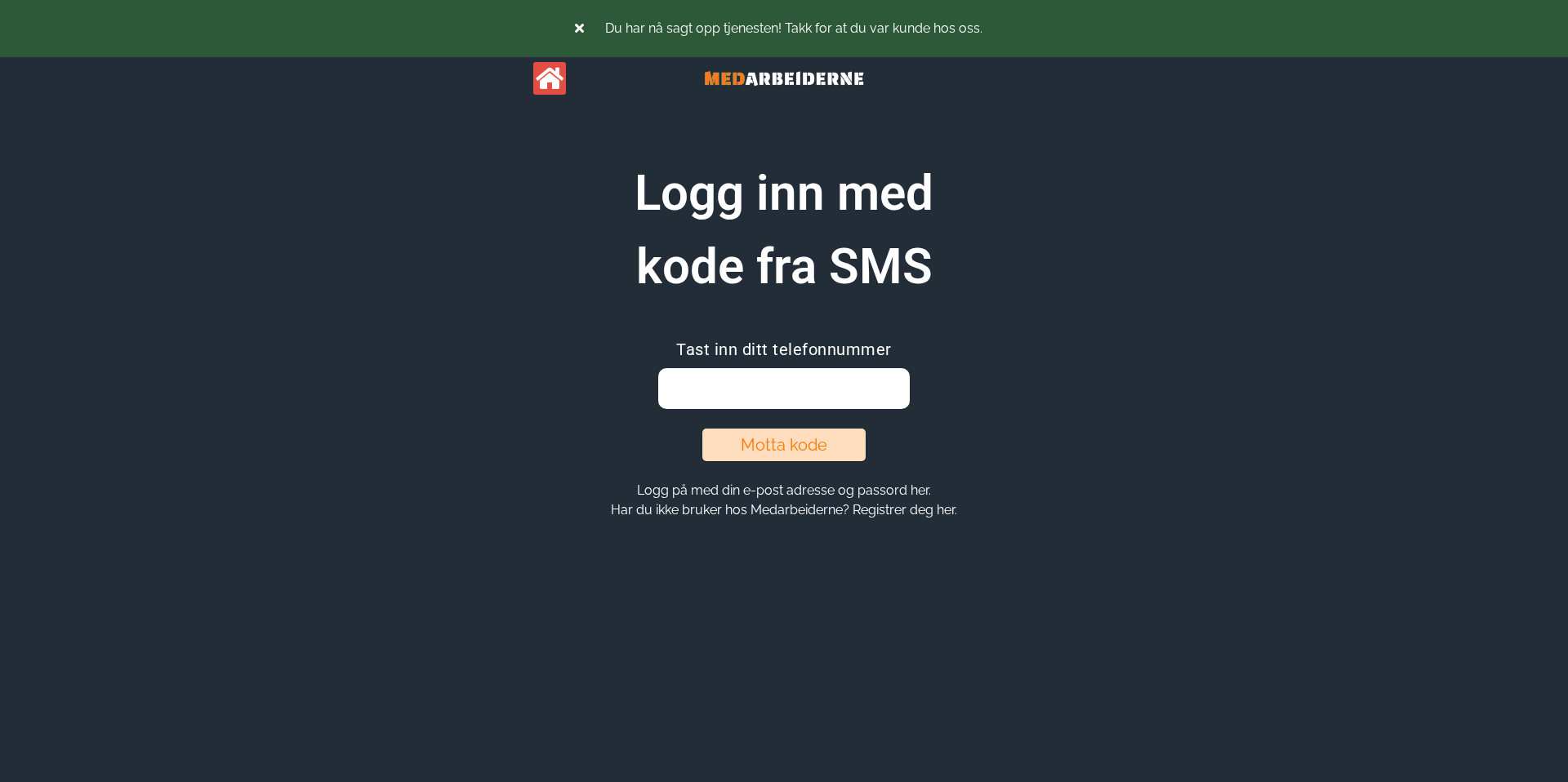
click at [580, 325] on section "Logg inn med kode fra SMS Tast inn ditt telefonnummer Motta kode Logg på med di…" at bounding box center [784, 339] width 627 height 364
click at [510, 235] on div "Logg inn med kode fra SMS" at bounding box center [784, 230] width 627 height 147
click at [619, 154] on div "Du har nå sagt opp tjenesten! Takk for at du var kunde hos oss. Logg inn med ko…" at bounding box center [783, 279] width 653 height 559
click at [771, 393] on input "email" at bounding box center [783, 389] width 250 height 41
type input "90"
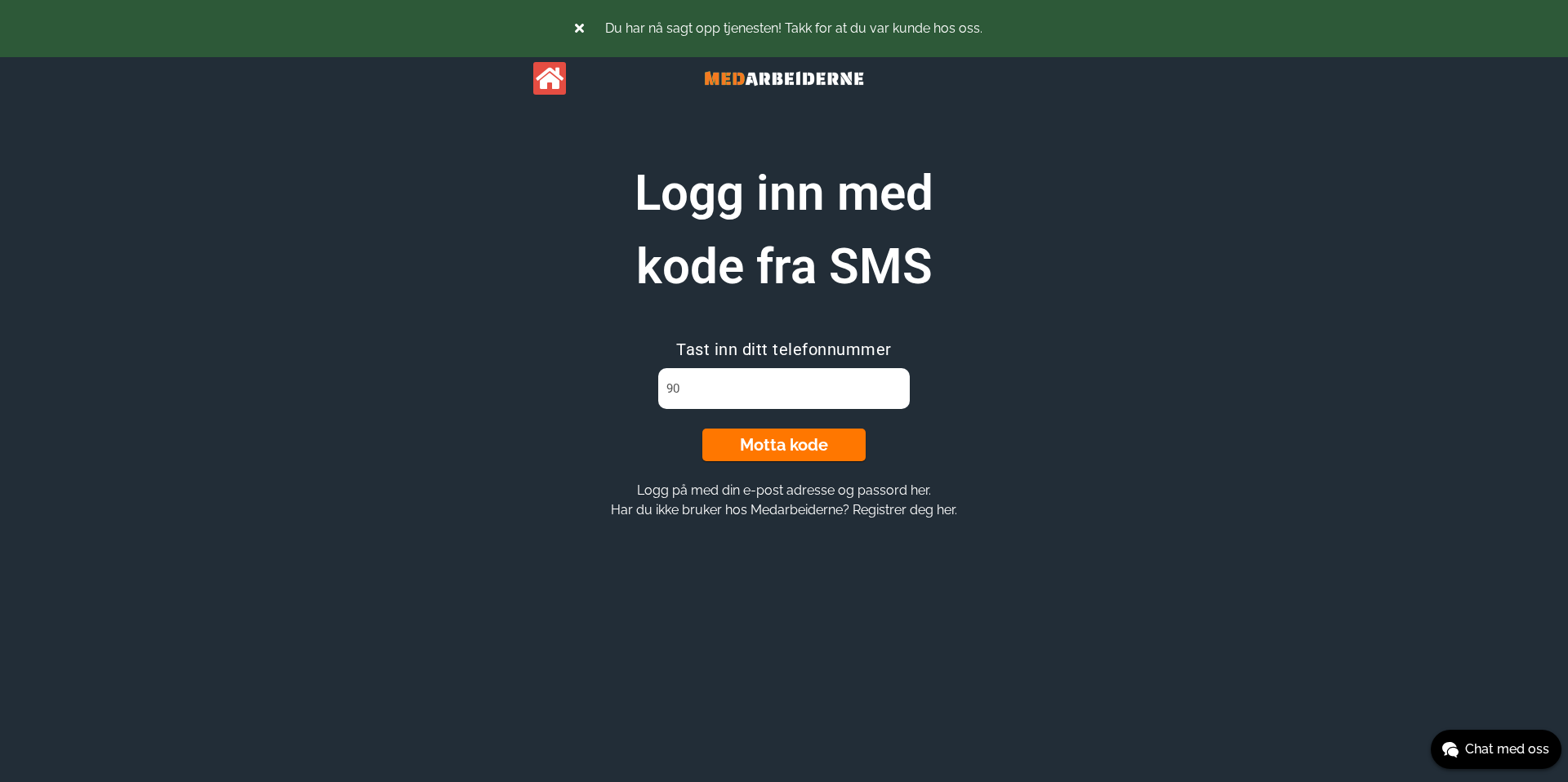
click at [570, 124] on div "Du har nå sagt opp tjenesten! Takk for at du var kunde hos oss. Logg inn med ko…" at bounding box center [783, 279] width 653 height 559
click at [763, 397] on input "90" at bounding box center [783, 389] width 250 height 41
